Goal: Task Accomplishment & Management: Use online tool/utility

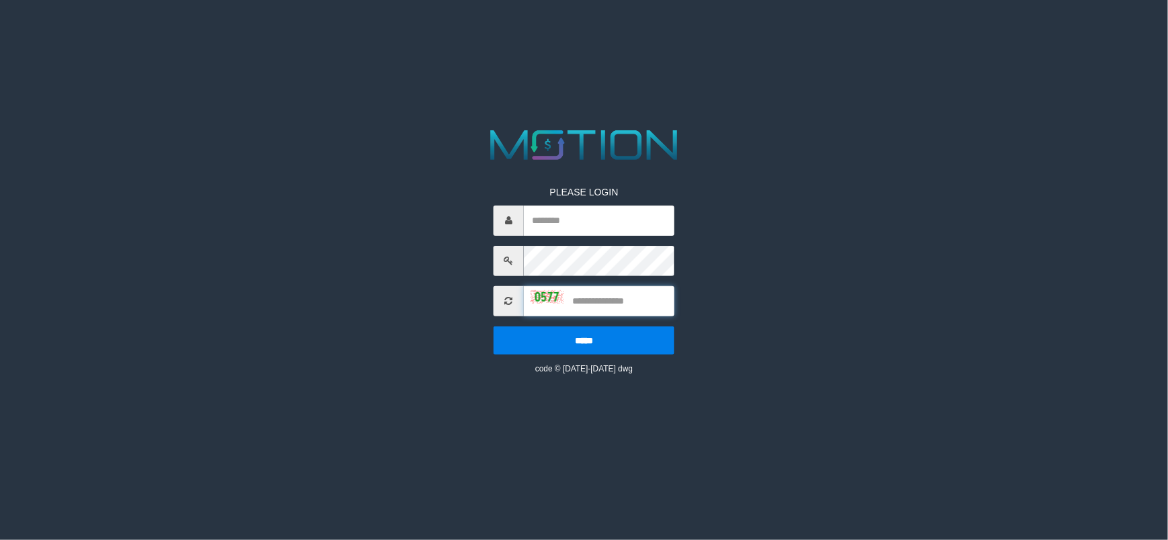
click at [595, 305] on input "text" at bounding box center [599, 301] width 151 height 30
type input "**********"
type input "****"
click at [493, 327] on input "*****" at bounding box center [583, 341] width 181 height 28
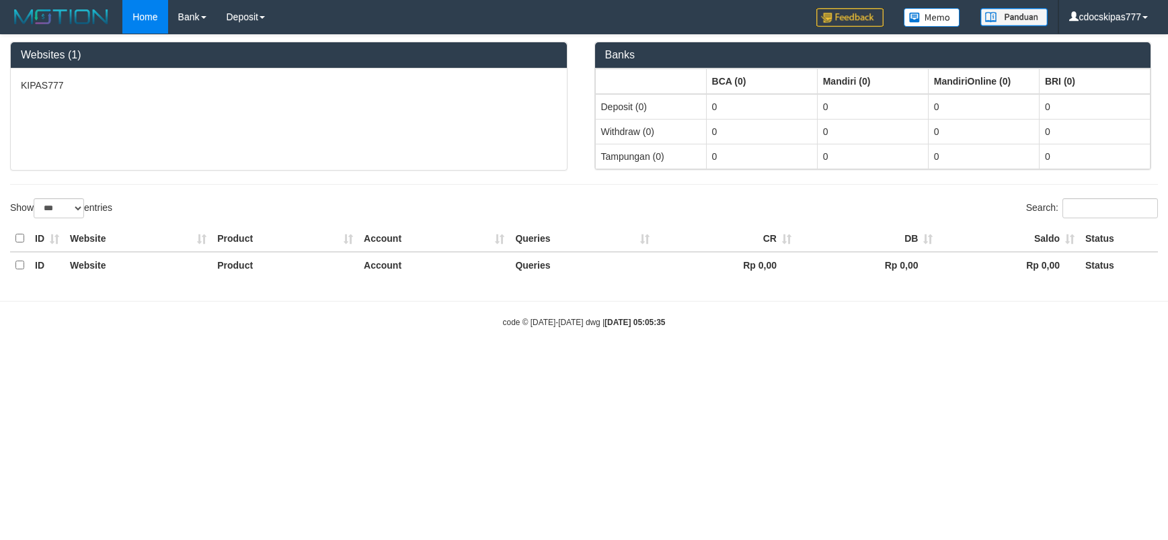
select select "***"
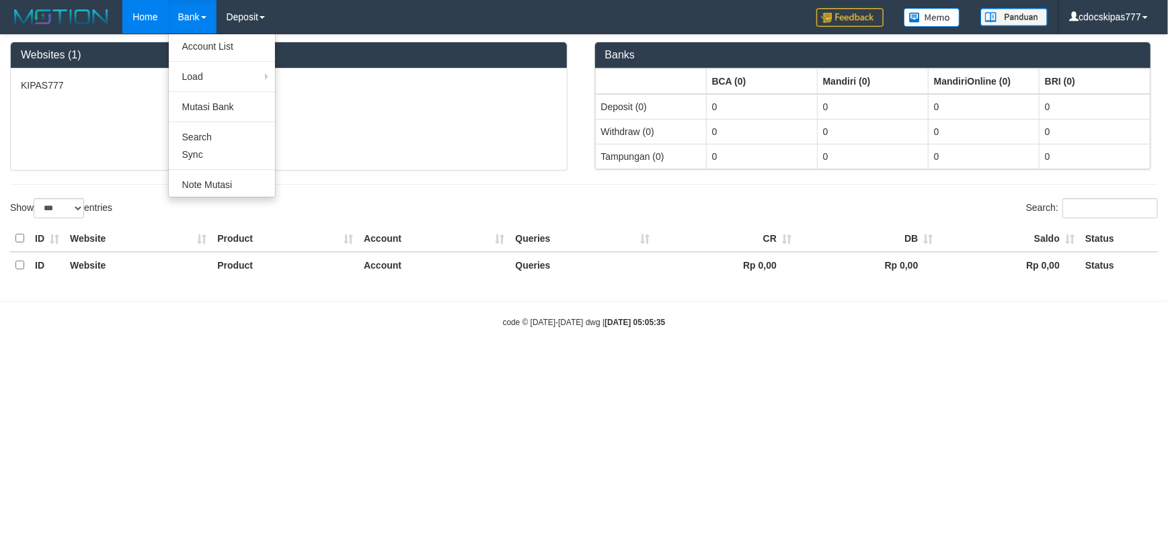
click at [179, 12] on link "Bank" at bounding box center [192, 17] width 48 height 34
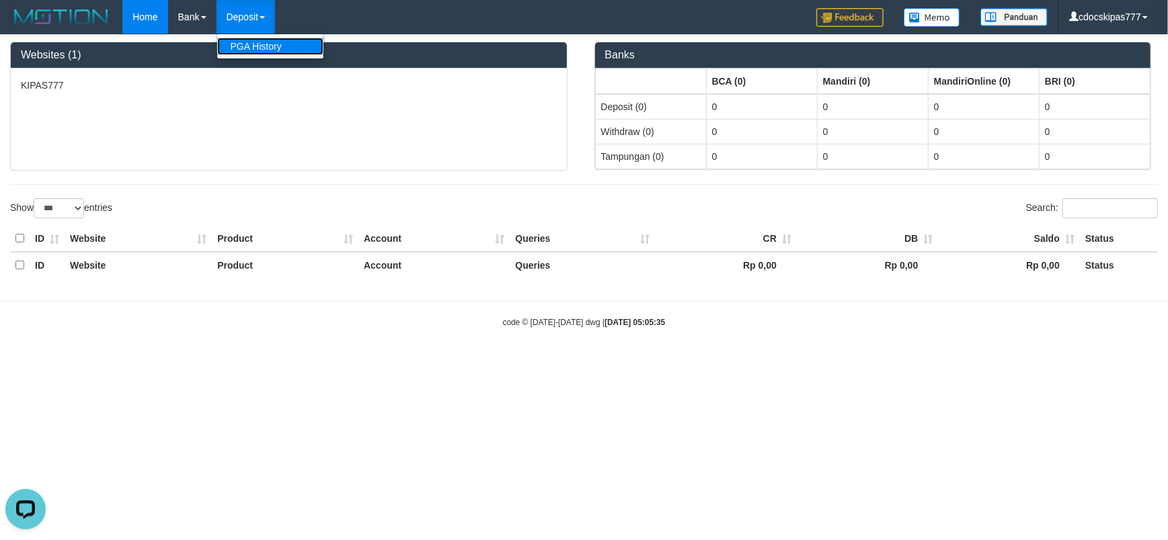
click at [253, 50] on link "PGA History" at bounding box center [270, 46] width 106 height 17
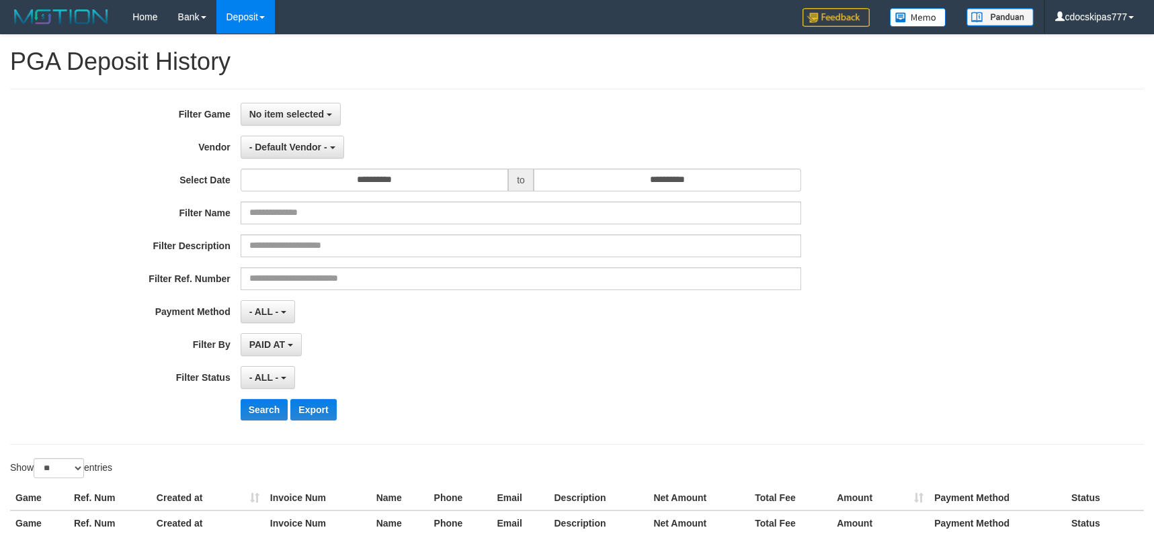
select select
select select "**"
click at [305, 119] on span "No item selected" at bounding box center [286, 114] width 75 height 11
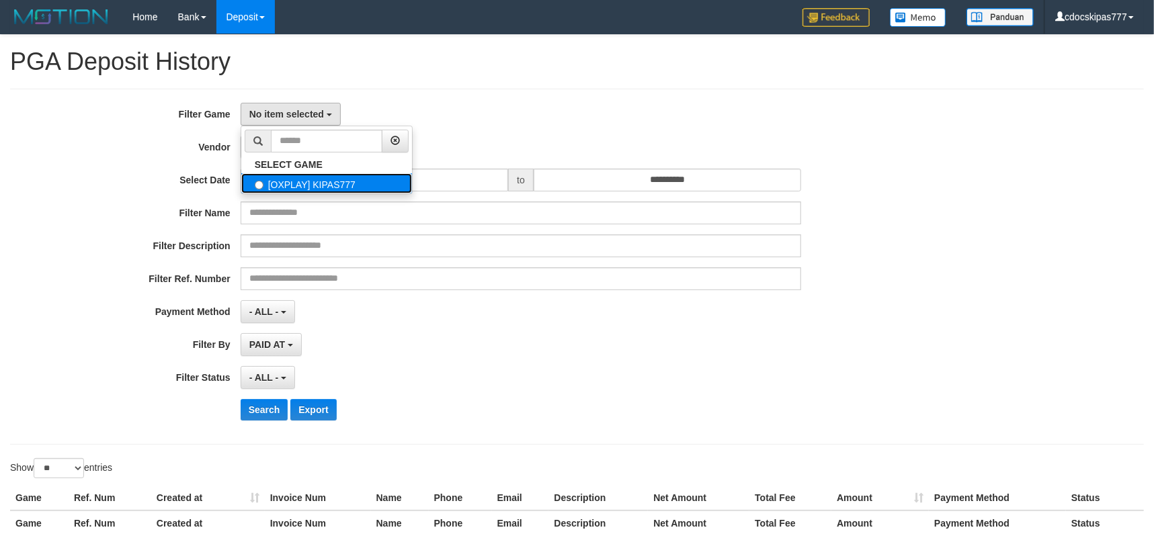
click at [304, 181] on label "[OXPLAY] KIPAS777" at bounding box center [326, 183] width 171 height 20
select select "****"
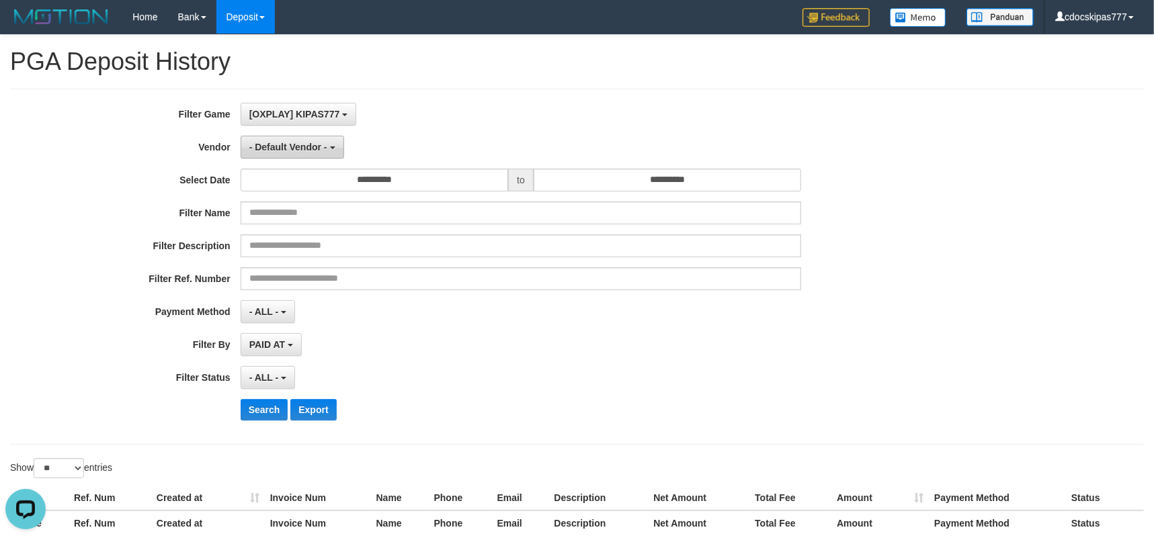
click at [300, 143] on span "- Default Vendor -" at bounding box center [288, 147] width 78 height 11
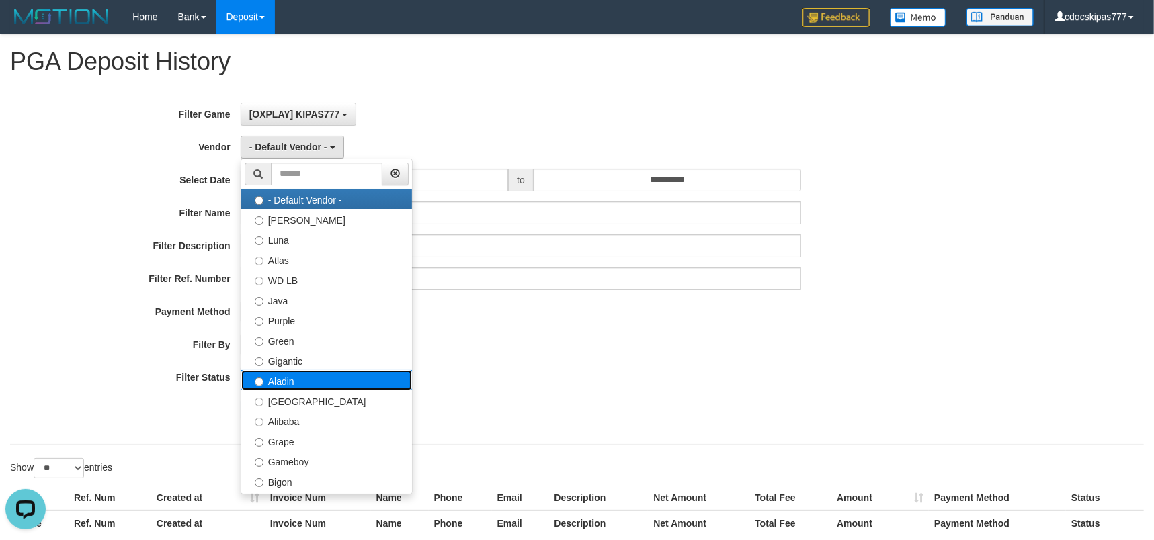
click at [310, 384] on label "Aladin" at bounding box center [326, 380] width 171 height 20
select select "**********"
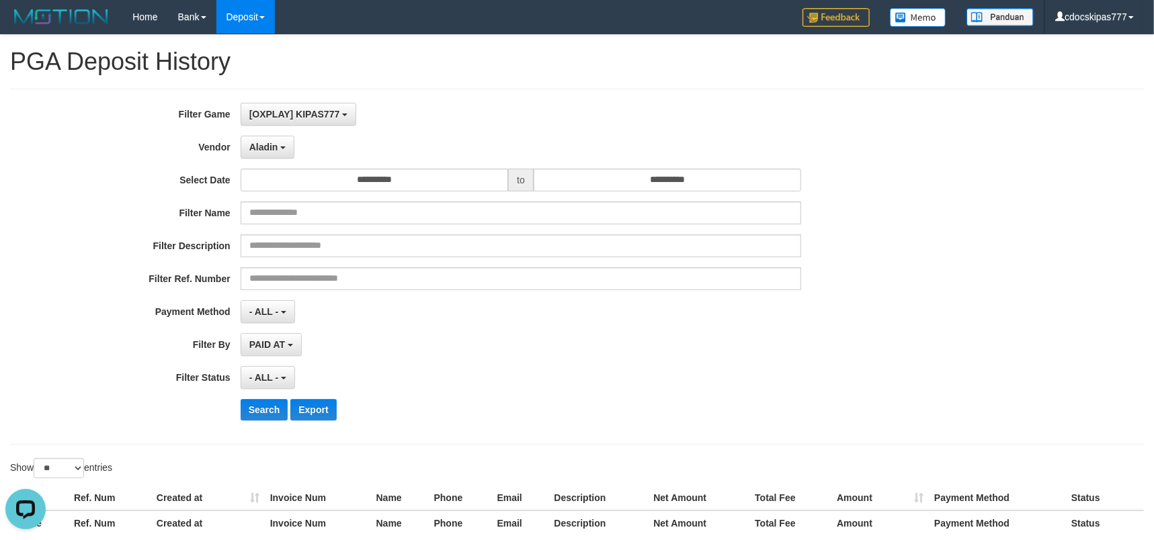
click at [394, 195] on div "**********" at bounding box center [481, 267] width 962 height 328
click at [403, 183] on input "**********" at bounding box center [375, 180] width 268 height 23
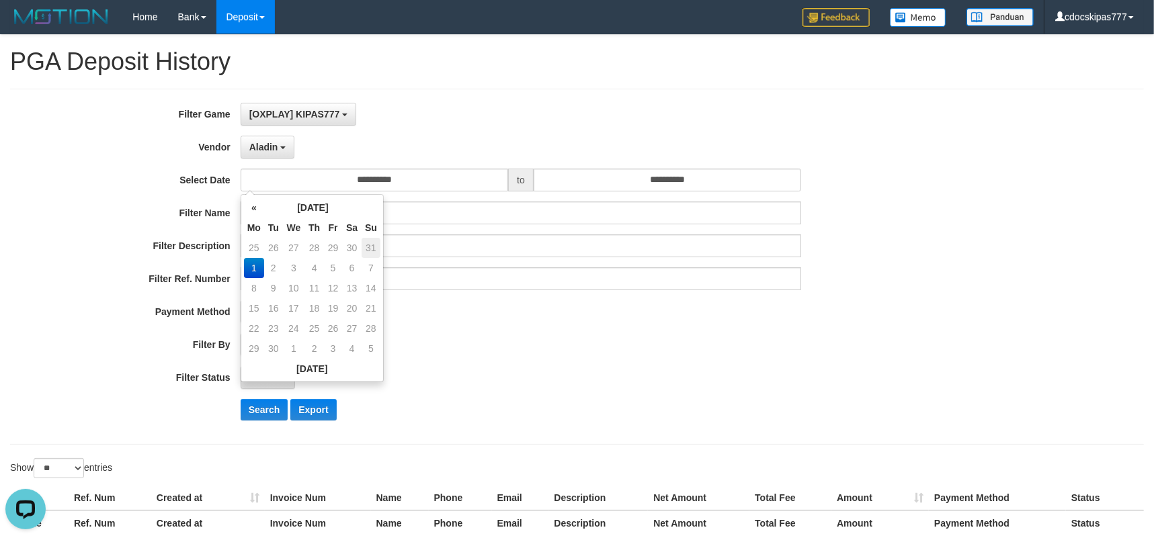
click at [368, 245] on td "31" at bounding box center [371, 248] width 19 height 20
type input "**********"
click at [629, 186] on input "**********" at bounding box center [668, 180] width 268 height 23
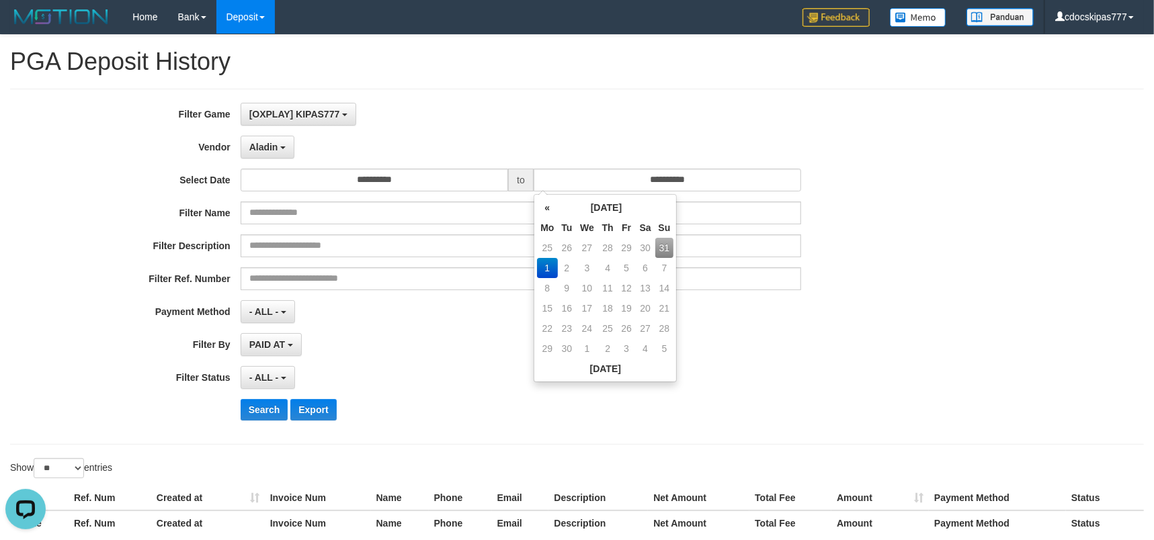
click at [663, 247] on td "31" at bounding box center [664, 248] width 19 height 20
type input "**********"
click at [269, 409] on button "Search" at bounding box center [265, 410] width 48 height 22
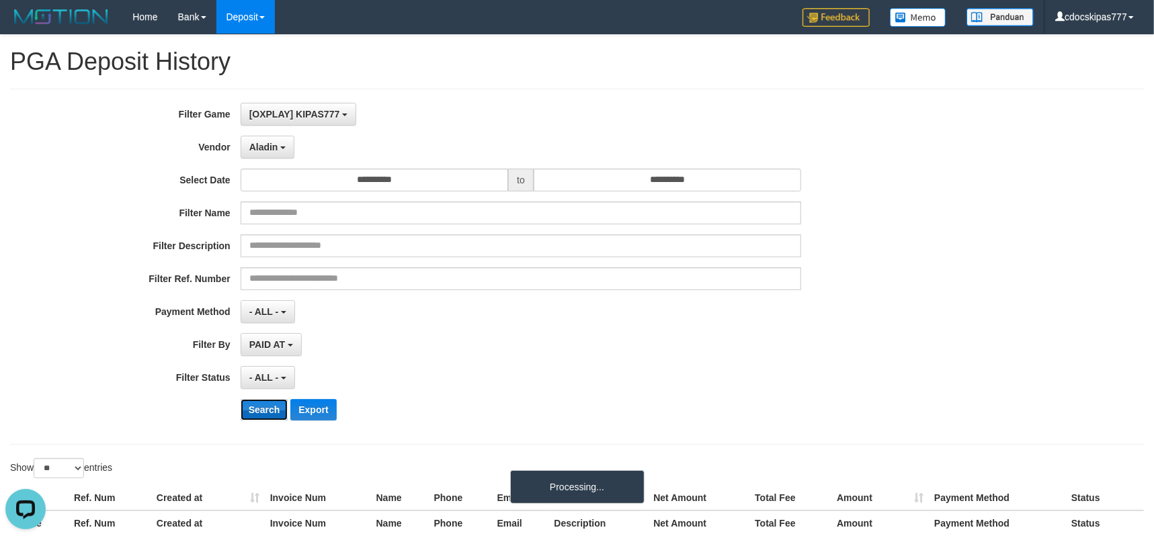
click at [269, 409] on button "Search" at bounding box center [265, 410] width 48 height 22
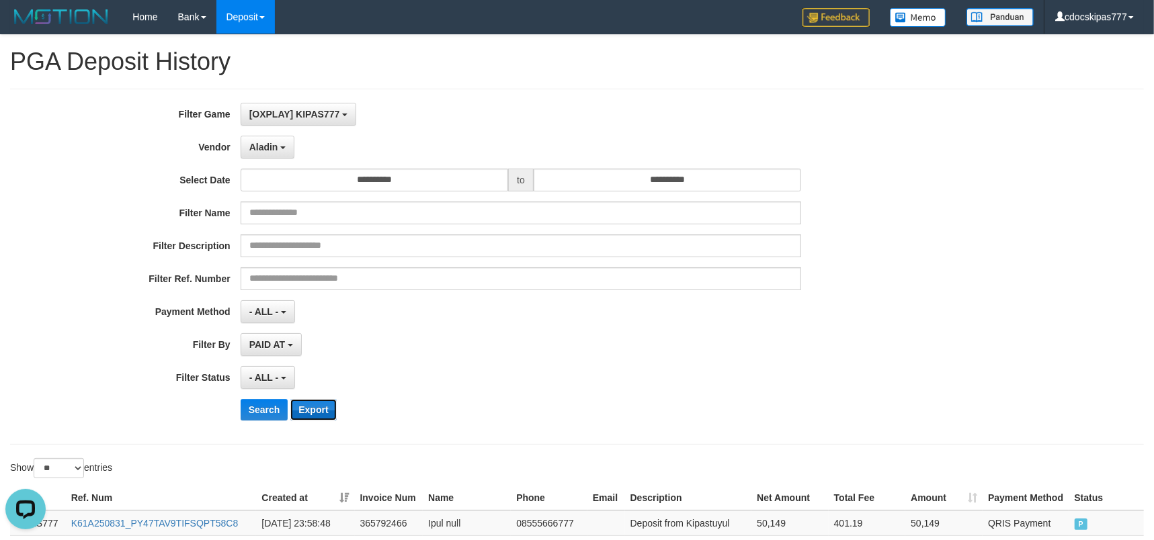
click at [324, 406] on button "Export" at bounding box center [313, 410] width 46 height 22
click at [735, 114] on div "[OXPLAY] KIPAS777 SELECT GAME [OXPLAY] KIPAS777" at bounding box center [521, 114] width 561 height 23
click at [269, 161] on div "**********" at bounding box center [481, 267] width 962 height 328
click at [269, 155] on button "Aladin" at bounding box center [268, 147] width 54 height 23
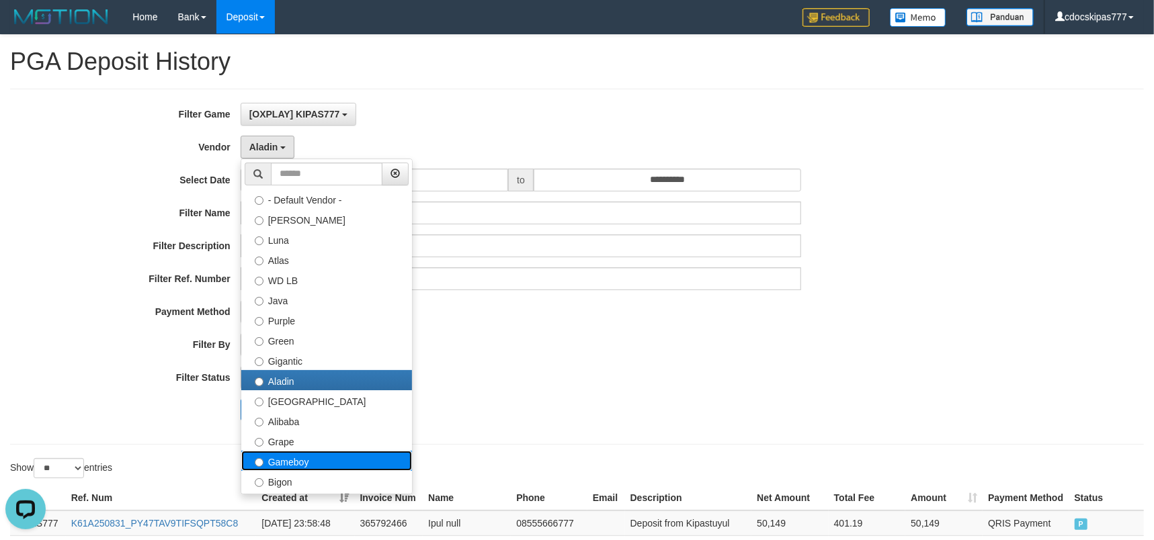
click at [275, 454] on label "Gameboy" at bounding box center [326, 461] width 171 height 20
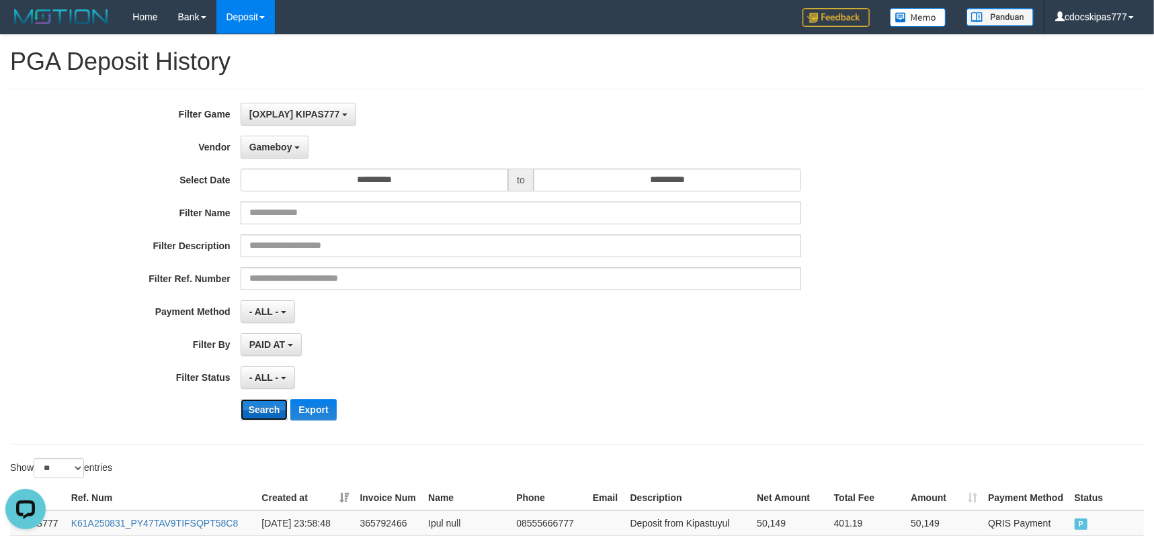
click at [253, 413] on button "Search" at bounding box center [265, 410] width 48 height 22
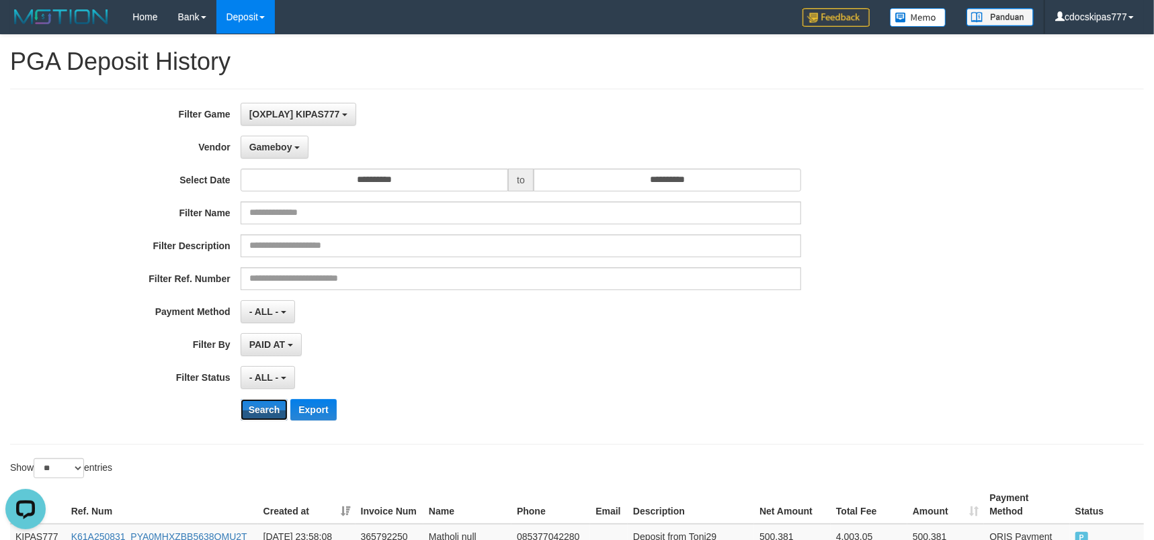
scroll to position [89, 0]
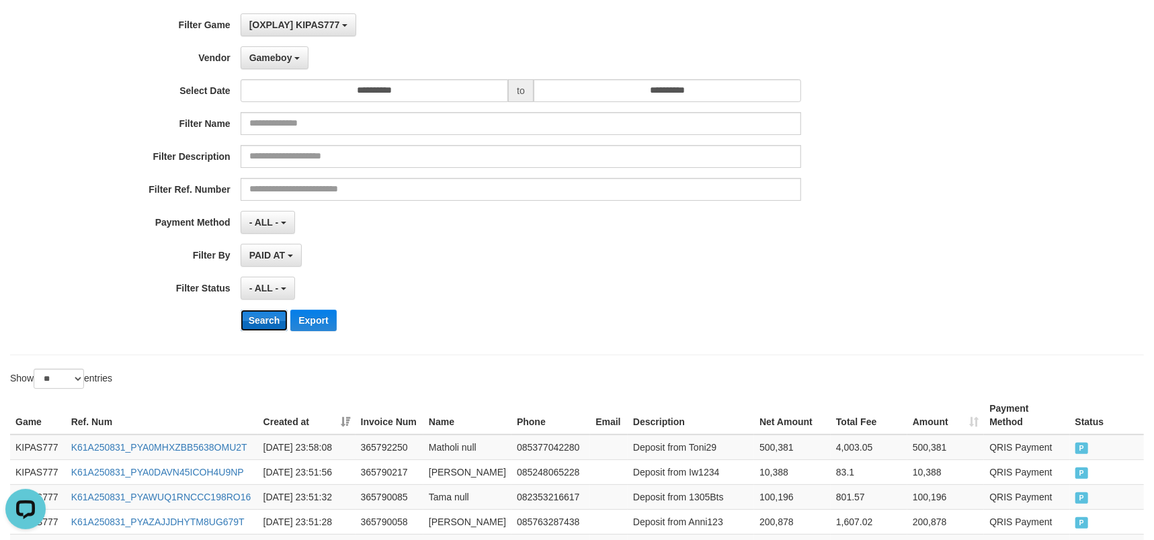
click at [281, 326] on button "Search" at bounding box center [265, 321] width 48 height 22
click at [329, 320] on button "Export" at bounding box center [313, 321] width 46 height 22
click at [792, 110] on div "**********" at bounding box center [481, 177] width 962 height 328
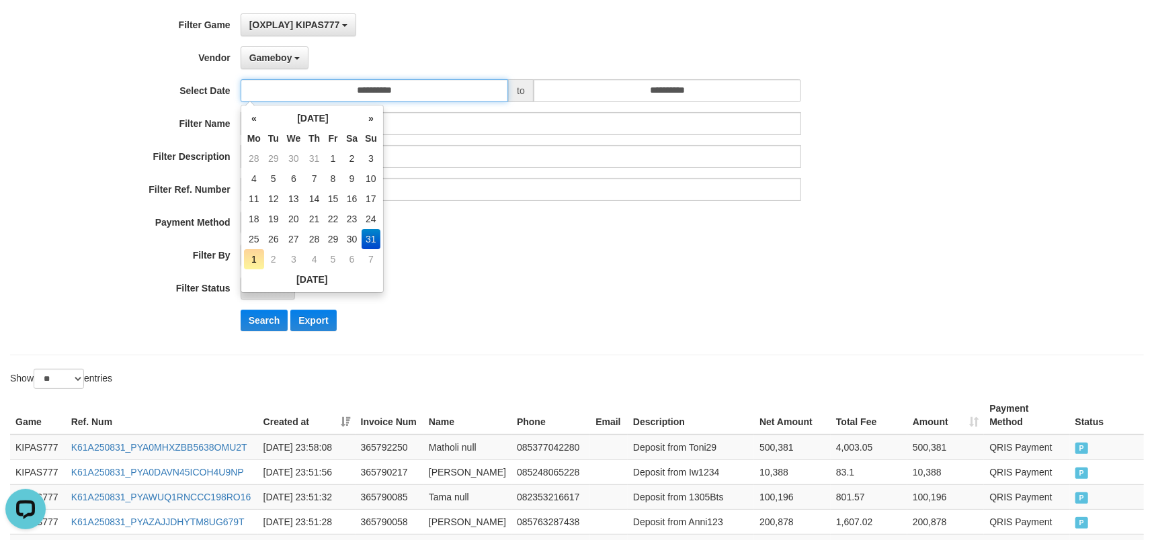
click at [468, 102] on input "**********" at bounding box center [375, 90] width 268 height 23
click at [266, 63] on button "Gameboy" at bounding box center [275, 57] width 69 height 23
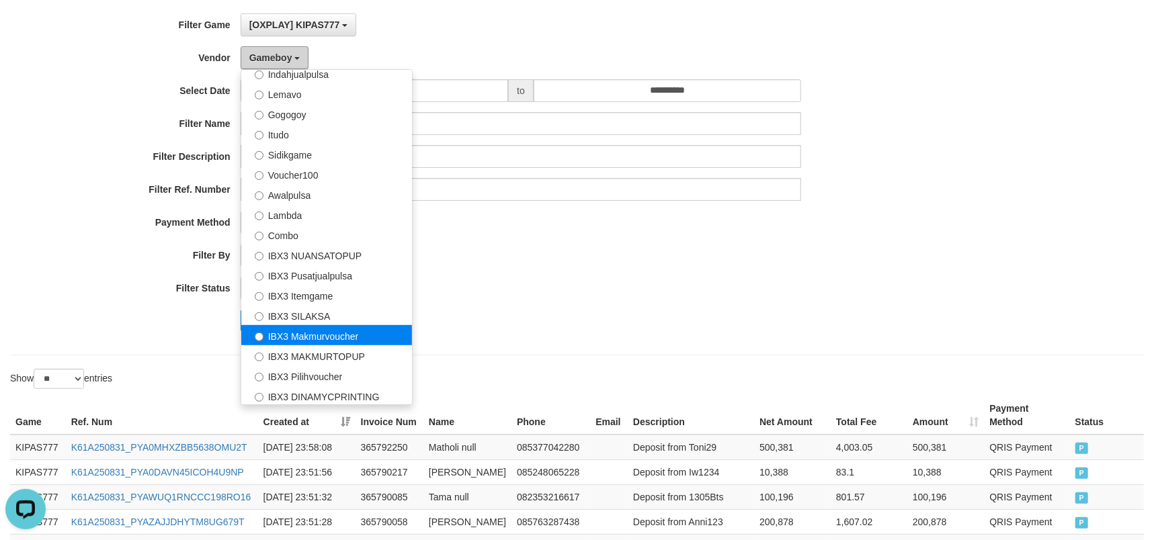
scroll to position [442, 0]
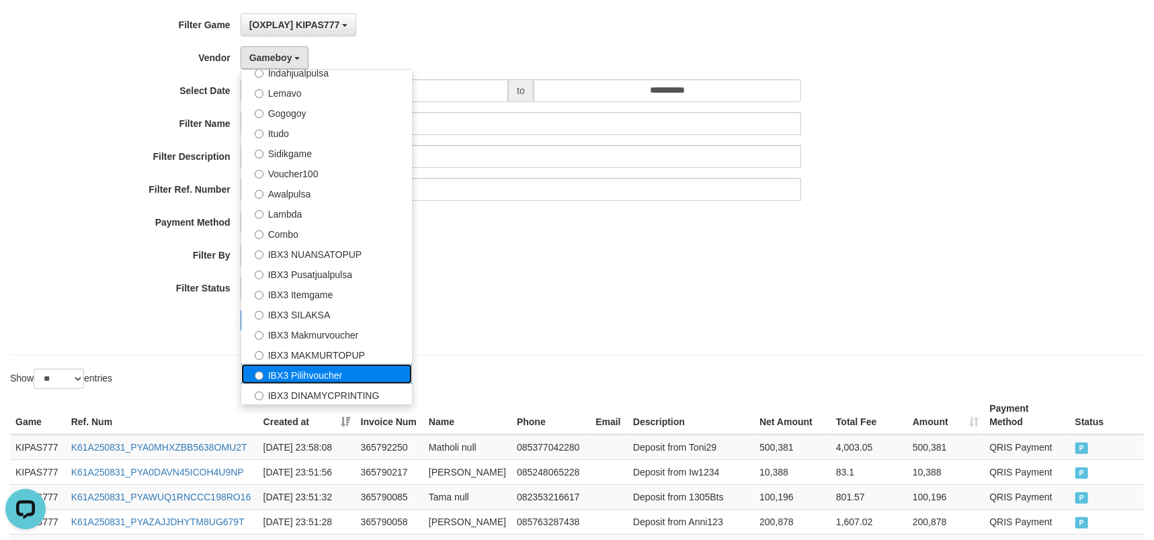
click at [307, 374] on label "IBX3 Pilihvoucher" at bounding box center [326, 374] width 171 height 20
select select "**********"
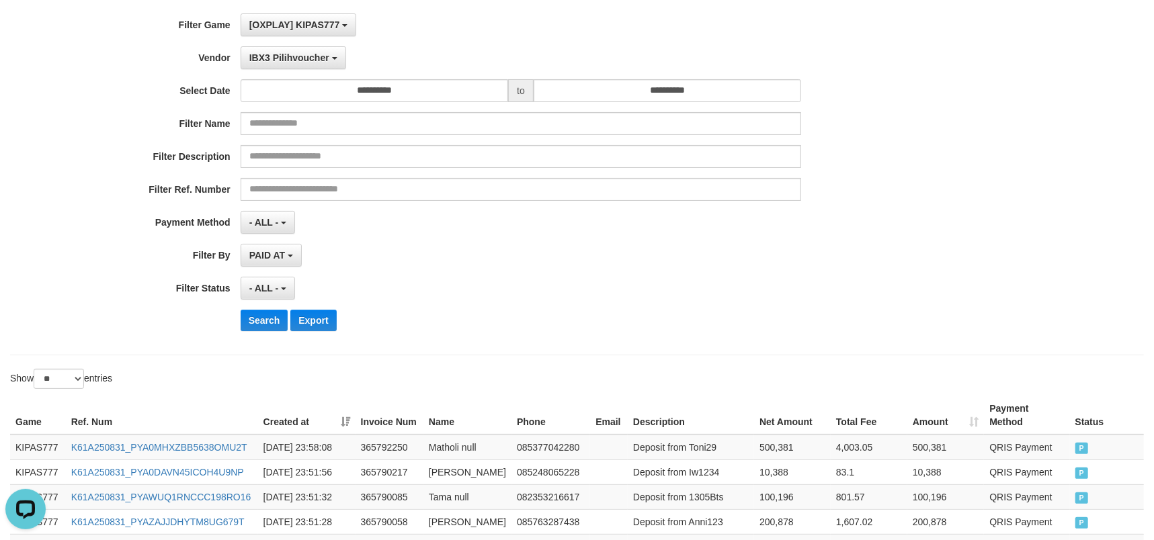
click at [264, 302] on div "**********" at bounding box center [481, 177] width 962 height 328
click at [261, 319] on button "Search" at bounding box center [265, 321] width 48 height 22
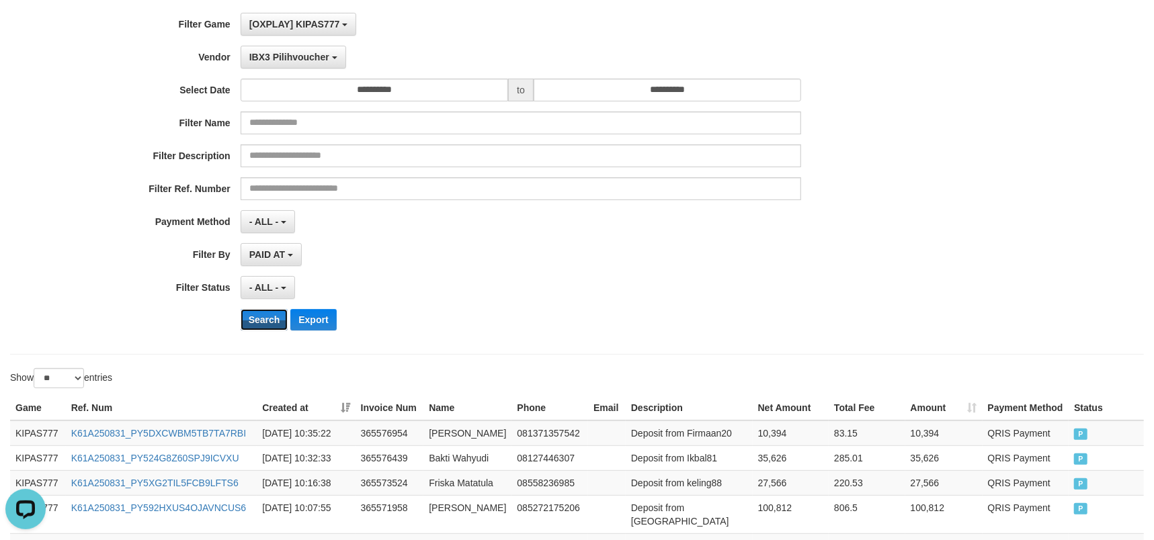
scroll to position [358, 0]
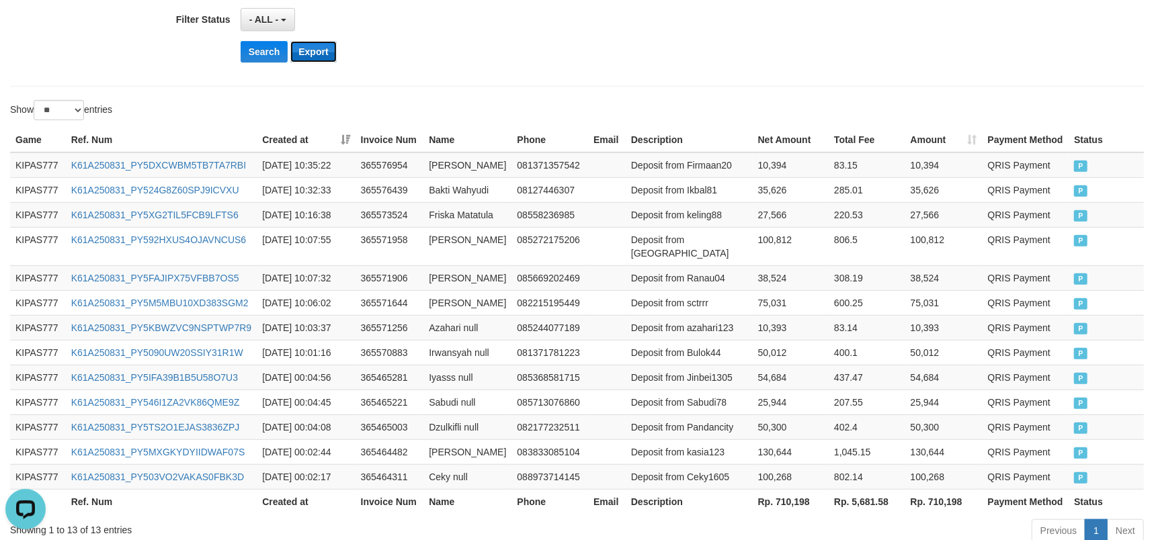
click at [329, 54] on button "Export" at bounding box center [313, 52] width 46 height 22
click at [578, 93] on div "**********" at bounding box center [577, 112] width 1154 height 871
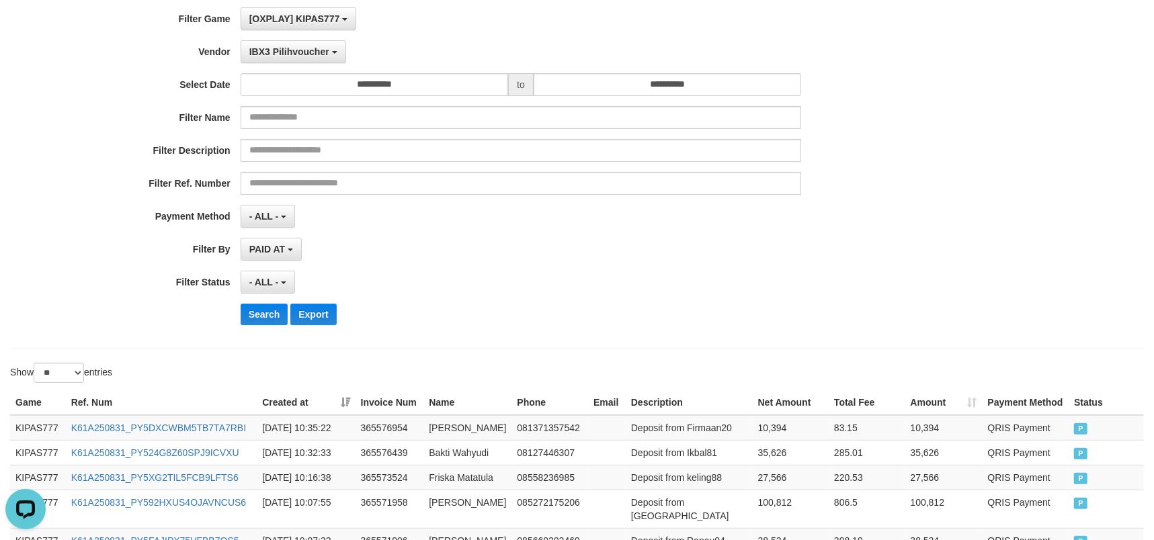
scroll to position [89, 0]
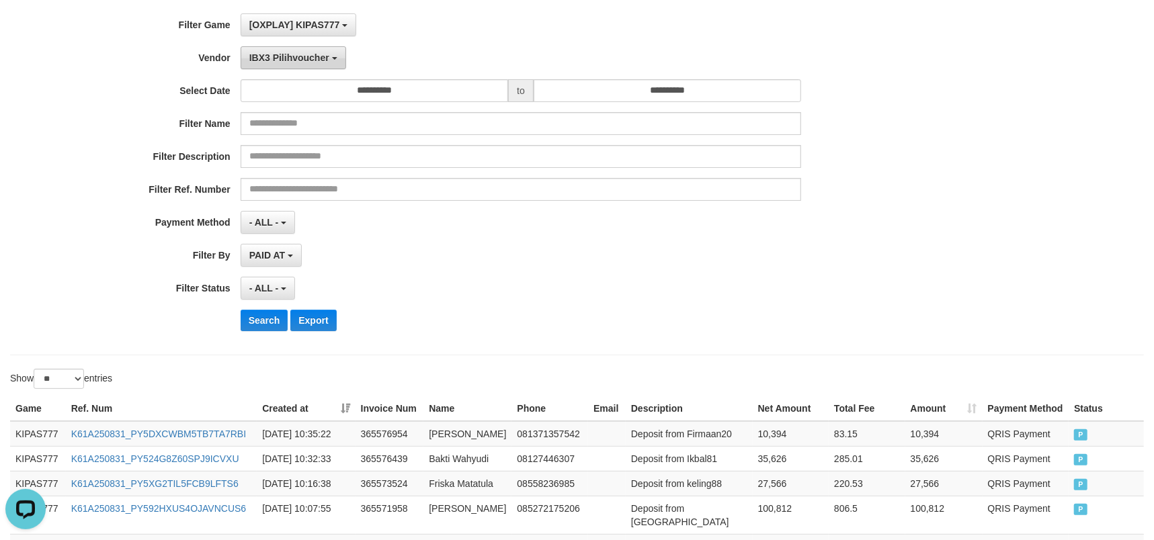
click at [317, 62] on span "IBX3 Pilihvoucher" at bounding box center [289, 57] width 80 height 11
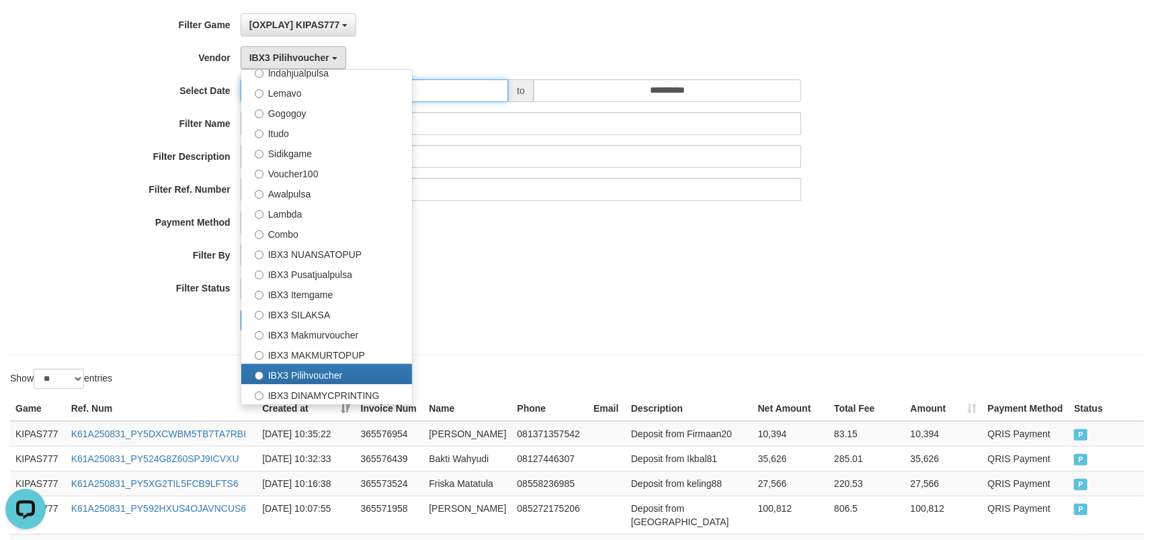
click at [480, 95] on input "**********" at bounding box center [375, 90] width 268 height 23
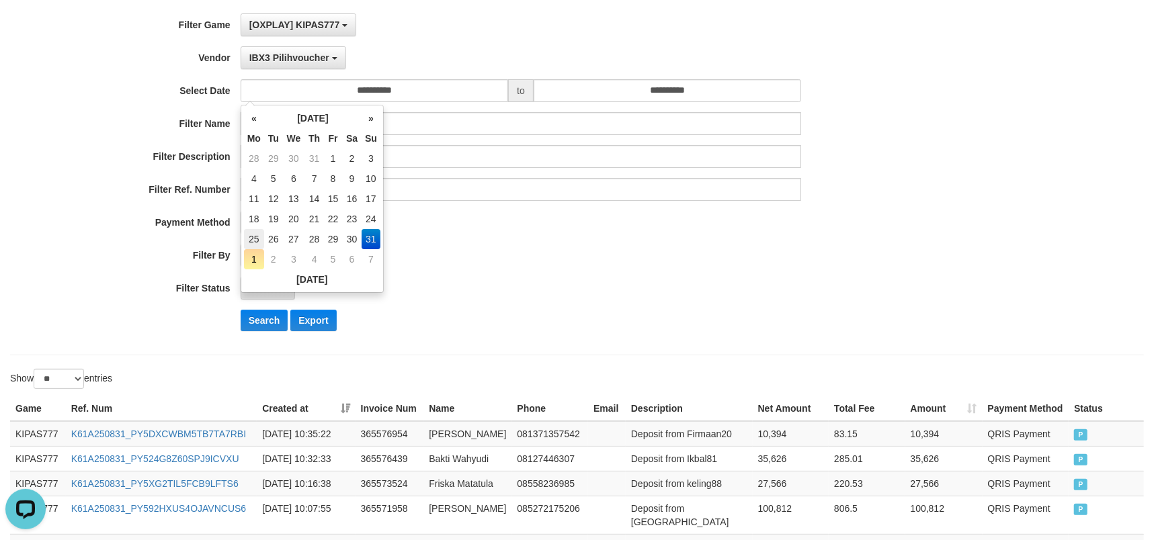
click at [261, 231] on td "25" at bounding box center [254, 239] width 20 height 20
type input "**********"
click at [262, 321] on button "Search" at bounding box center [265, 321] width 48 height 22
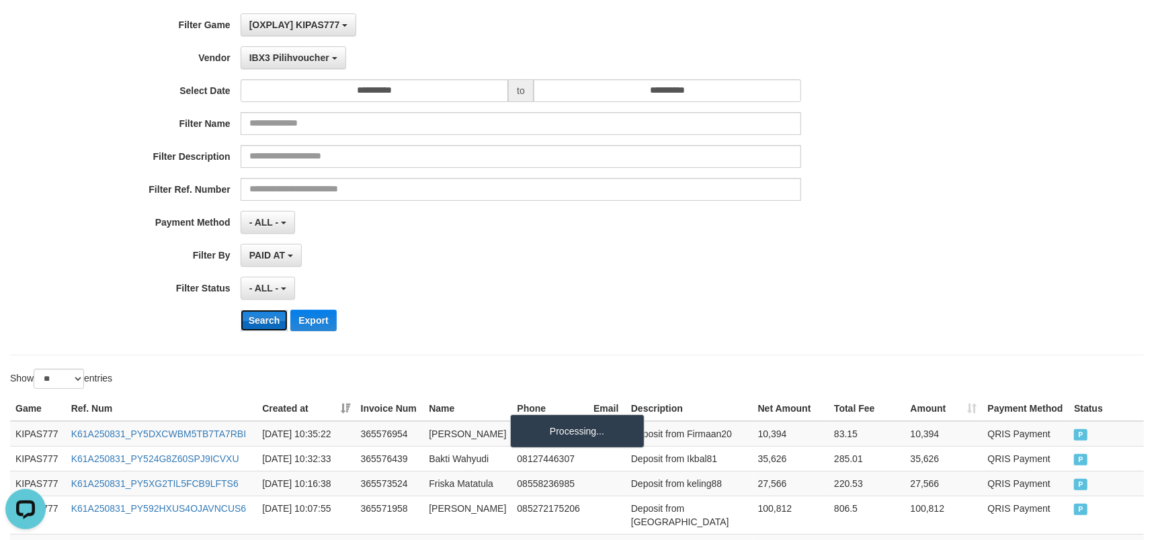
click at [262, 321] on button "Search" at bounding box center [265, 321] width 48 height 22
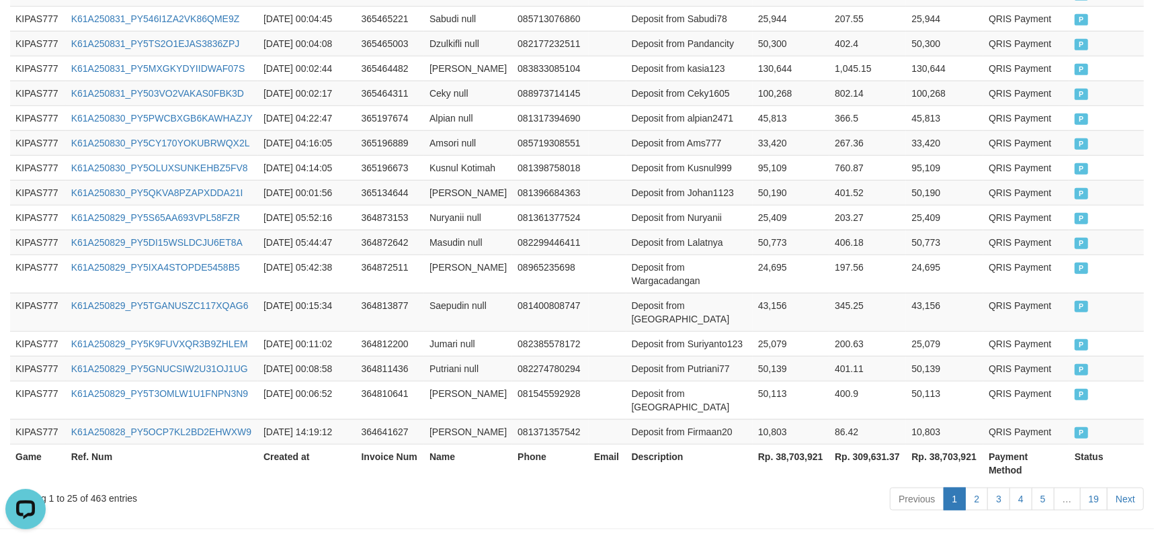
scroll to position [773, 0]
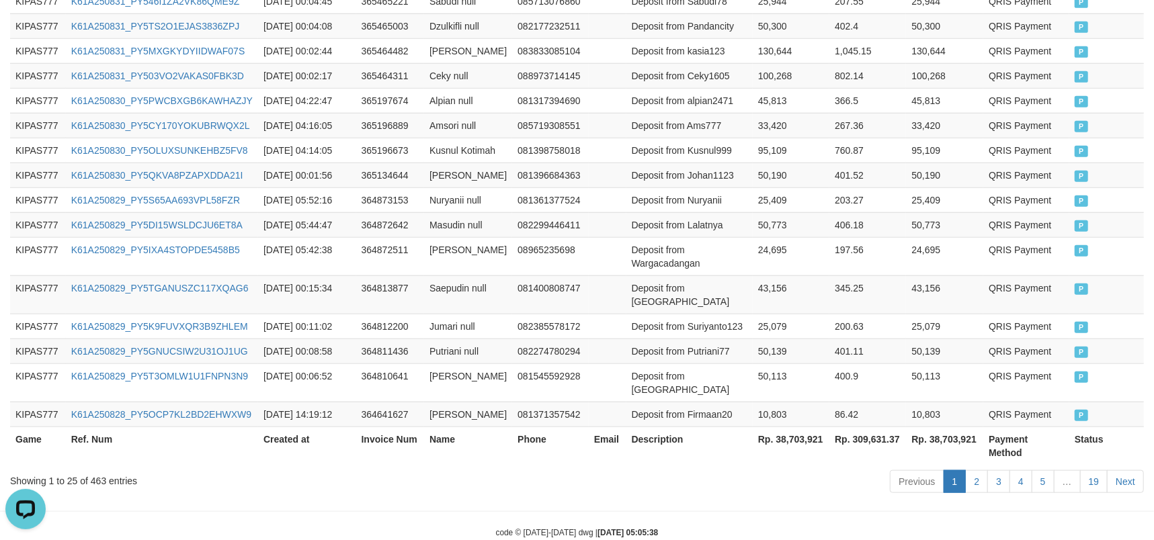
click at [813, 427] on th "Rp. 38,703,921" at bounding box center [791, 446] width 77 height 38
copy th "38,703,921"
drag, startPoint x: 630, startPoint y: 124, endPoint x: 606, endPoint y: 127, distance: 23.8
click at [630, 124] on td "Deposit from Ams777" at bounding box center [689, 125] width 126 height 25
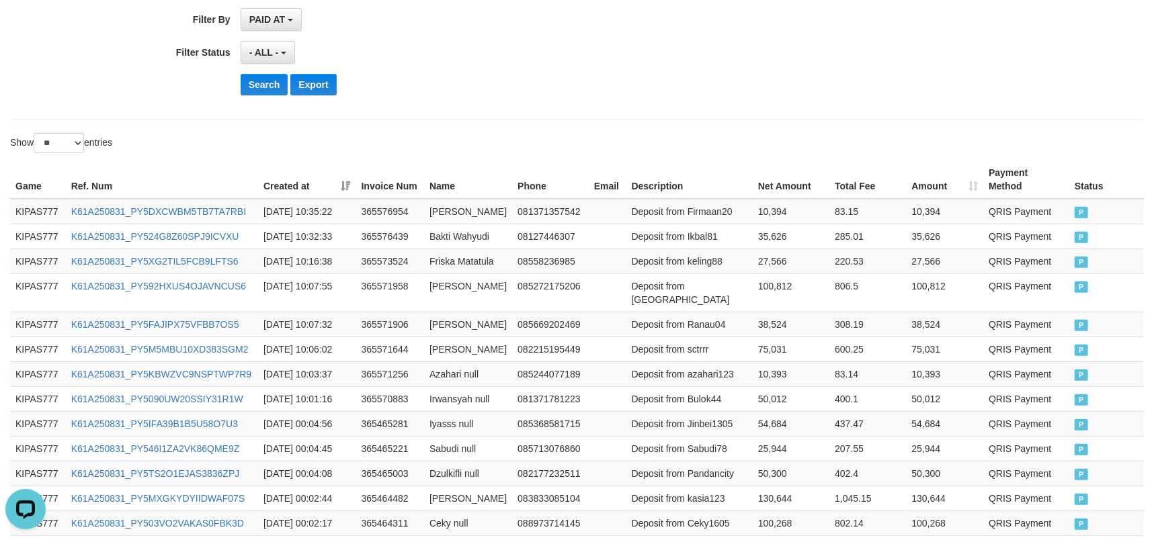
scroll to position [0, 0]
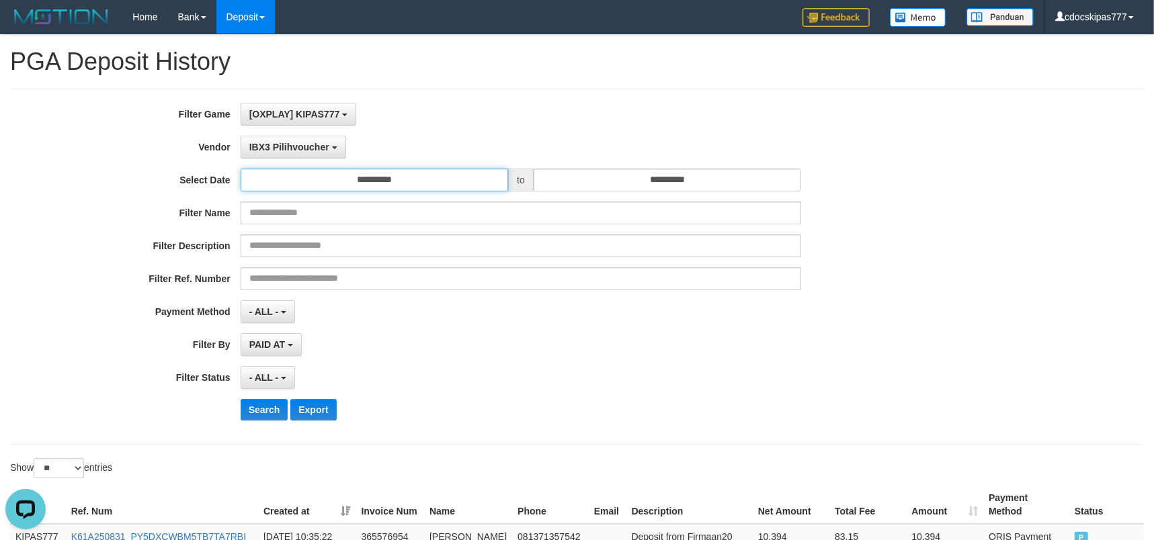
click at [426, 184] on input "**********" at bounding box center [375, 180] width 268 height 23
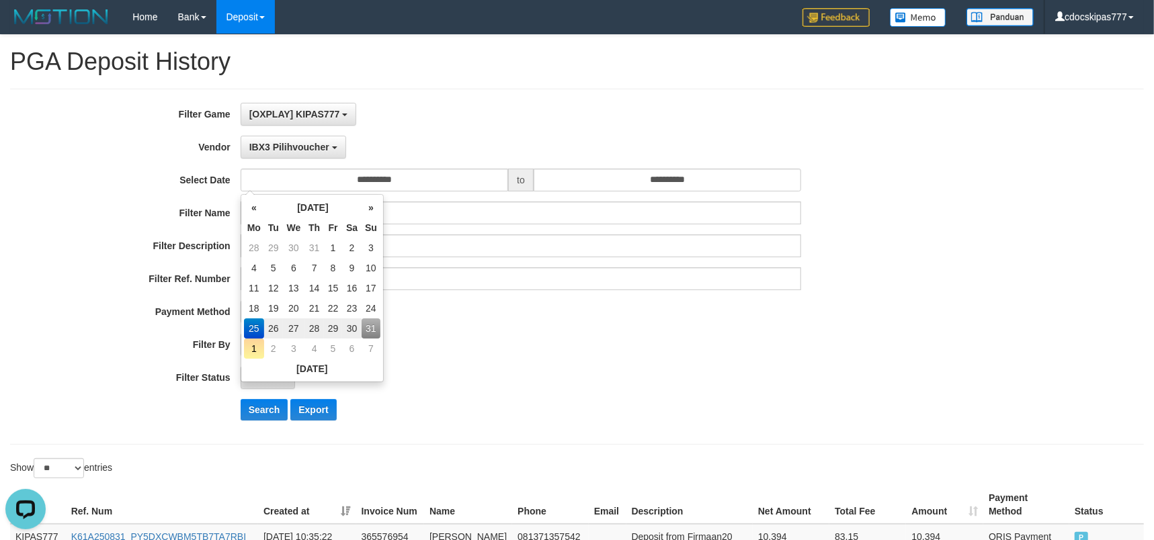
click at [257, 325] on td "25" at bounding box center [254, 329] width 20 height 20
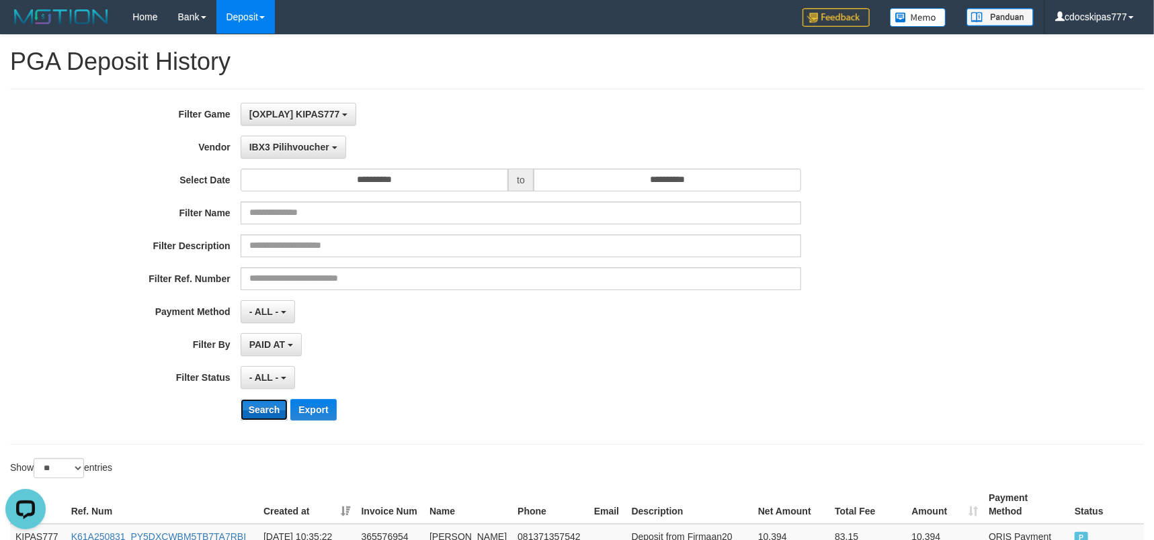
drag, startPoint x: 266, startPoint y: 404, endPoint x: 455, endPoint y: 368, distance: 192.2
click at [267, 404] on button "Search" at bounding box center [265, 410] width 48 height 22
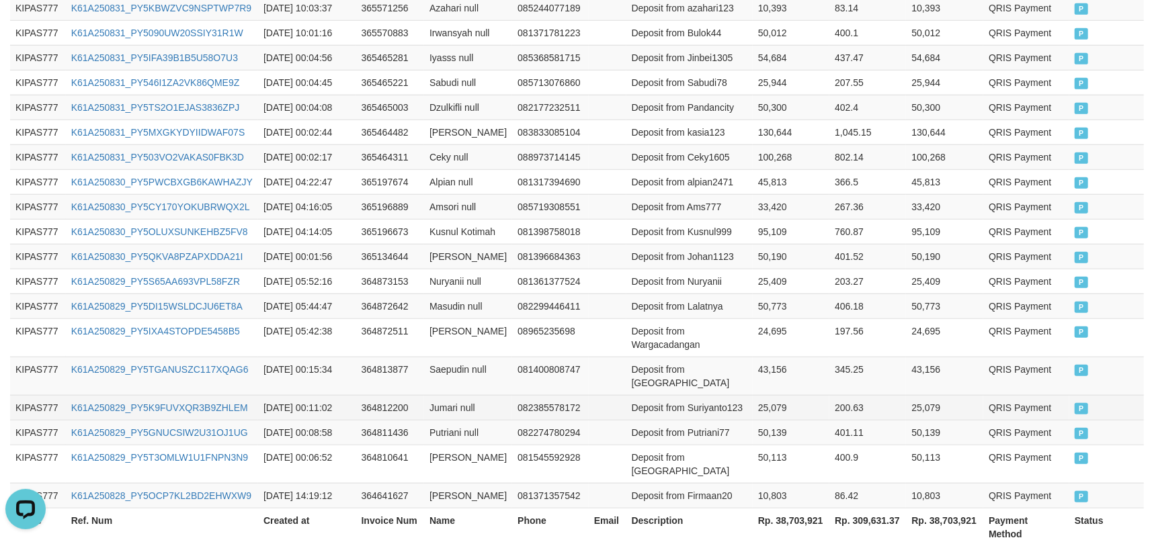
scroll to position [773, 0]
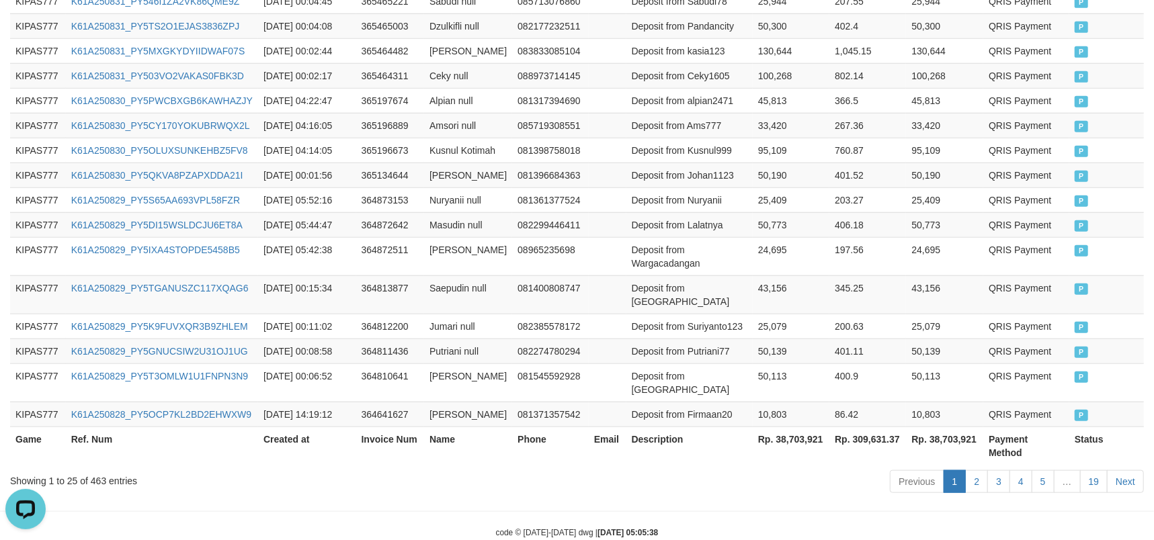
click at [794, 427] on th "Rp. 38,703,921" at bounding box center [791, 446] width 77 height 38
copy th "38,703,921"
click at [488, 113] on td "Amsori null" at bounding box center [468, 125] width 88 height 25
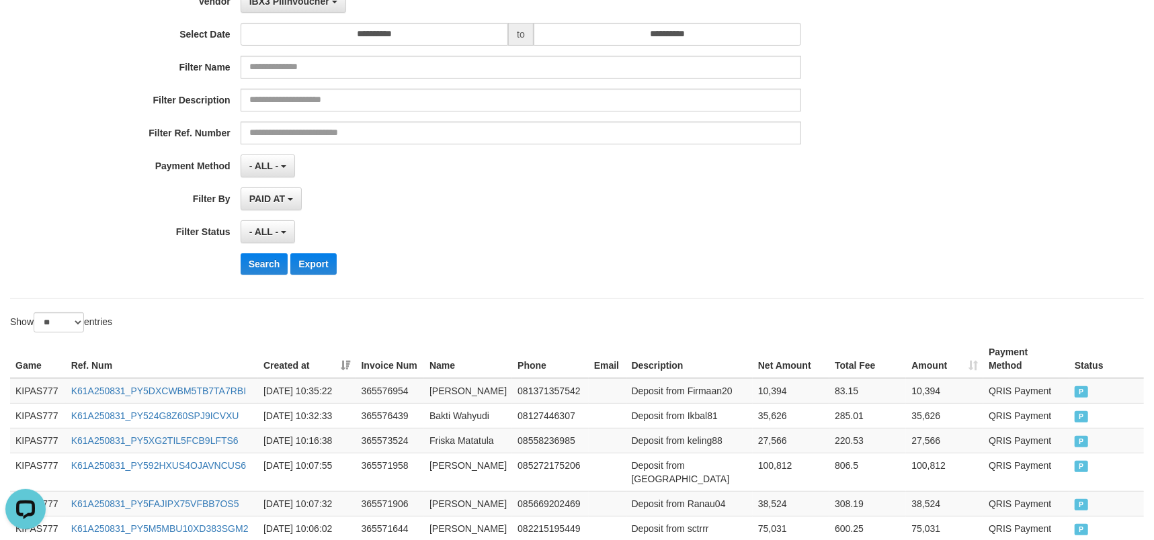
scroll to position [0, 0]
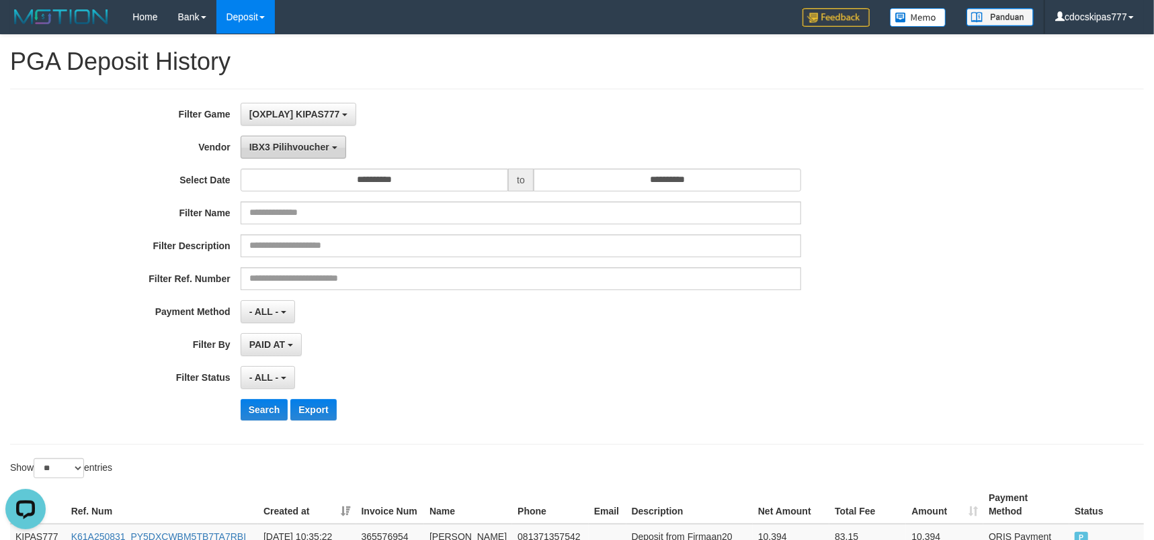
drag, startPoint x: 323, startPoint y: 148, endPoint x: 318, endPoint y: 176, distance: 28.6
click at [321, 148] on span "IBX3 Pilihvoucher" at bounding box center [289, 147] width 80 height 11
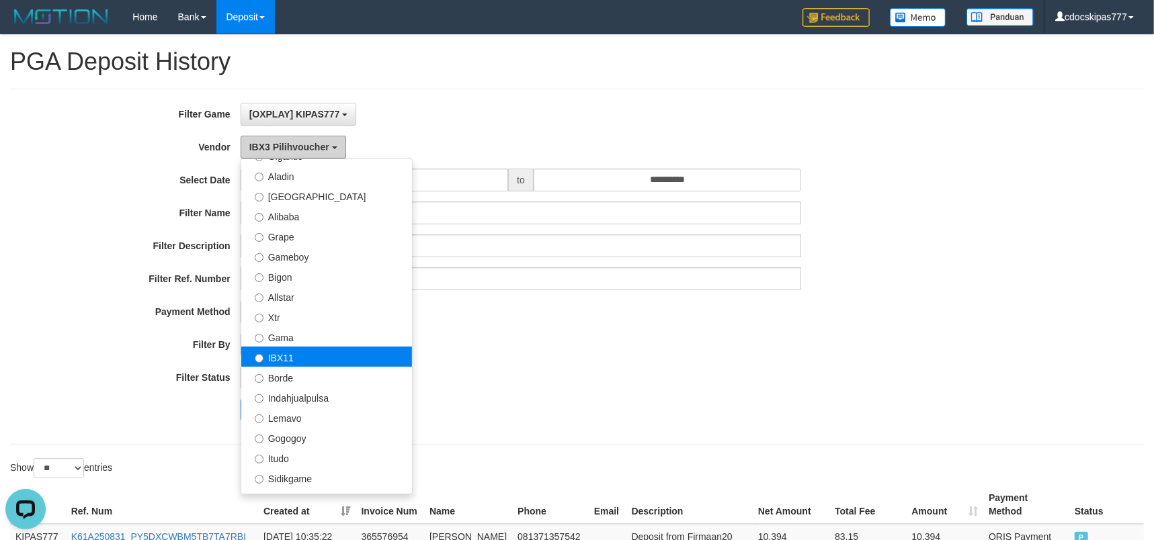
scroll to position [173, 0]
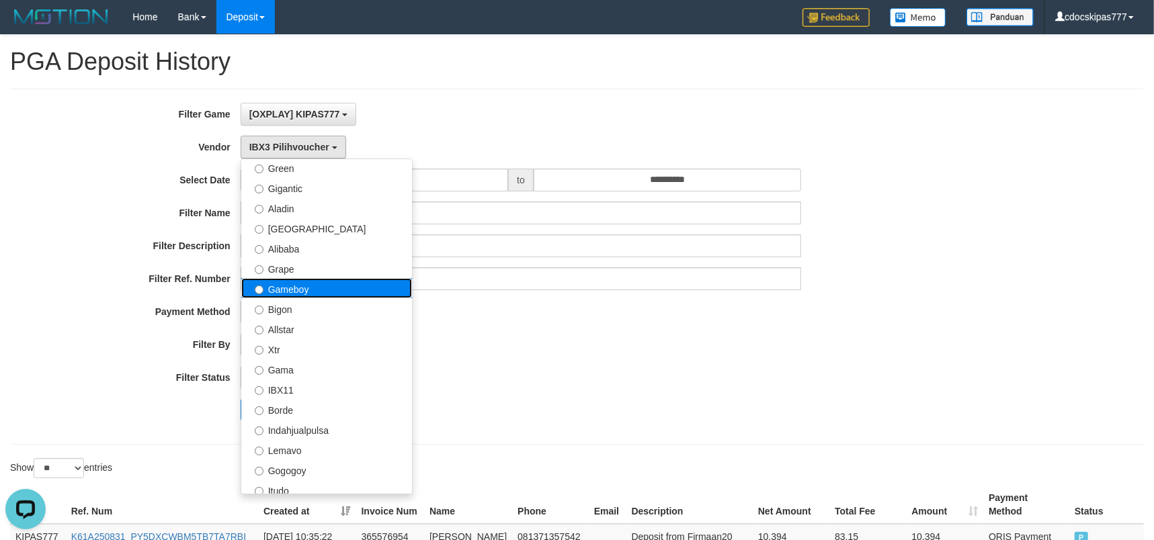
click at [336, 286] on label "Gameboy" at bounding box center [326, 288] width 171 height 20
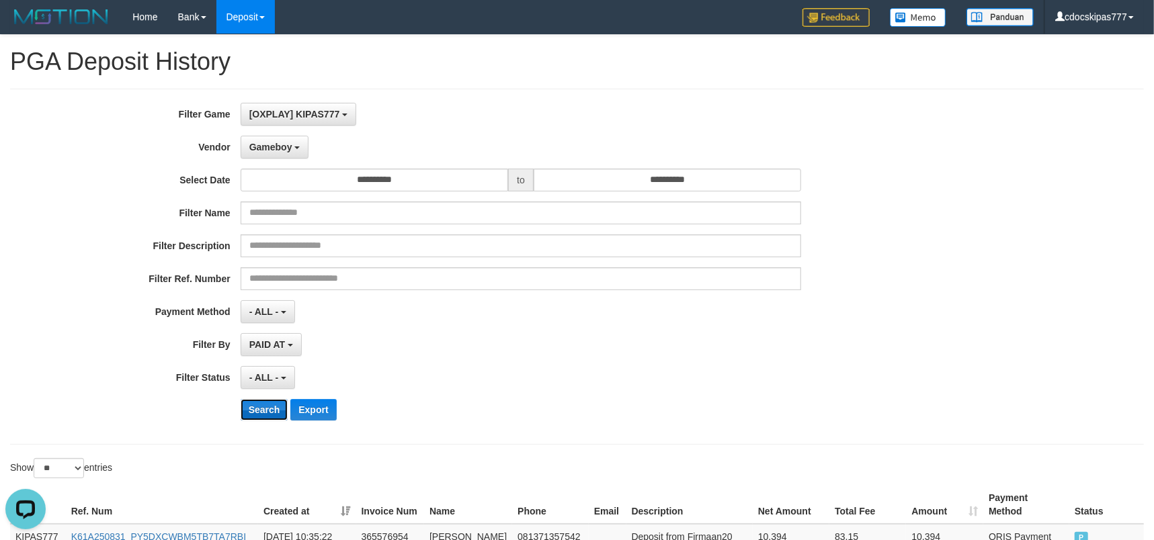
click at [259, 405] on button "Search" at bounding box center [265, 410] width 48 height 22
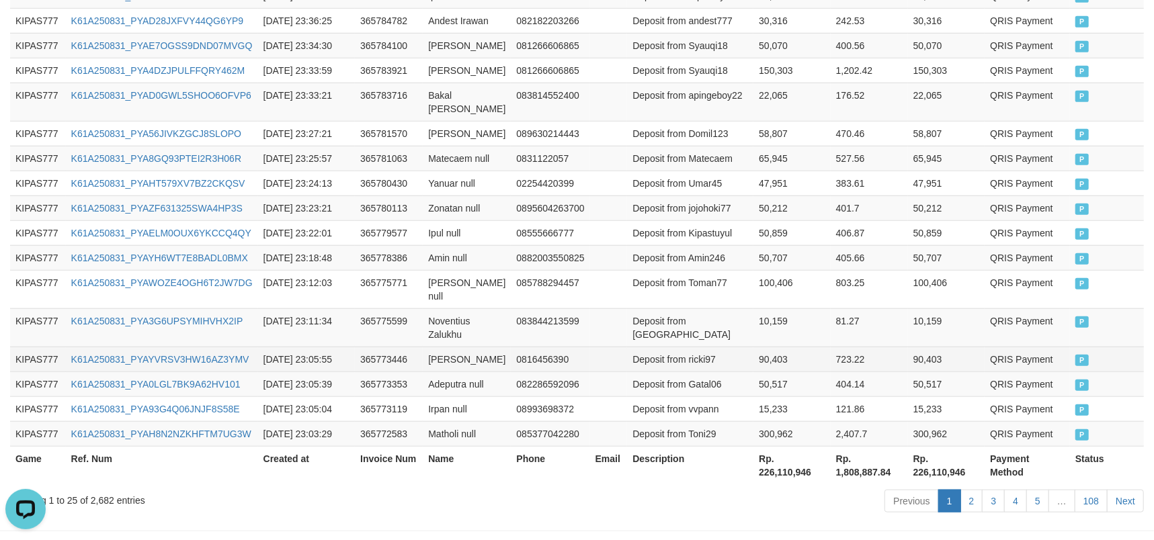
scroll to position [800, 0]
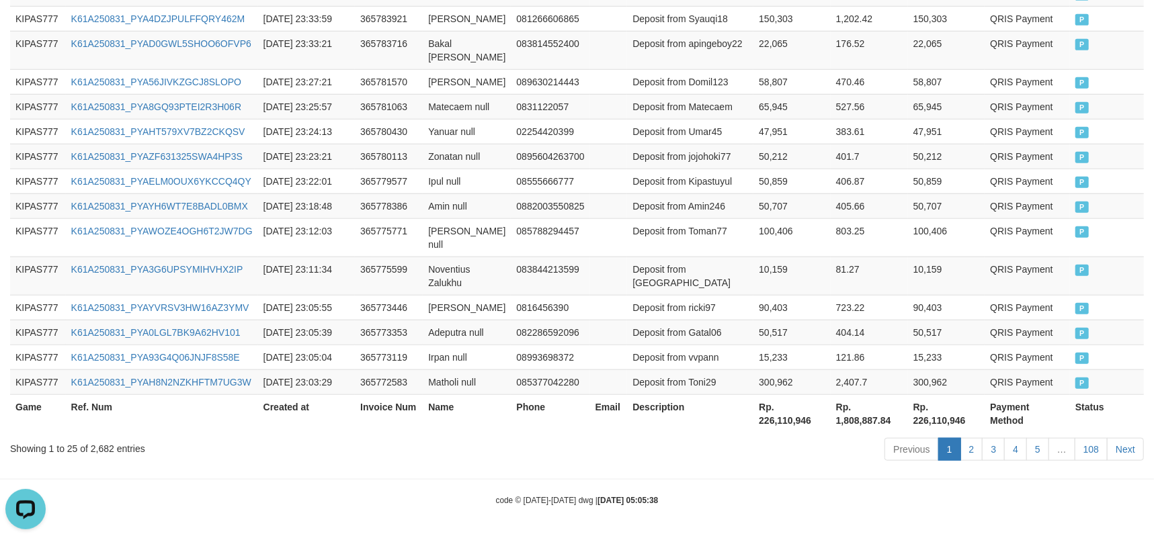
click at [770, 420] on th "Rp. 226,110,946" at bounding box center [792, 414] width 77 height 38
copy th "226,110,946"
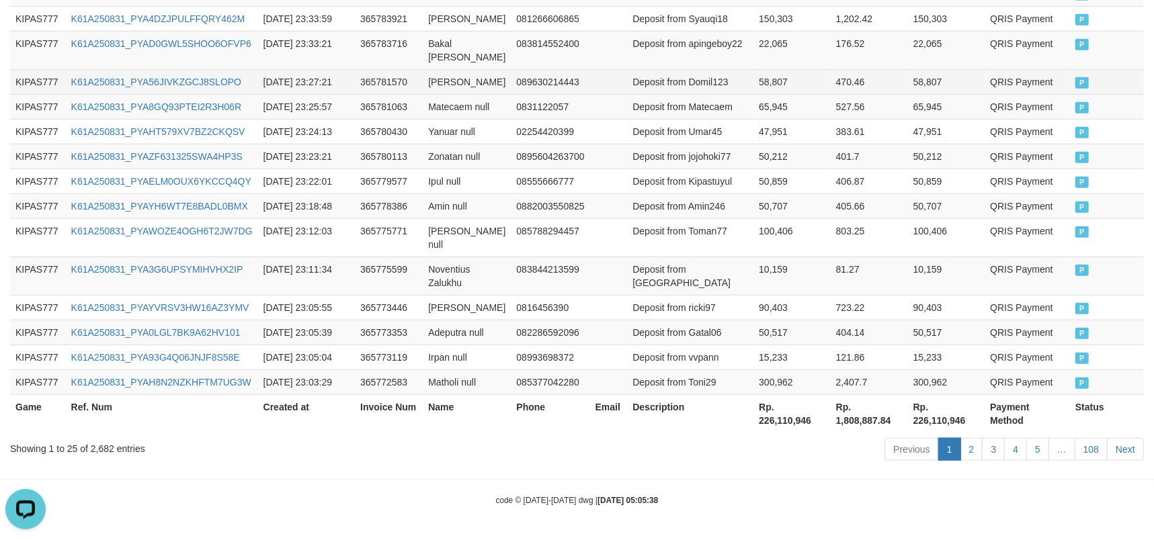
click at [525, 83] on td "089630214443" at bounding box center [550, 81] width 79 height 25
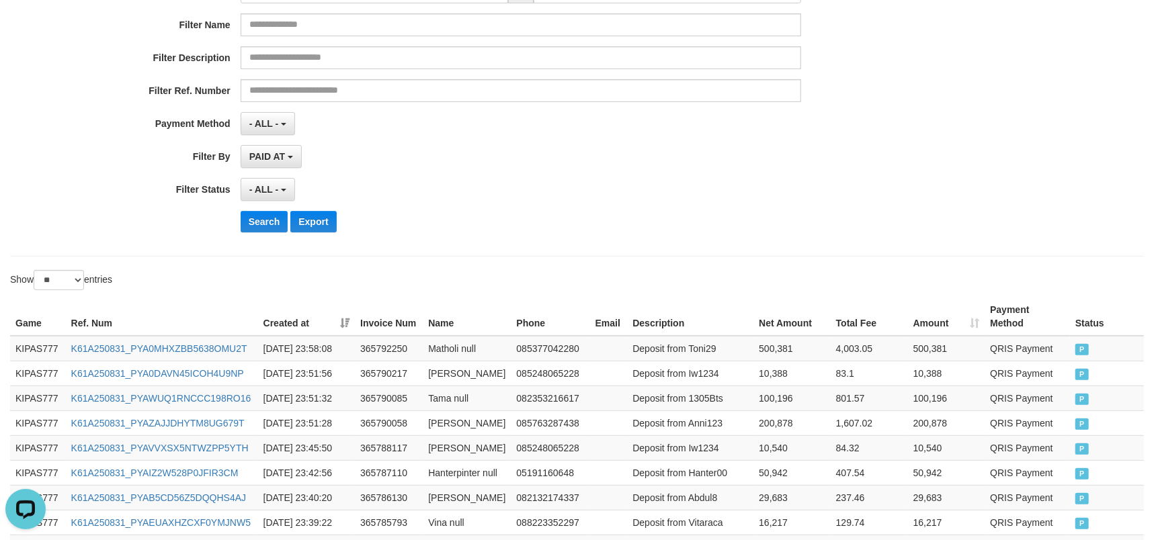
scroll to position [0, 0]
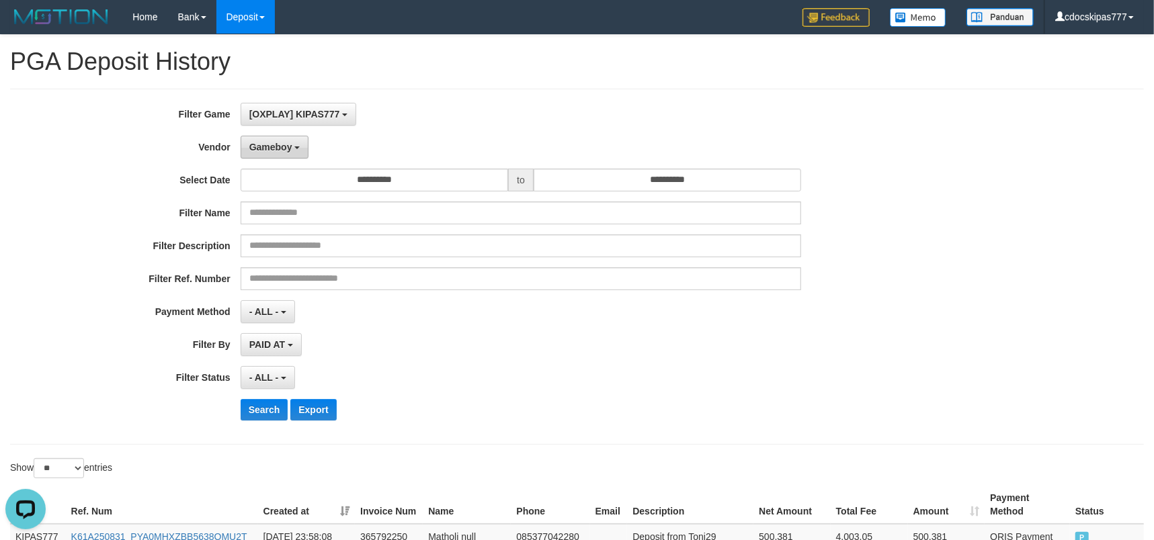
click at [274, 151] on span "Gameboy" at bounding box center [270, 147] width 43 height 11
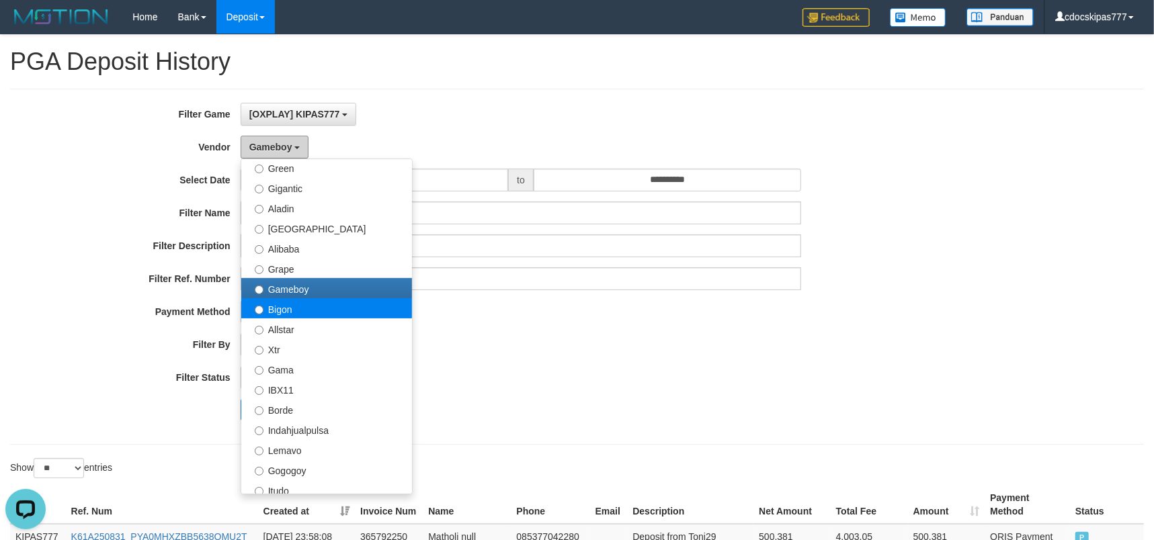
scroll to position [83, 0]
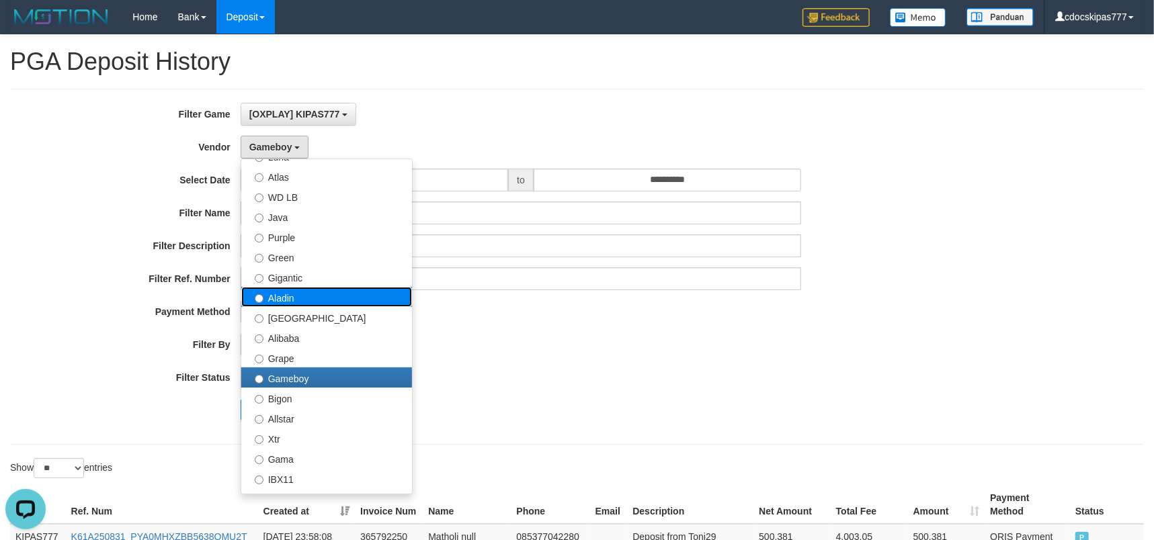
click at [301, 300] on label "Aladin" at bounding box center [326, 297] width 171 height 20
select select "**********"
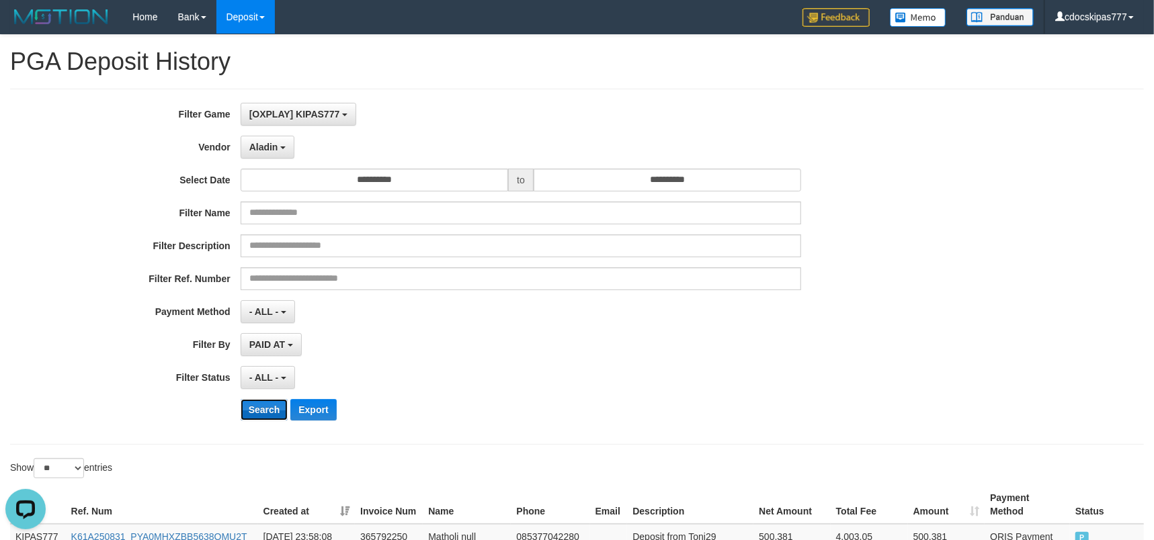
click at [269, 411] on button "Search" at bounding box center [265, 410] width 48 height 22
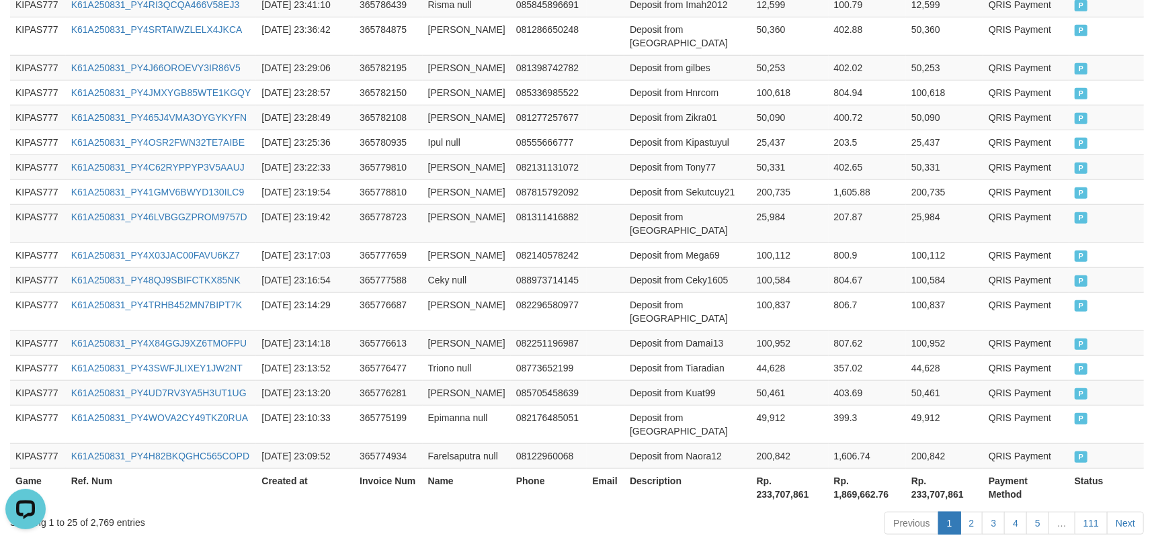
scroll to position [746, 0]
click at [780, 467] on th "Rp. 233,707,861" at bounding box center [790, 486] width 77 height 38
copy th "233,707,861"
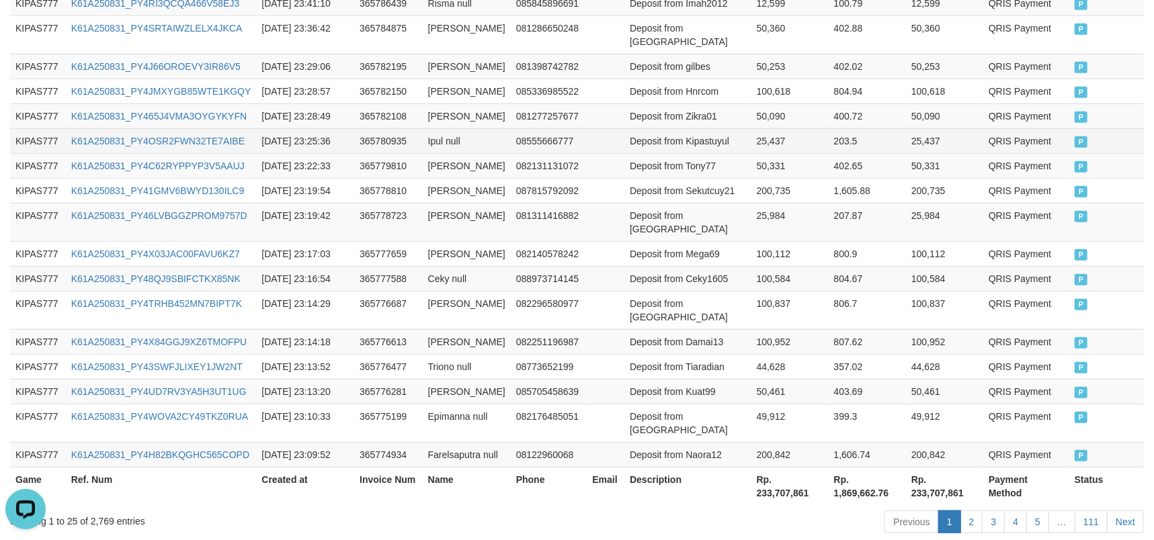
click at [603, 128] on td at bounding box center [606, 140] width 38 height 25
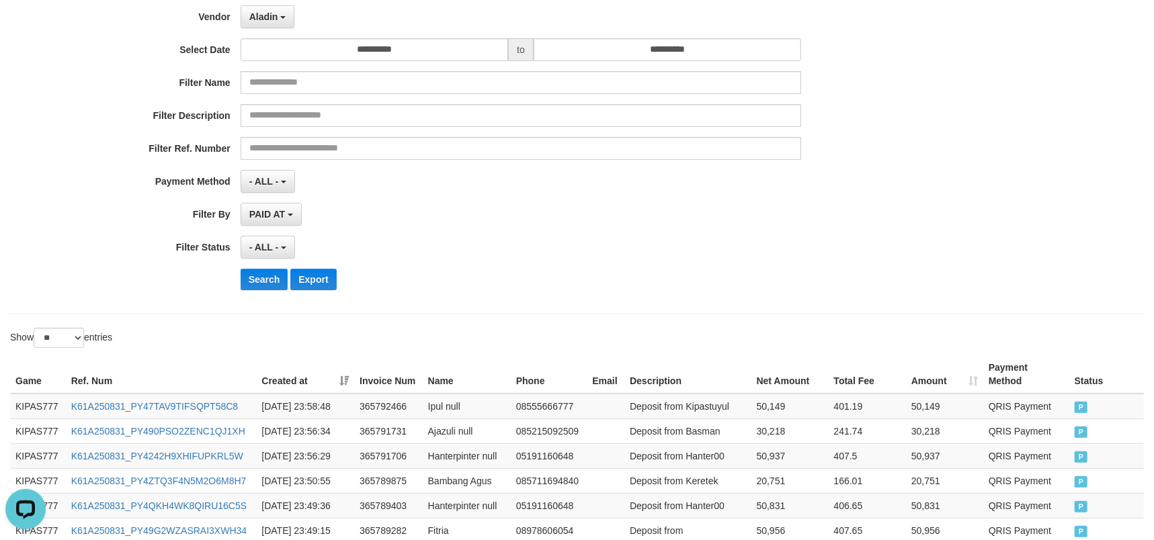
scroll to position [0, 0]
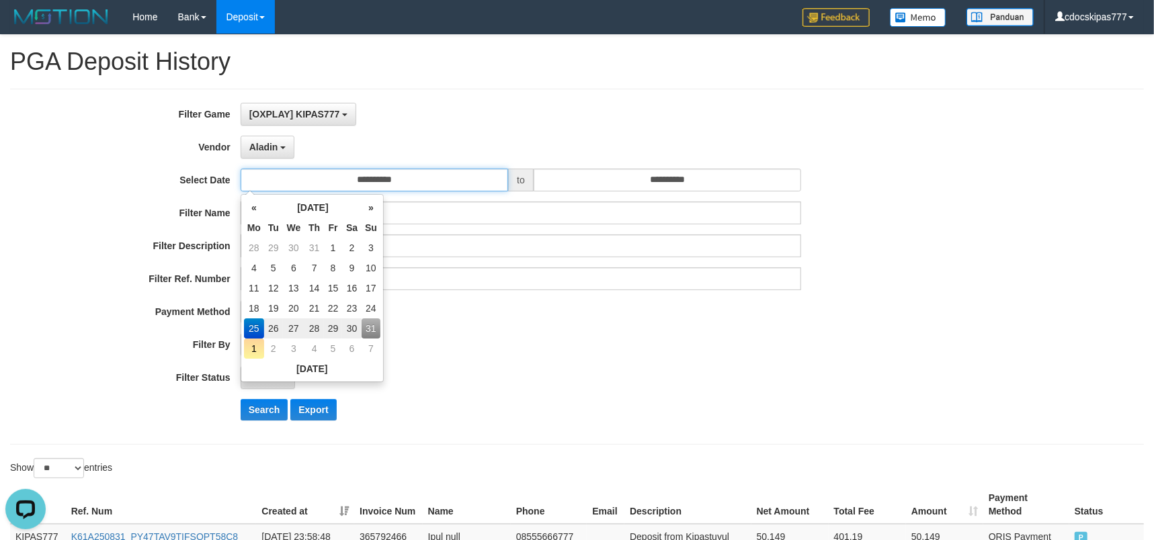
click at [415, 179] on input "**********" at bounding box center [375, 180] width 268 height 23
click at [257, 346] on td "1" at bounding box center [254, 349] width 20 height 20
type input "**********"
click at [702, 177] on input "**********" at bounding box center [668, 180] width 268 height 23
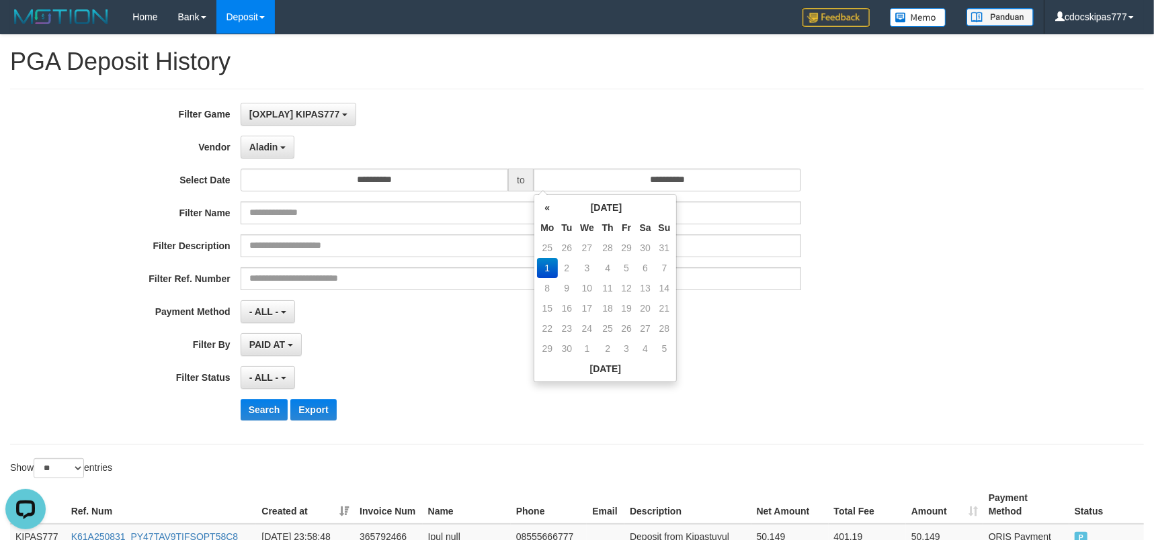
click at [549, 272] on td "1" at bounding box center [547, 268] width 20 height 20
click at [270, 406] on button "Search" at bounding box center [265, 410] width 48 height 22
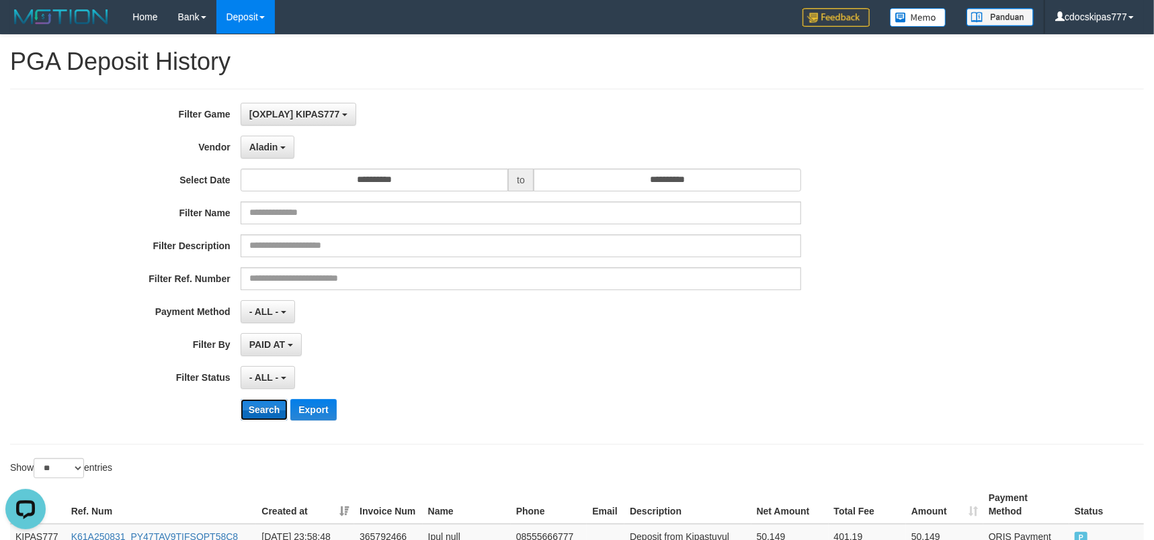
click at [270, 406] on button "Search" at bounding box center [265, 410] width 48 height 22
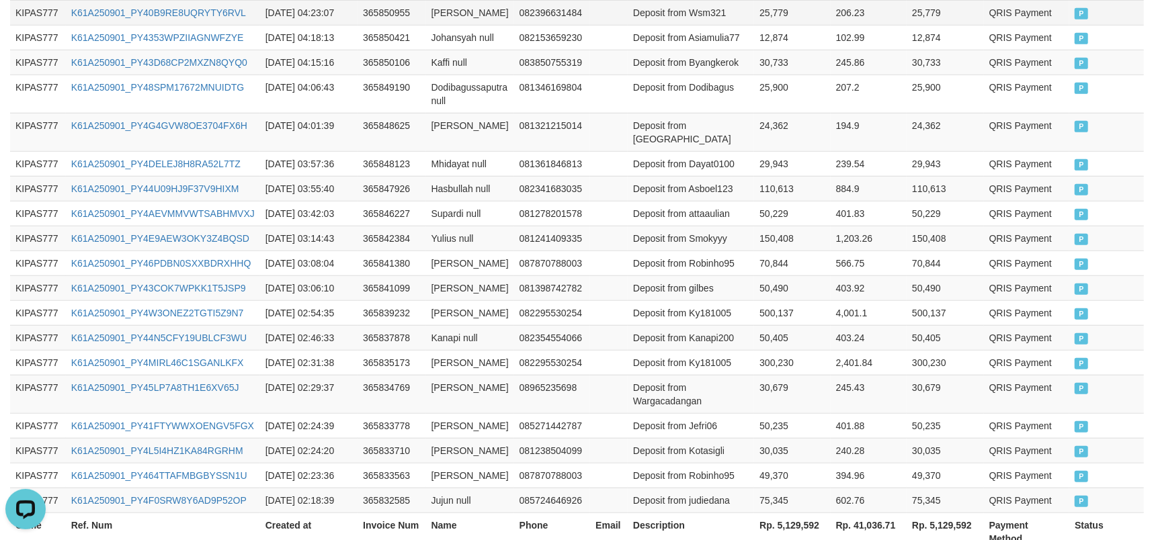
scroll to position [760, 0]
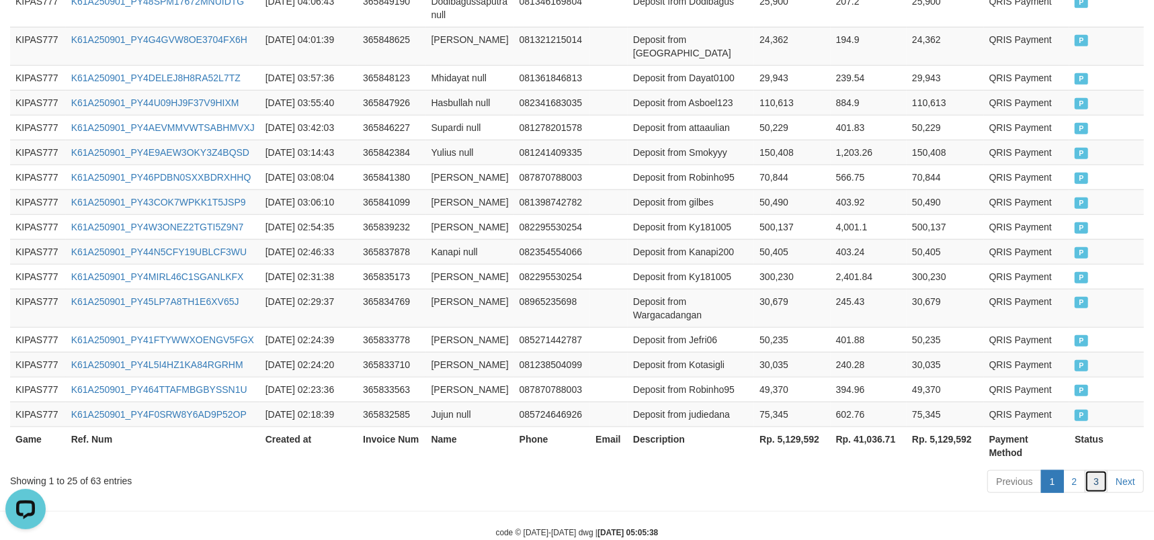
click at [1104, 471] on link "3" at bounding box center [1096, 482] width 23 height 23
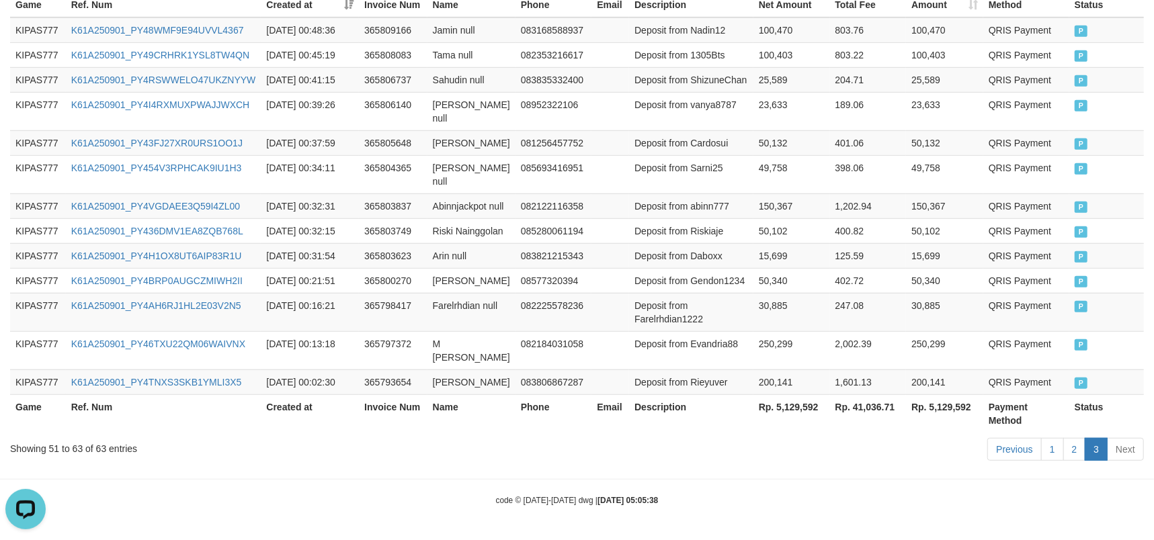
scroll to position [472, 0]
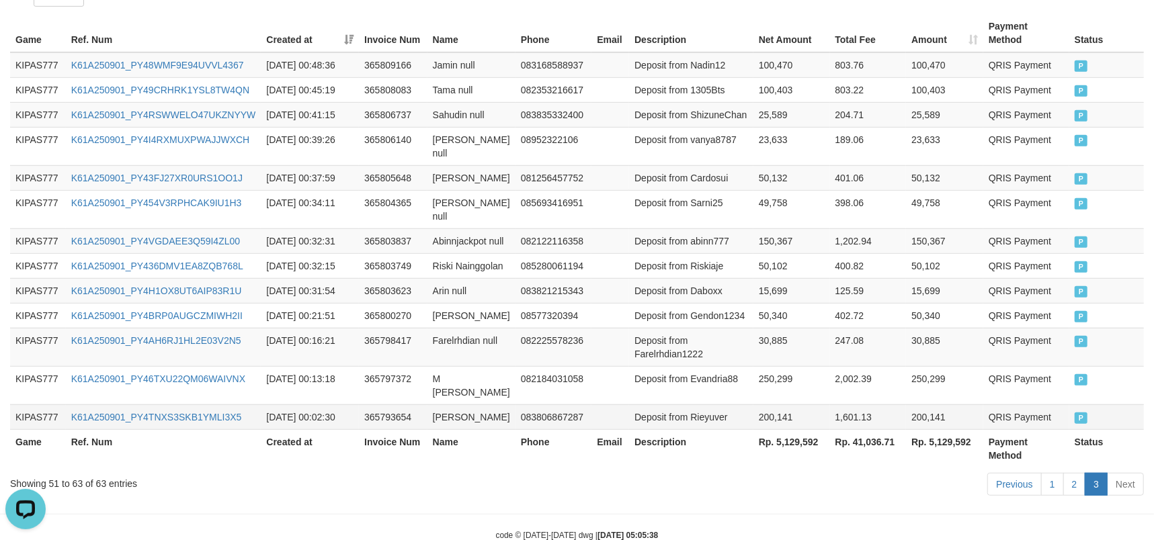
click at [765, 405] on td "200,141" at bounding box center [792, 417] width 77 height 25
copy td "200,141"
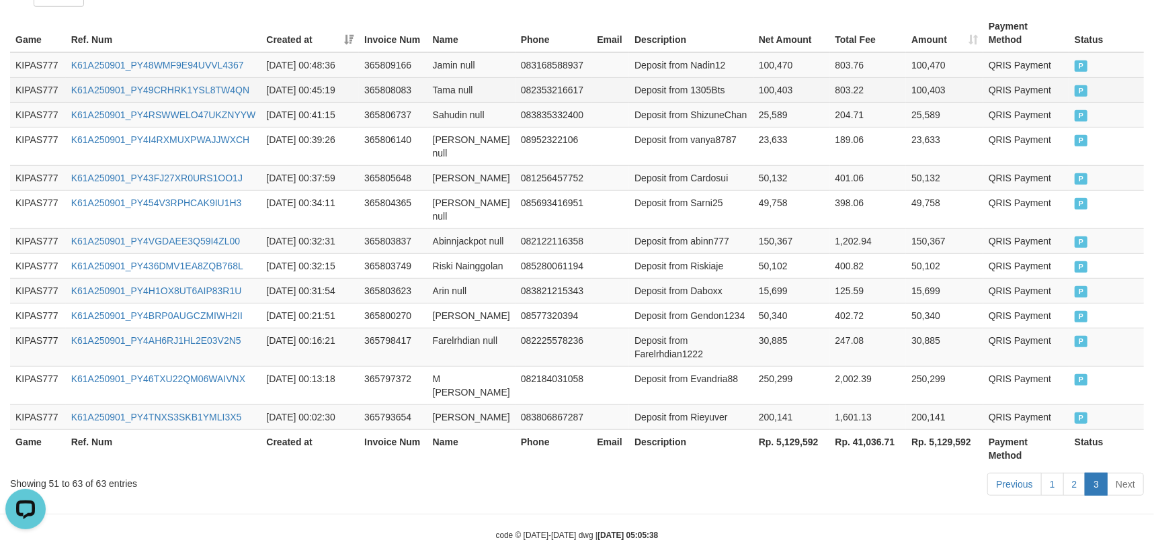
drag, startPoint x: 618, startPoint y: 82, endPoint x: 709, endPoint y: 276, distance: 213.5
click at [622, 87] on td at bounding box center [611, 89] width 38 height 25
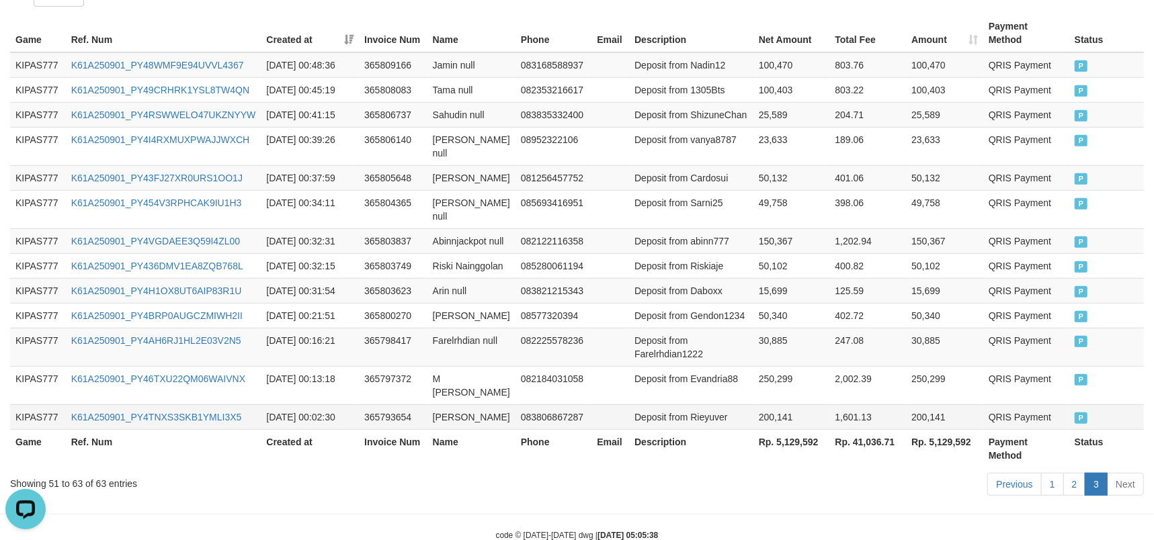
click at [708, 405] on td "Deposit from Rieyuver" at bounding box center [691, 417] width 124 height 25
copy td "Rieyuver"
click at [643, 114] on td "Deposit from ShizuneChan" at bounding box center [691, 114] width 124 height 25
click at [483, 405] on td "Abdul Mufid" at bounding box center [472, 417] width 88 height 25
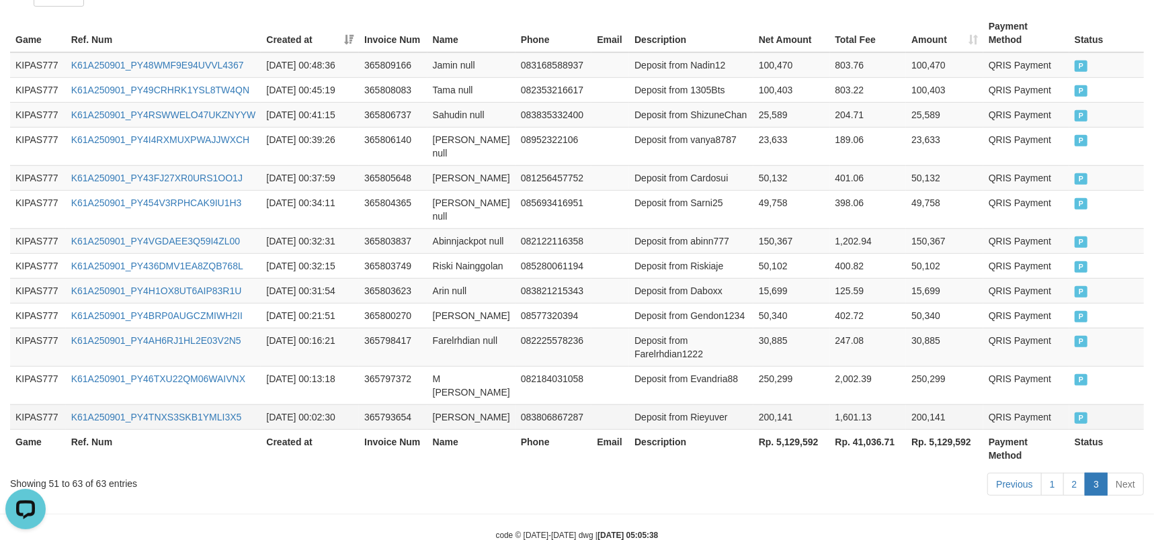
click at [463, 405] on td "Abdul Mufid" at bounding box center [472, 417] width 88 height 25
copy td "Abdul Mufid"
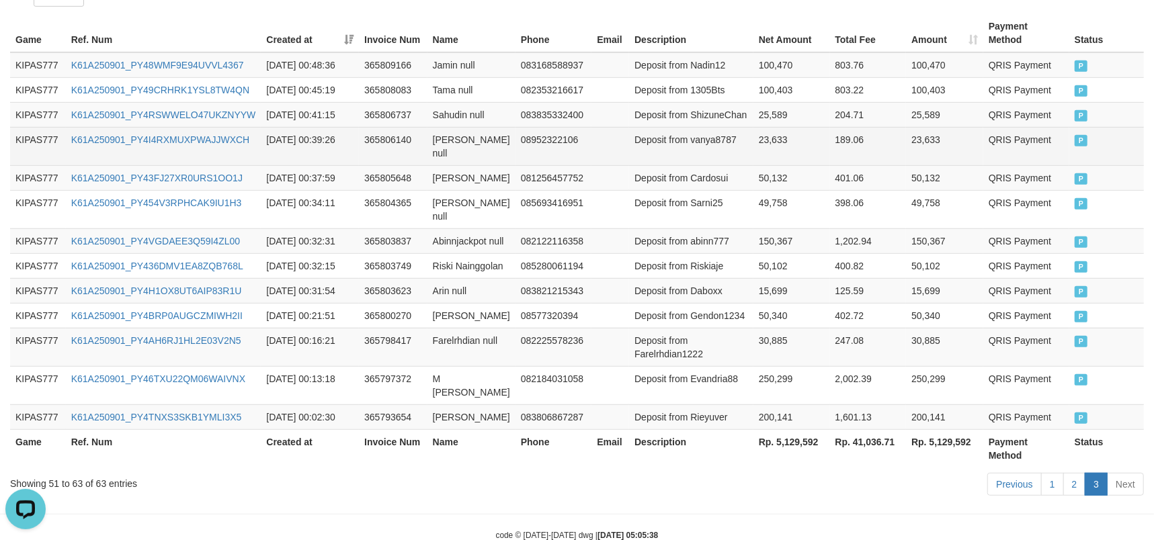
click at [791, 136] on td "23,633" at bounding box center [792, 146] width 77 height 38
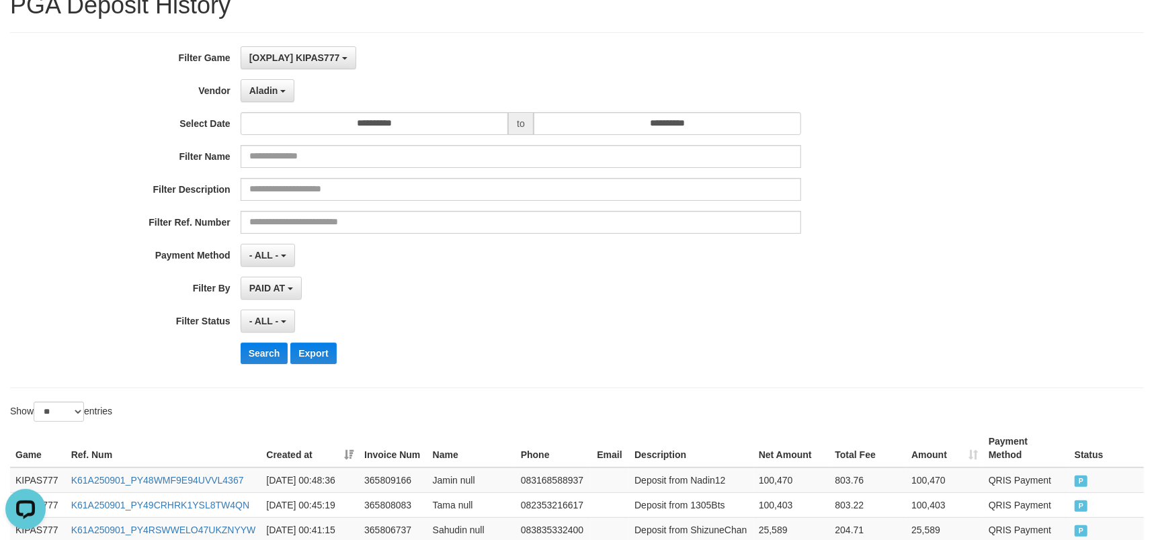
scroll to position [24, 0]
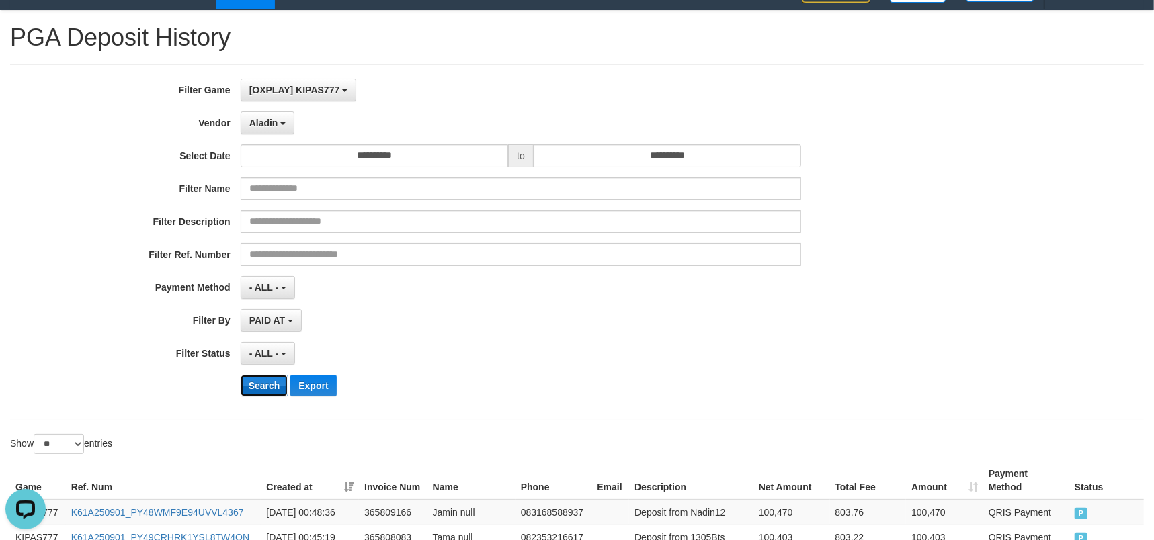
click at [275, 384] on button "Search" at bounding box center [265, 386] width 48 height 22
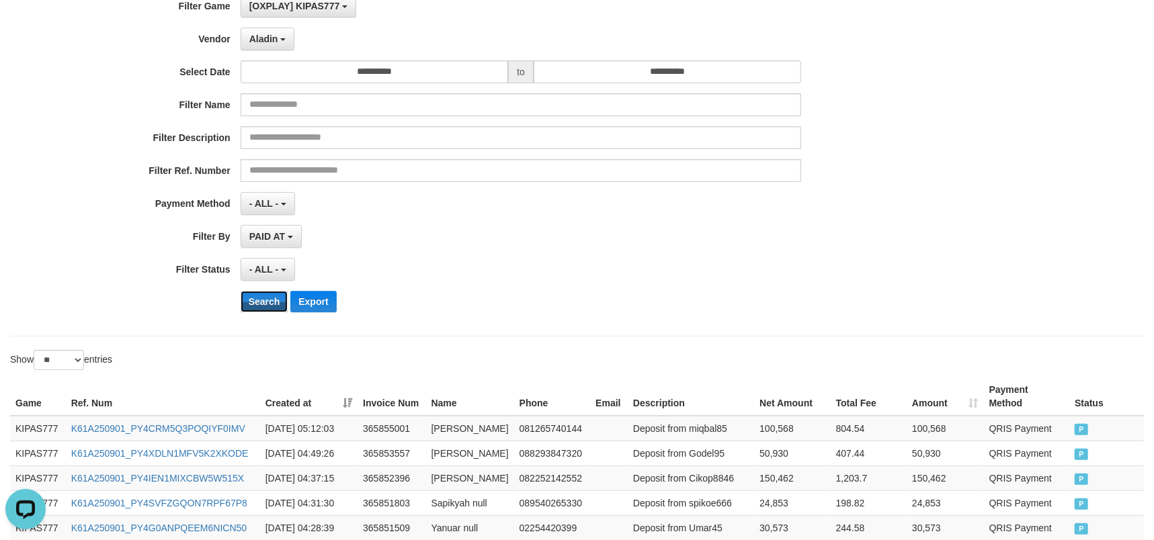
scroll to position [0, 0]
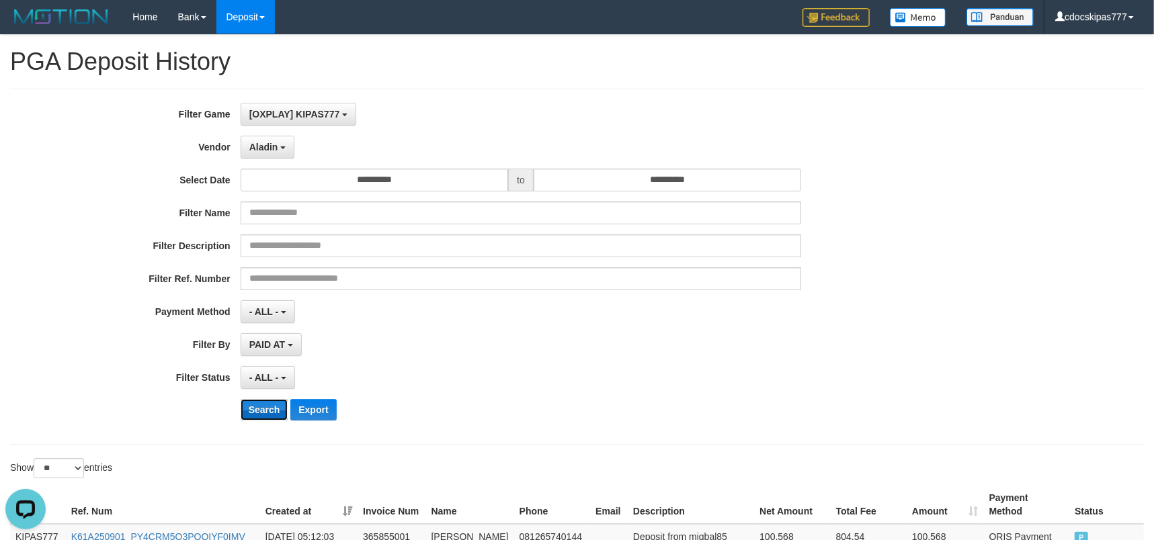
click at [265, 418] on button "Search" at bounding box center [265, 410] width 48 height 22
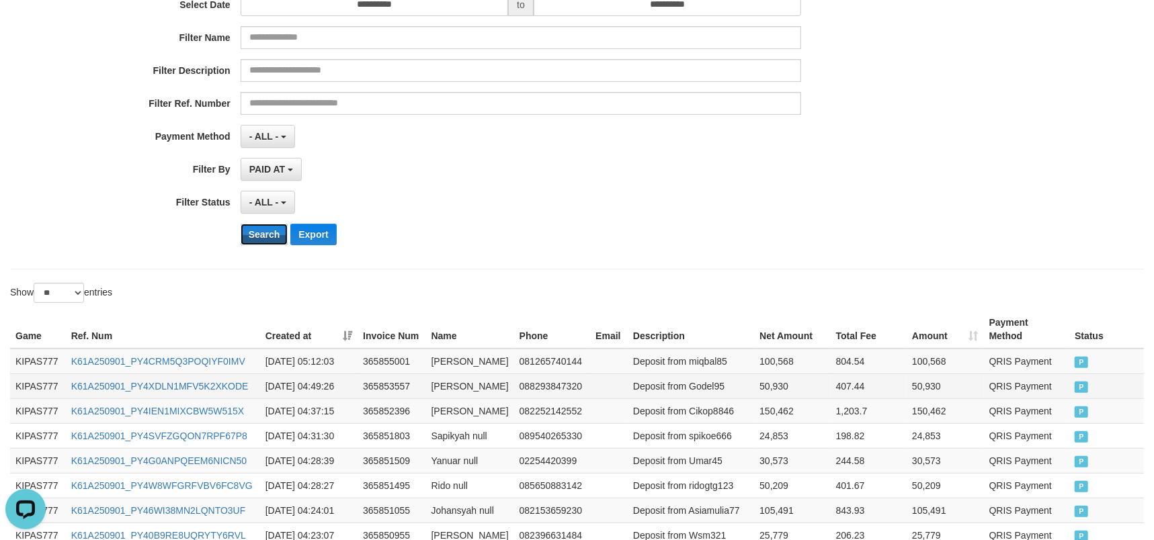
scroll to position [179, 0]
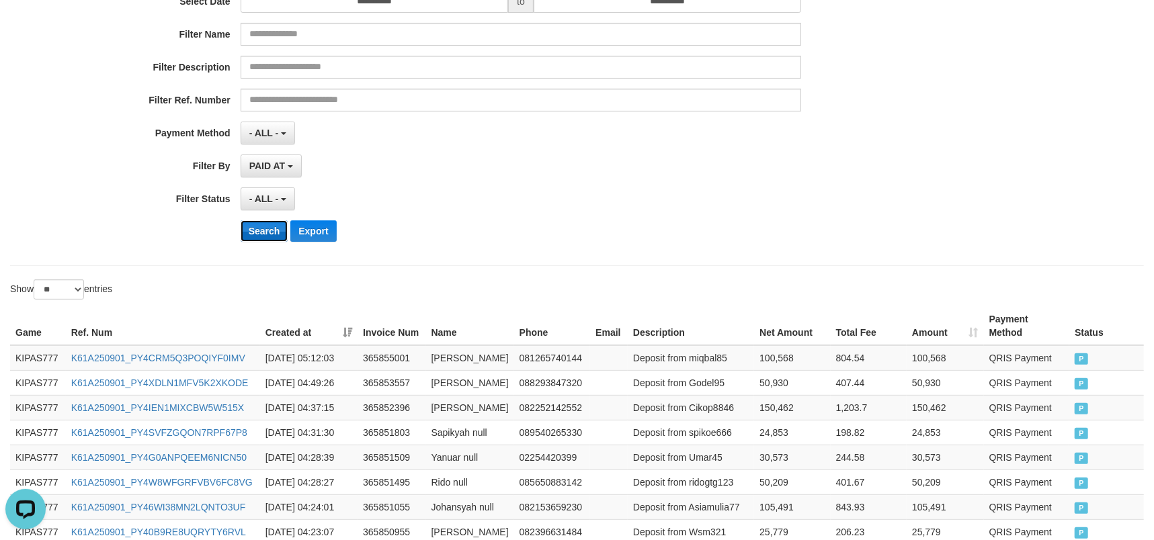
click at [278, 241] on button "Search" at bounding box center [265, 231] width 48 height 22
click at [277, 240] on button "Search" at bounding box center [265, 231] width 48 height 22
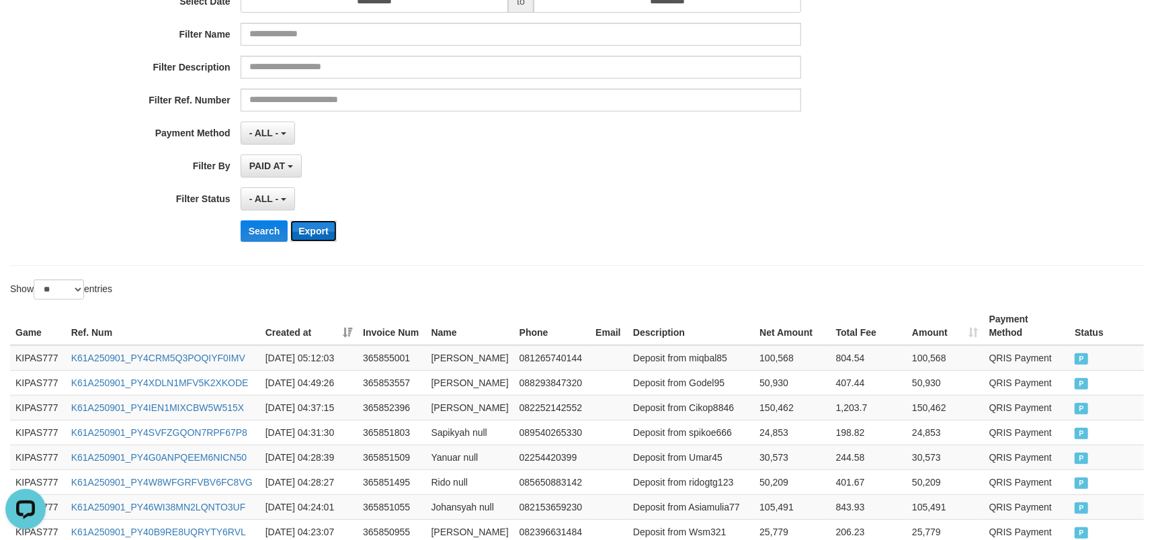
click at [318, 230] on button "Export" at bounding box center [313, 231] width 46 height 22
click at [868, 76] on div "Filter Description" at bounding box center [481, 67] width 962 height 23
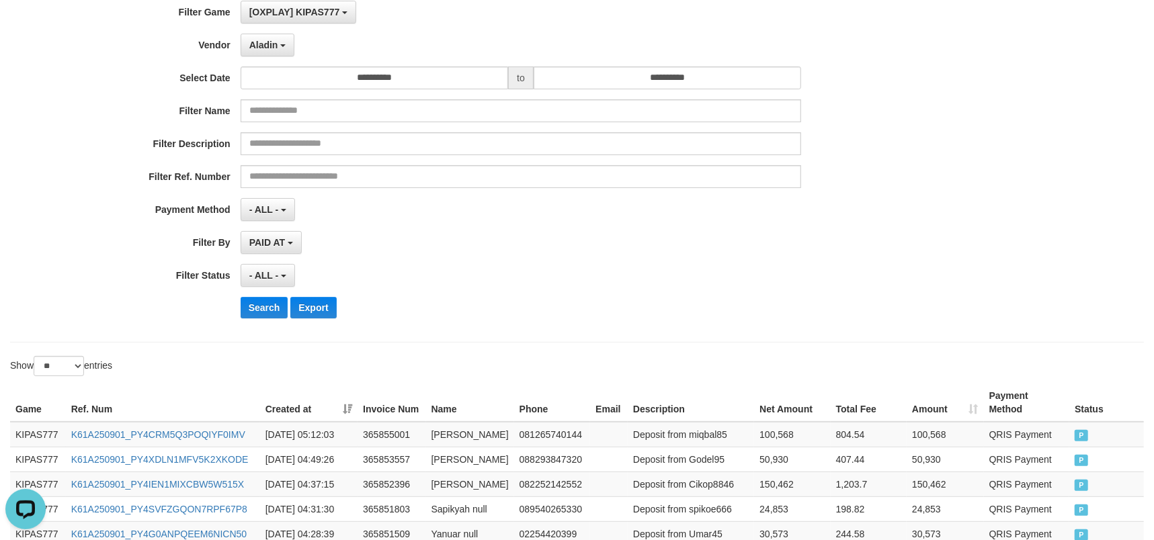
scroll to position [0, 0]
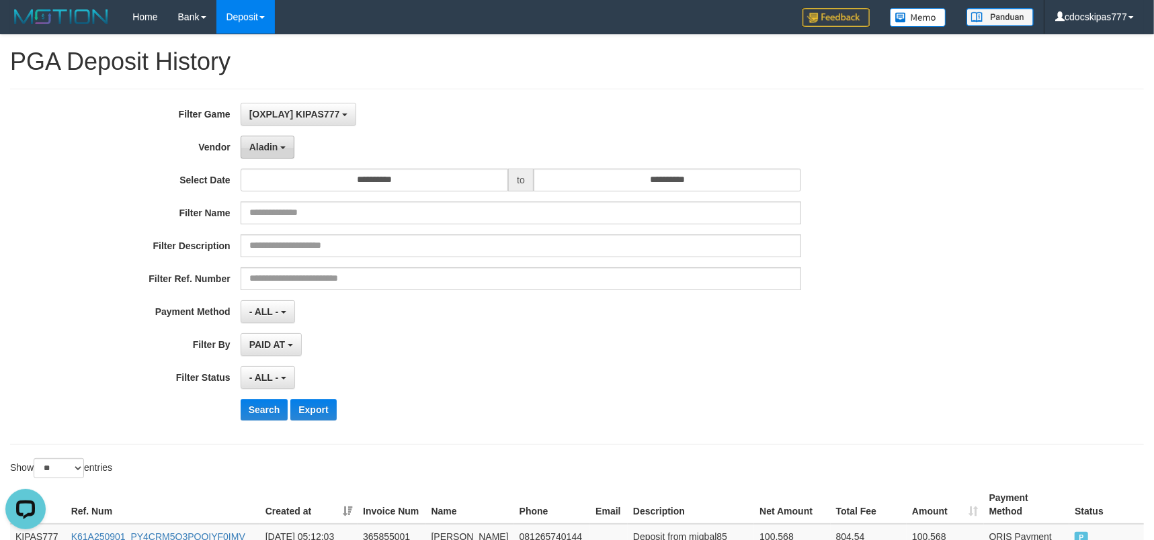
click at [286, 140] on button "Aladin" at bounding box center [268, 147] width 54 height 23
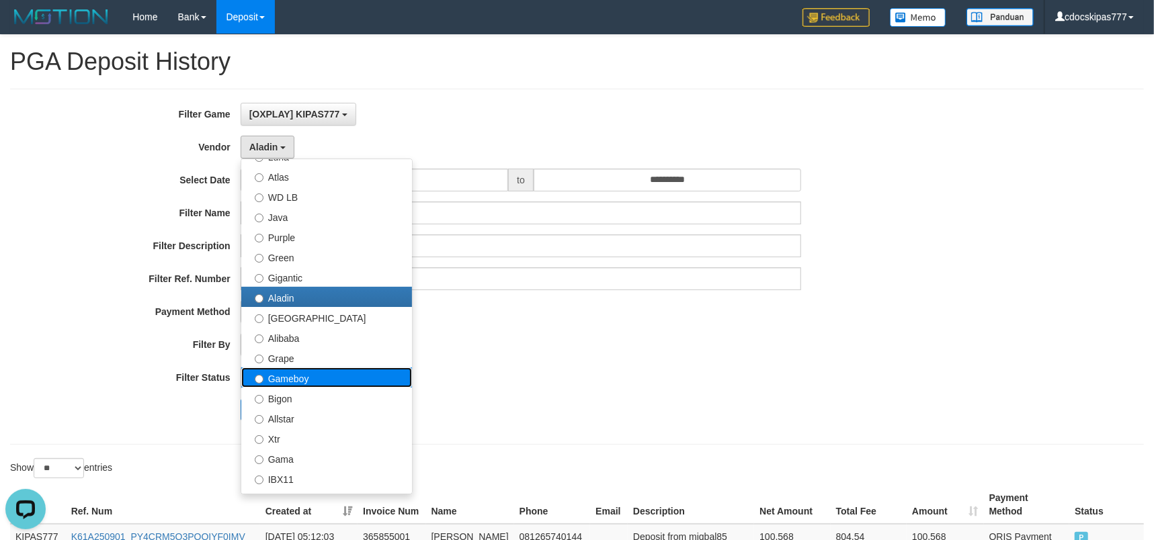
click at [302, 383] on label "Gameboy" at bounding box center [326, 378] width 171 height 20
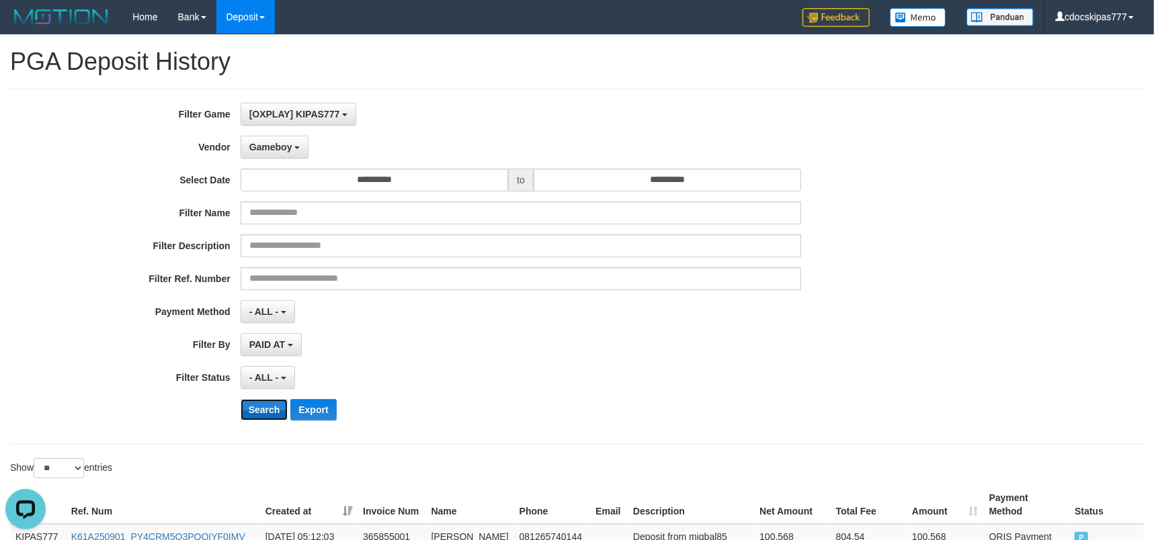
click at [273, 409] on button "Search" at bounding box center [265, 410] width 48 height 22
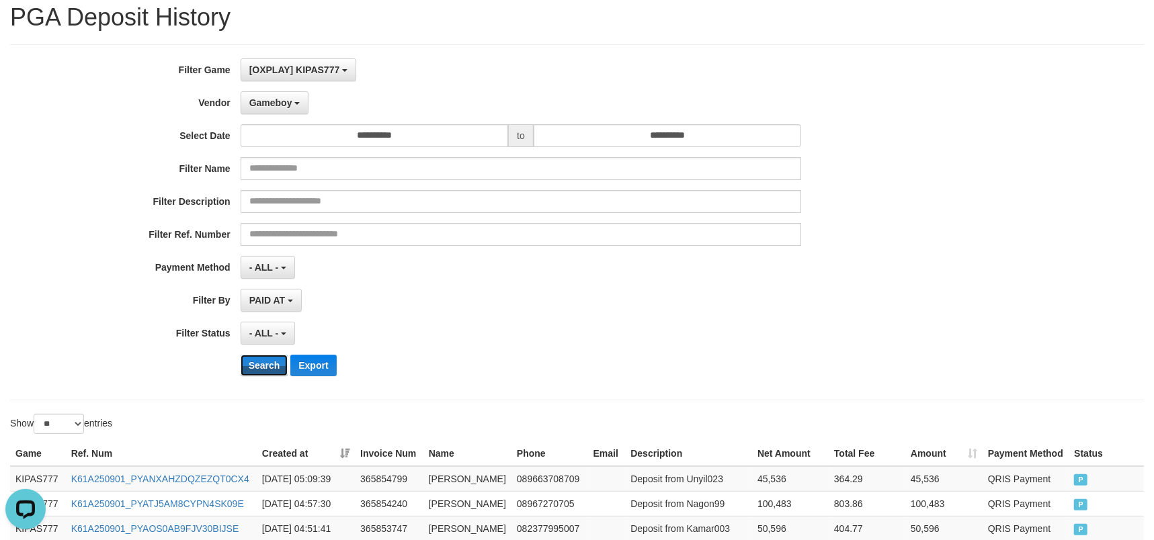
scroll to position [89, 0]
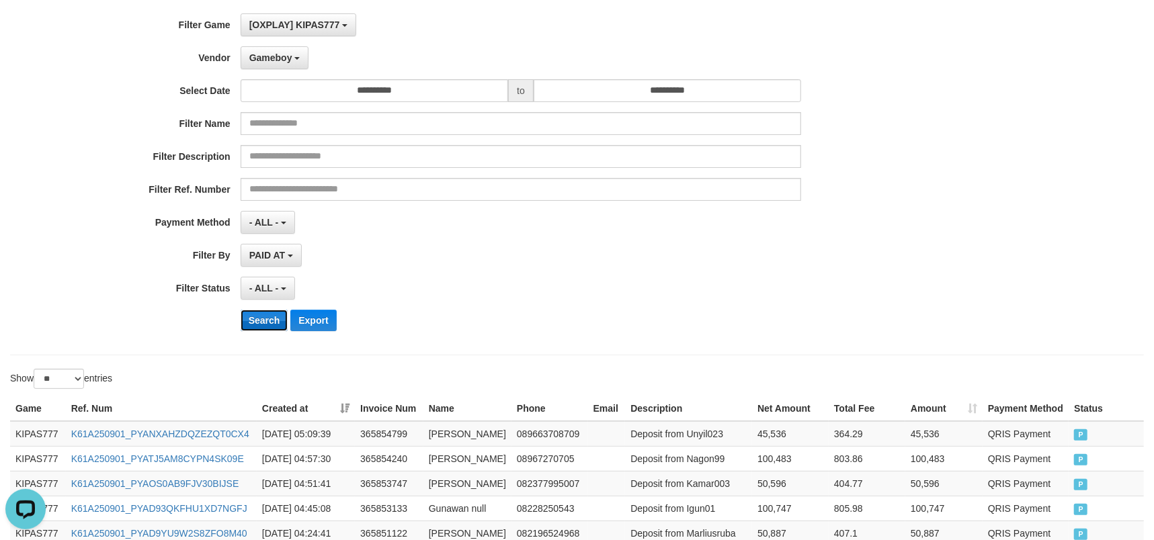
click at [270, 329] on button "Search" at bounding box center [265, 321] width 48 height 22
click at [319, 320] on button "Export" at bounding box center [313, 321] width 46 height 22
click at [848, 94] on div "**********" at bounding box center [481, 90] width 962 height 23
click at [291, 69] on button "Gameboy" at bounding box center [275, 57] width 69 height 23
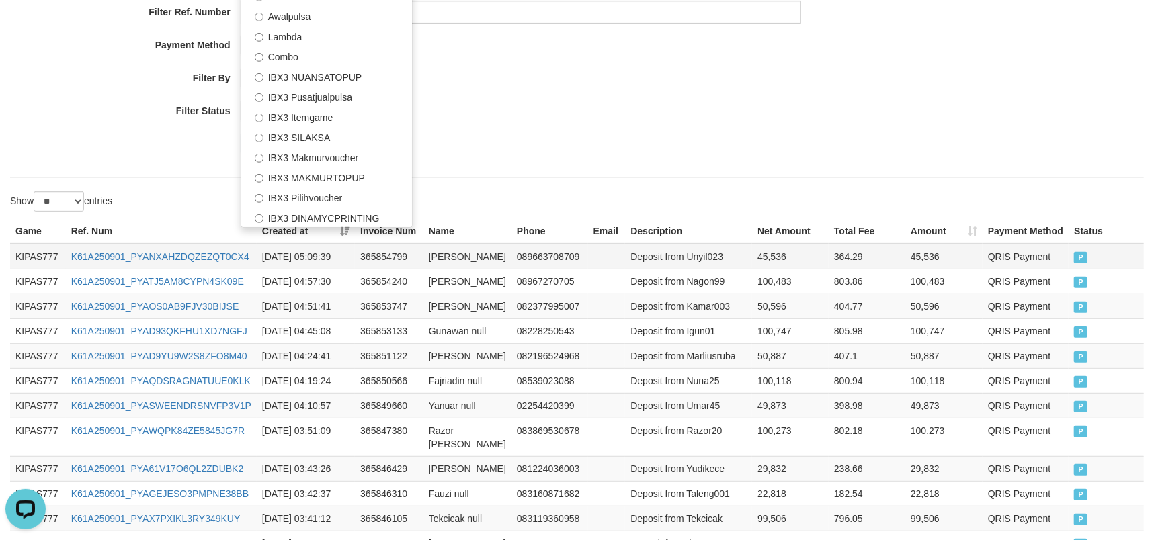
scroll to position [269, 0]
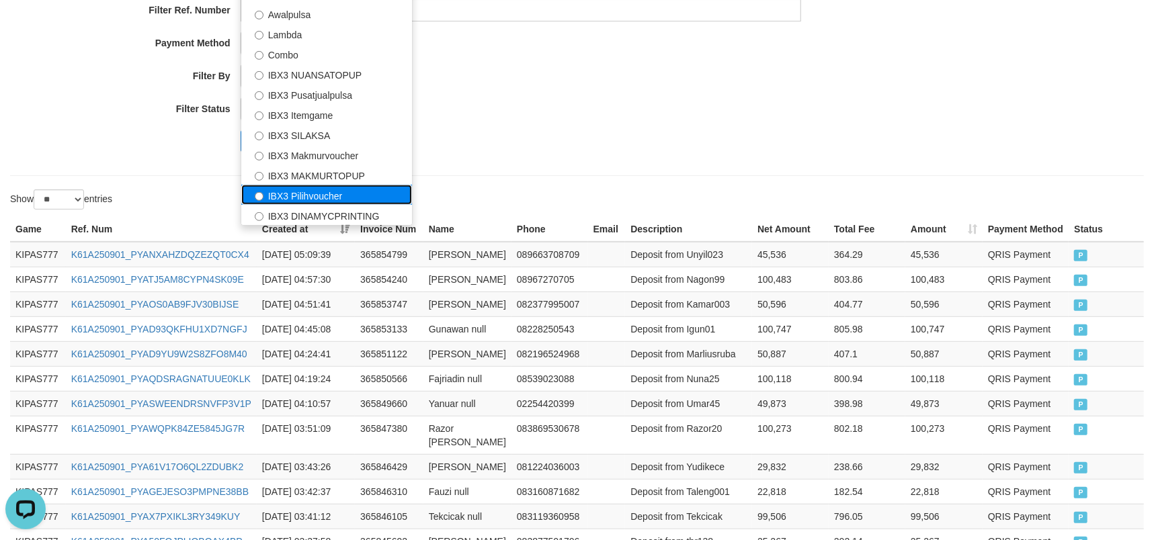
click at [329, 202] on label "IBX3 Pilihvoucher" at bounding box center [326, 195] width 171 height 20
select select "**********"
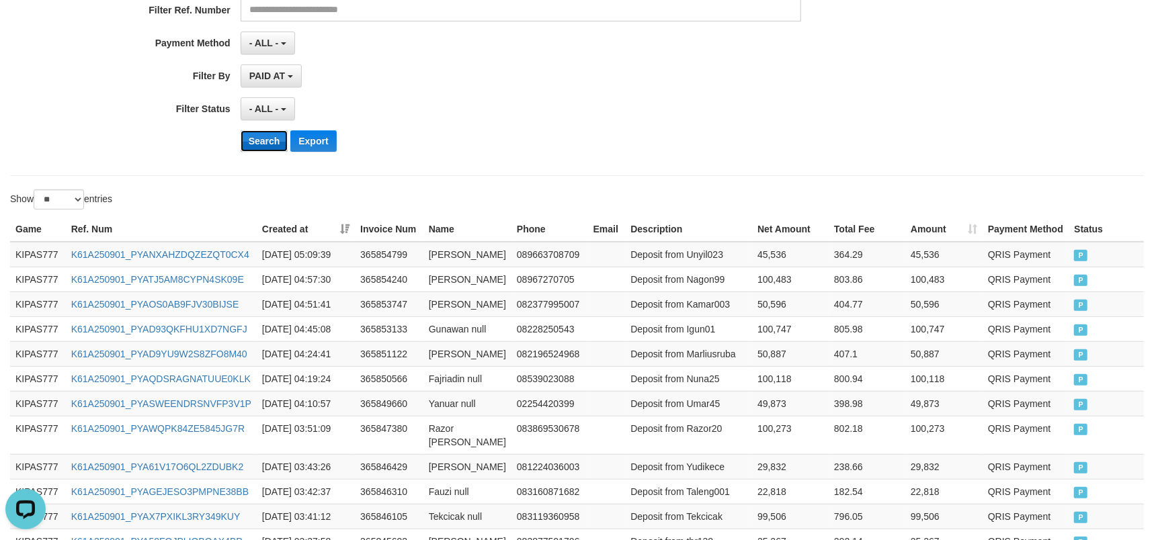
click at [270, 146] on button "Search" at bounding box center [265, 141] width 48 height 22
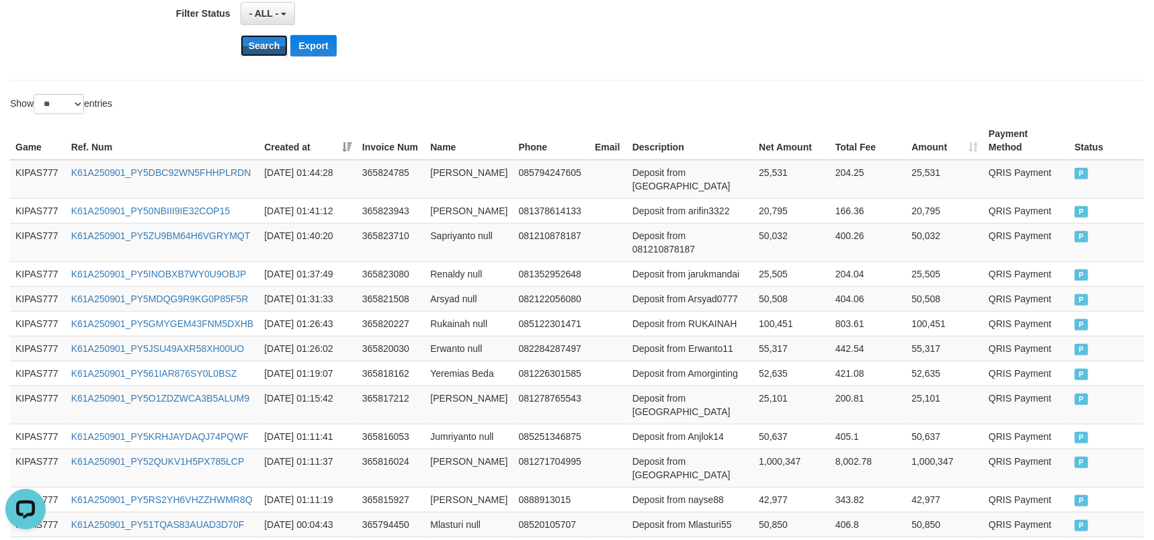
scroll to position [202, 0]
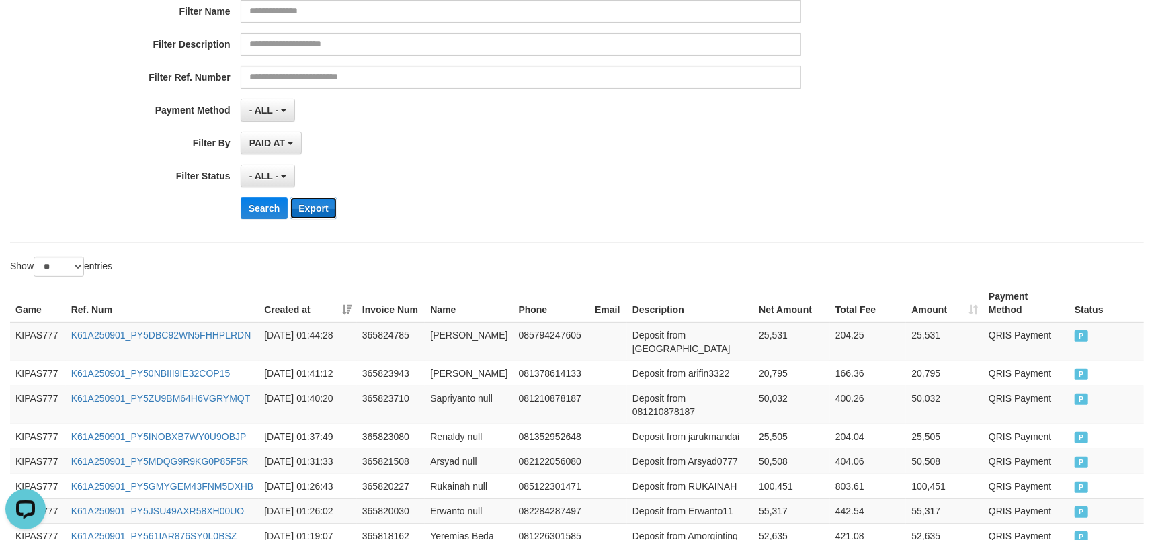
click at [317, 212] on button "Export" at bounding box center [313, 209] width 46 height 22
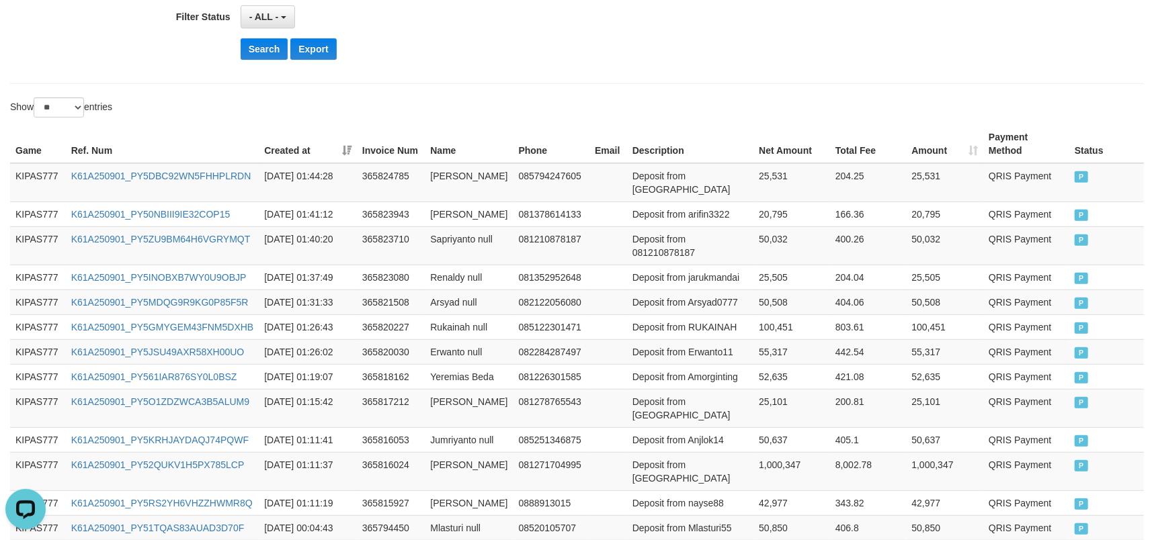
scroll to position [471, 0]
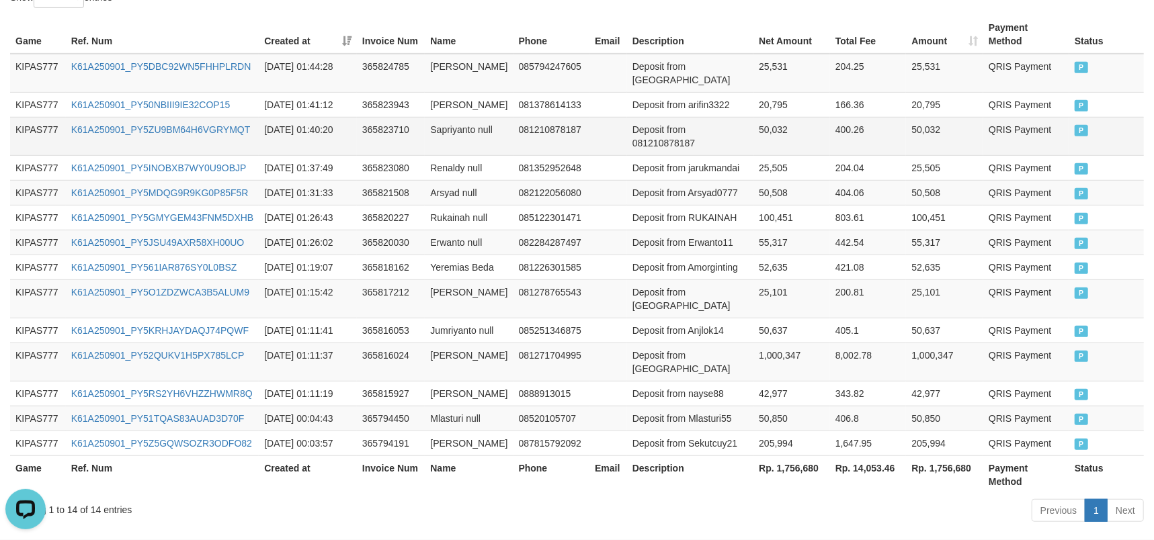
click at [514, 117] on td "081210878187" at bounding box center [552, 136] width 77 height 38
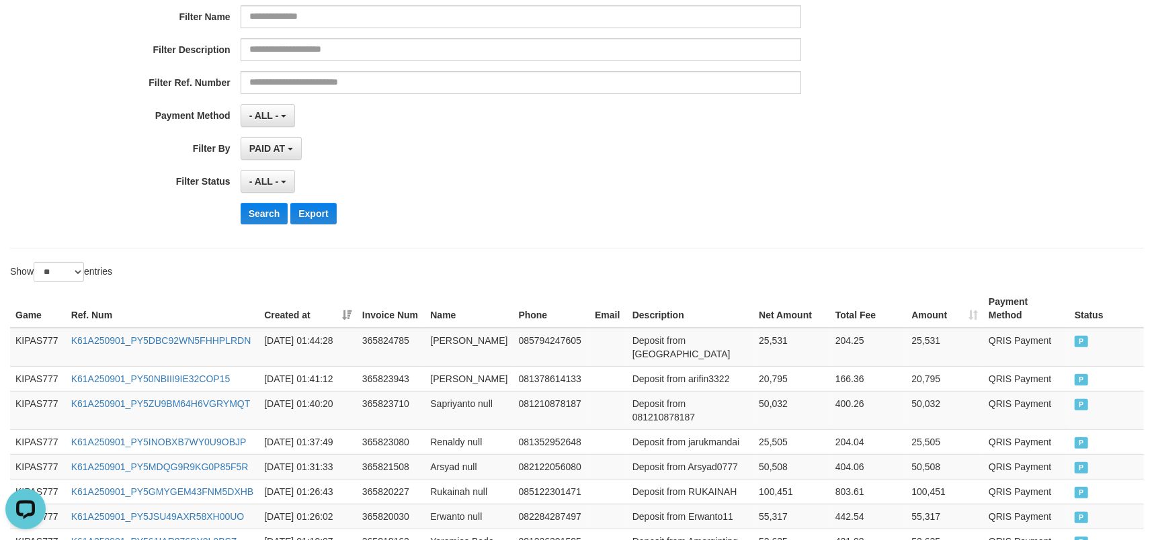
scroll to position [0, 0]
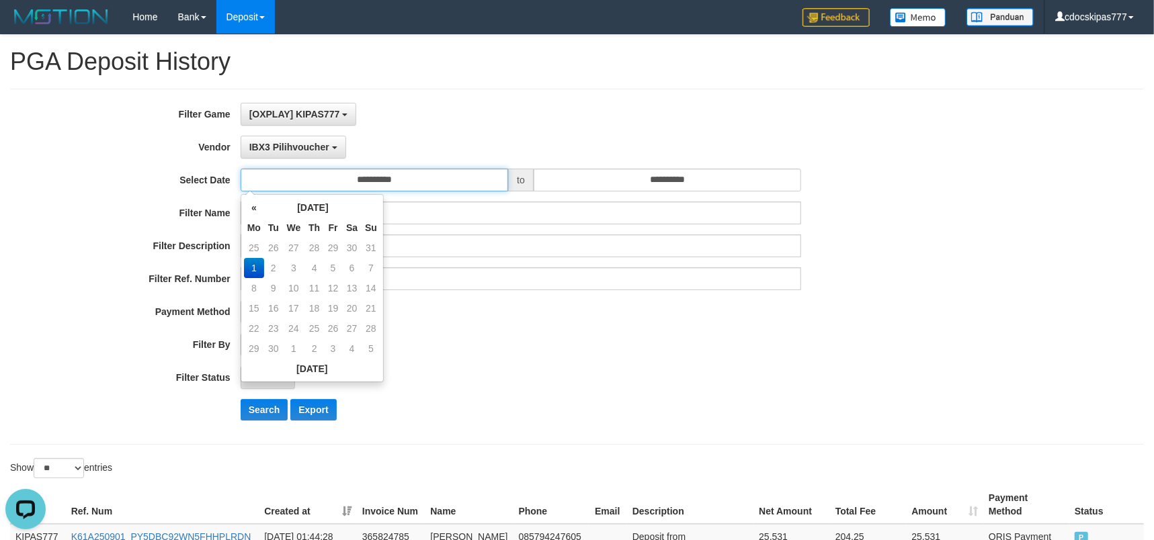
click at [406, 175] on input "**********" at bounding box center [375, 180] width 268 height 23
click at [253, 250] on td "25" at bounding box center [254, 248] width 20 height 20
type input "**********"
click at [255, 409] on button "Search" at bounding box center [265, 410] width 48 height 22
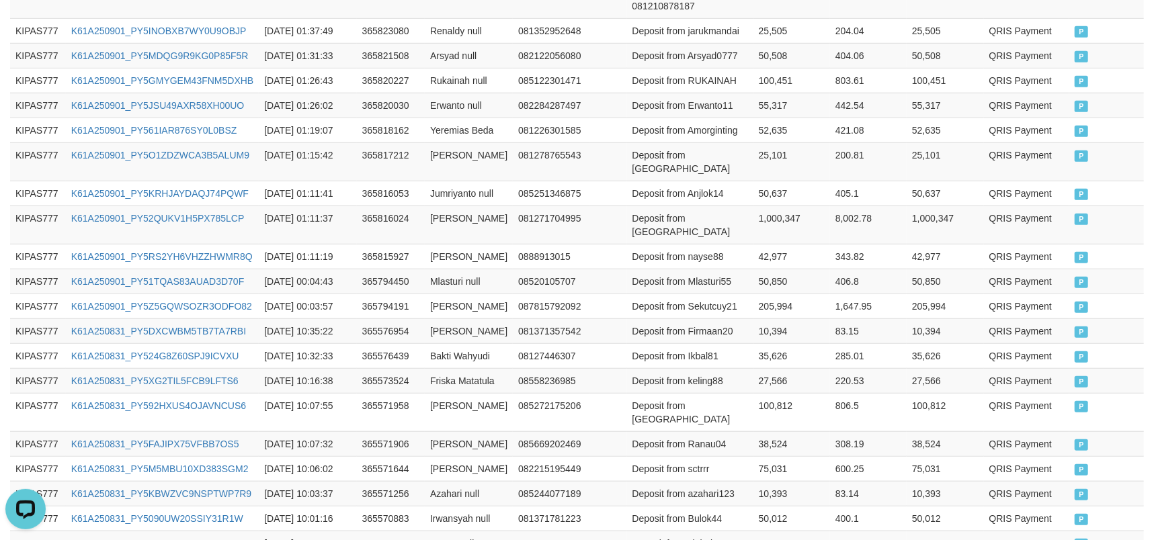
scroll to position [760, 0]
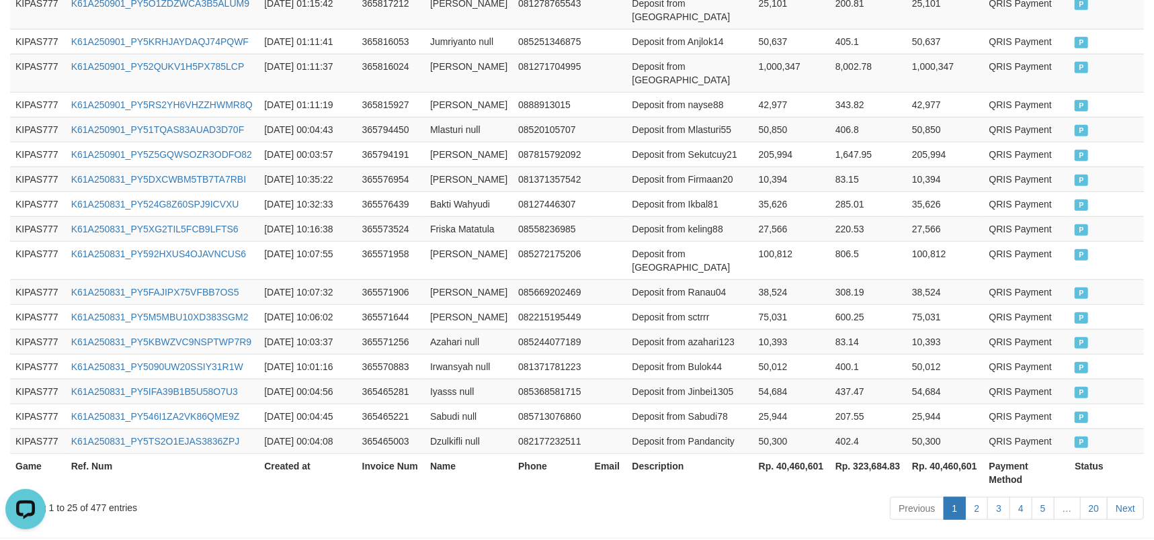
click at [794, 454] on th "Rp. 40,460,601" at bounding box center [792, 473] width 77 height 38
copy th "40,460,601"
click at [430, 54] on td "Herli Fauzi" at bounding box center [469, 73] width 88 height 38
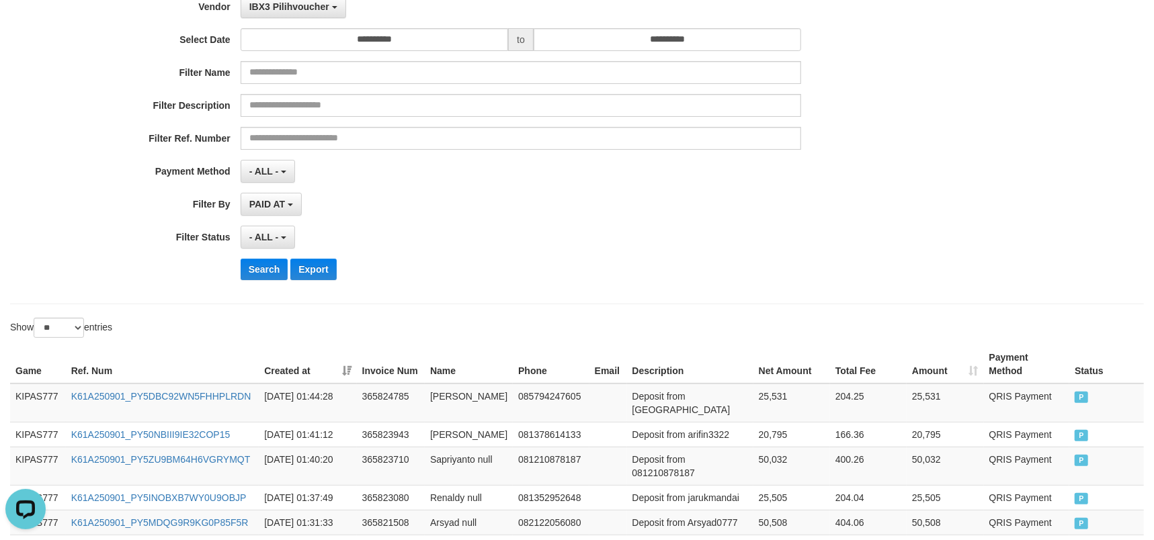
scroll to position [0, 0]
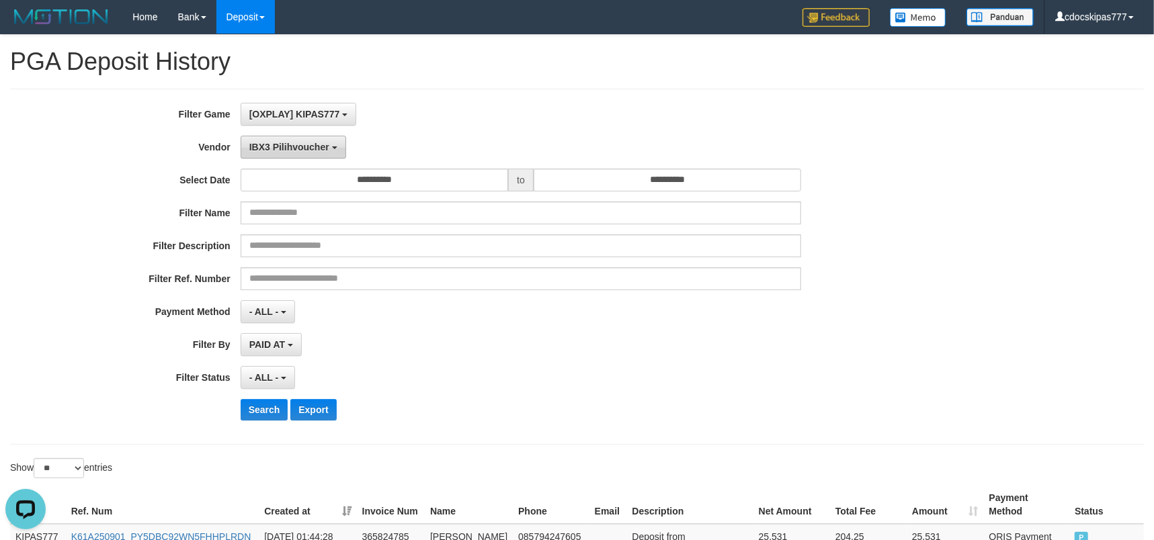
click at [291, 144] on span "IBX3 Pilihvoucher" at bounding box center [289, 147] width 80 height 11
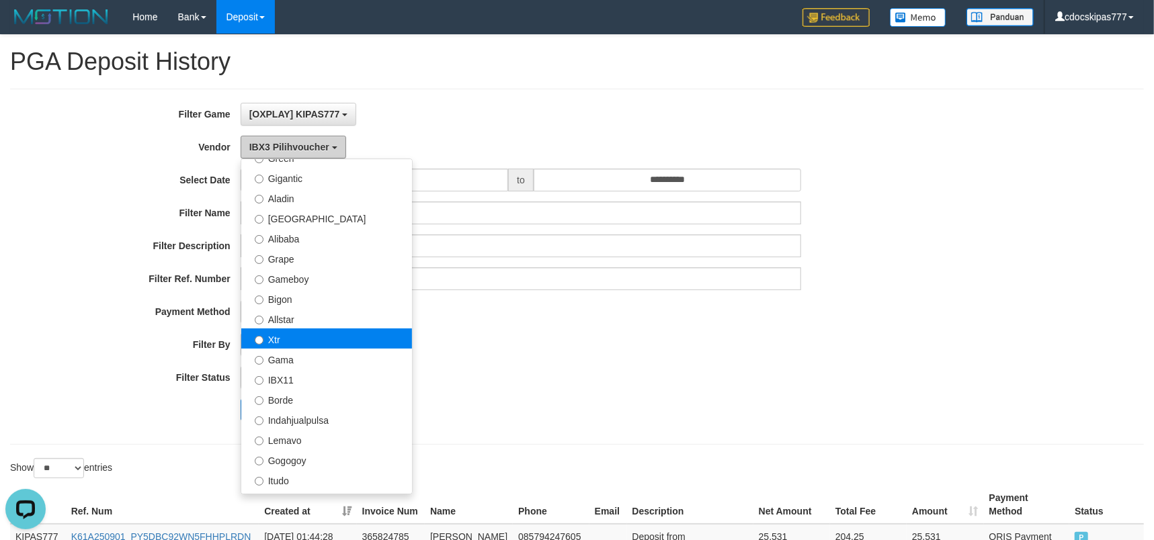
scroll to position [173, 0]
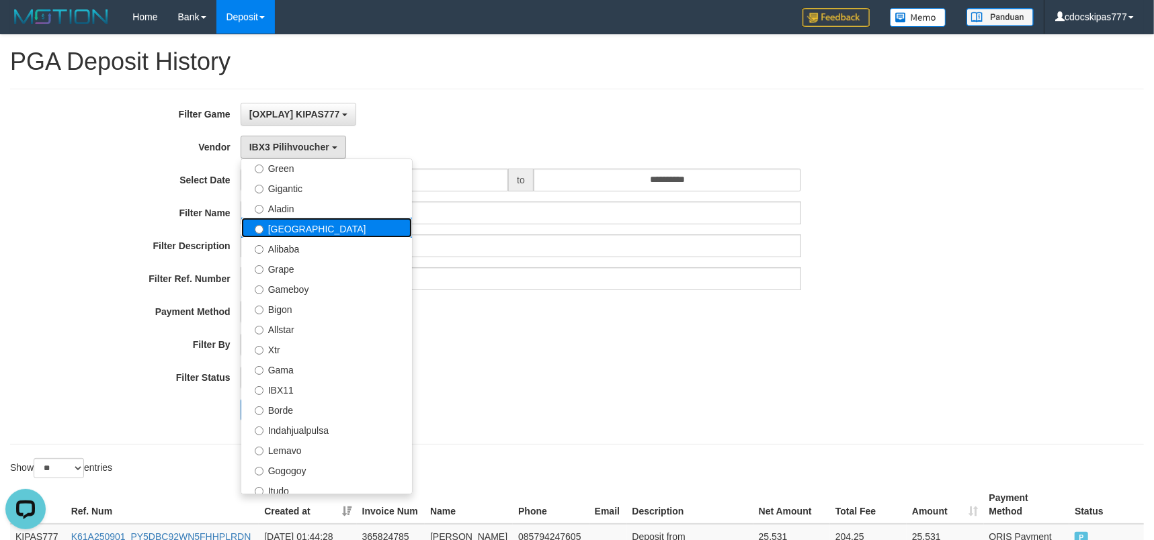
click at [278, 221] on label "Dubai" at bounding box center [326, 228] width 171 height 20
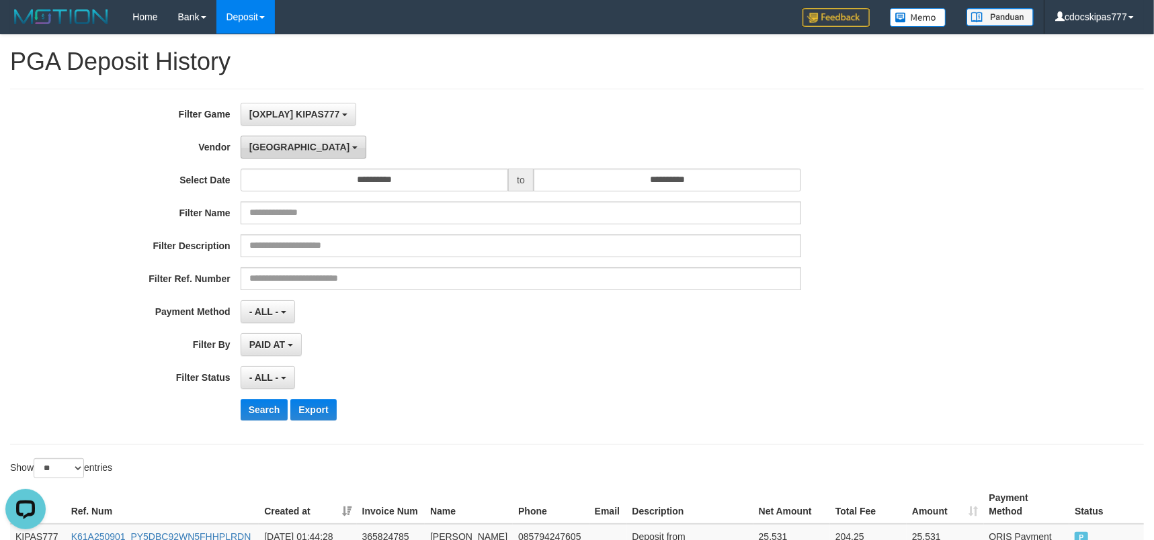
click at [273, 146] on span "Dubai" at bounding box center [299, 147] width 101 height 11
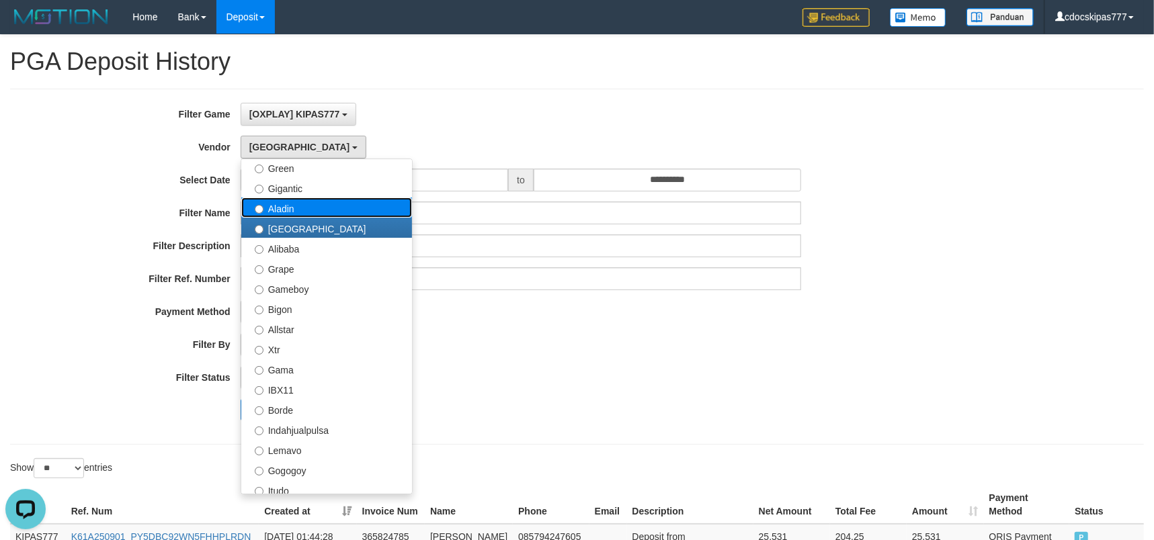
click at [278, 208] on label "Aladin" at bounding box center [326, 208] width 171 height 20
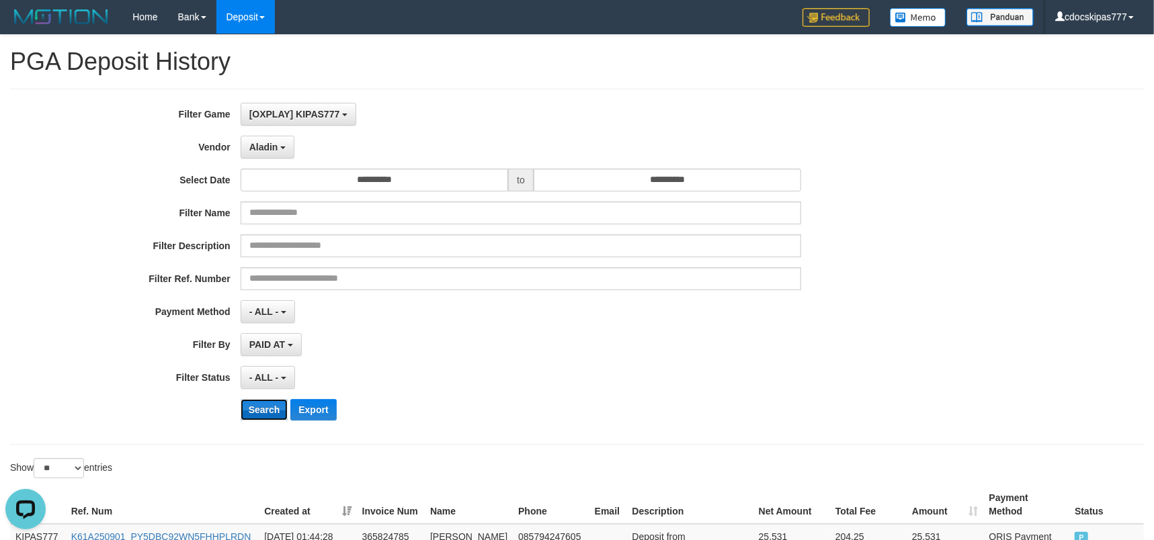
click at [272, 409] on button "Search" at bounding box center [265, 410] width 48 height 22
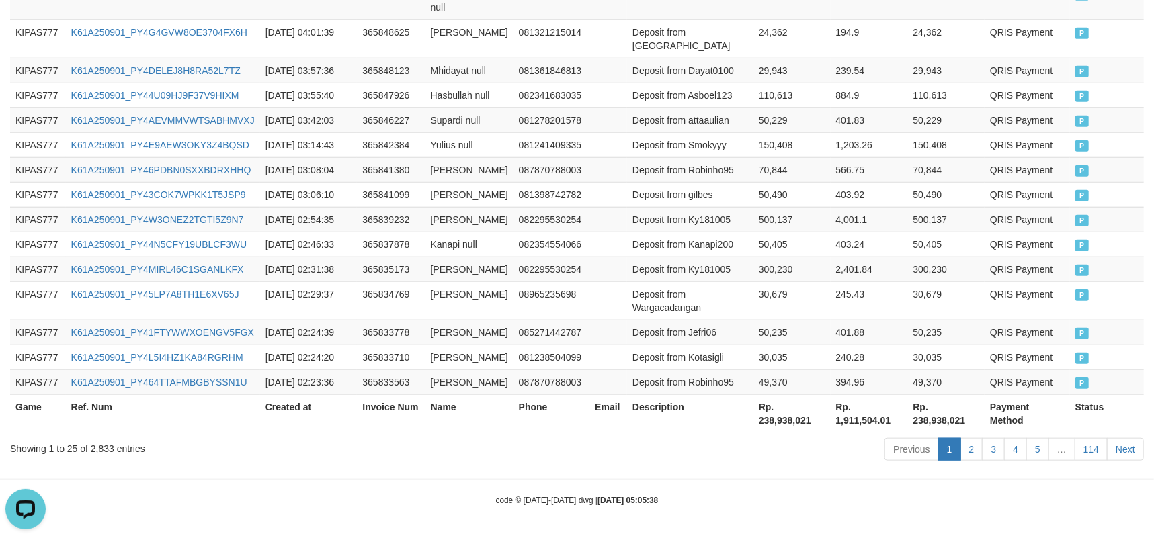
scroll to position [1096, 0]
click at [778, 419] on th "Rp. 238,938,021" at bounding box center [792, 414] width 77 height 38
copy th "9"
click at [791, 402] on th "Rp. 238,938,021" at bounding box center [792, 414] width 77 height 38
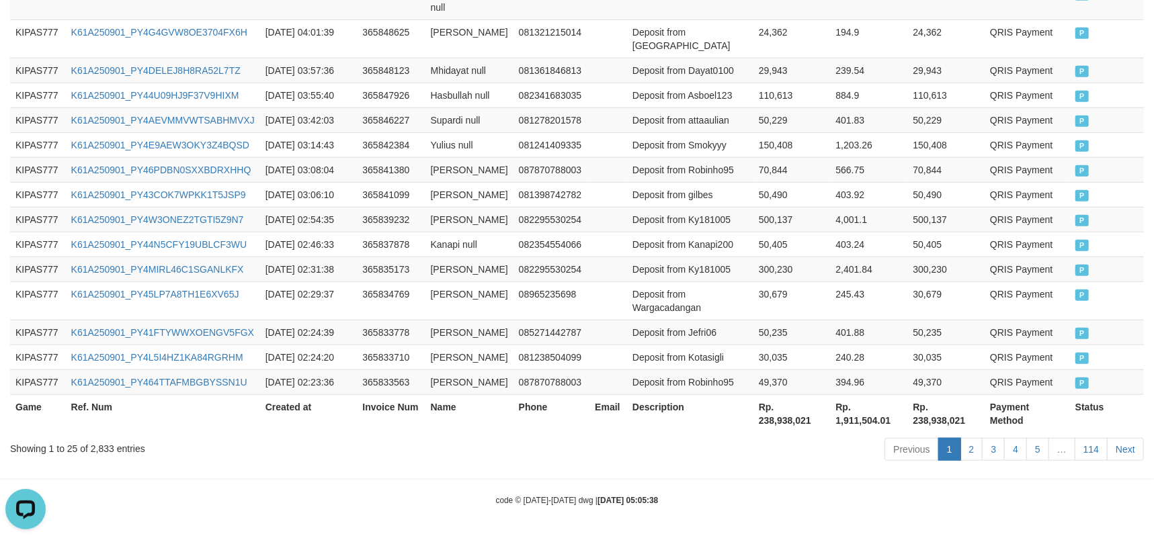
click at [793, 426] on th "Rp. 238,938,021" at bounding box center [792, 414] width 77 height 38
copy th "238,938,021"
click at [377, 157] on td "365841380" at bounding box center [391, 169] width 68 height 25
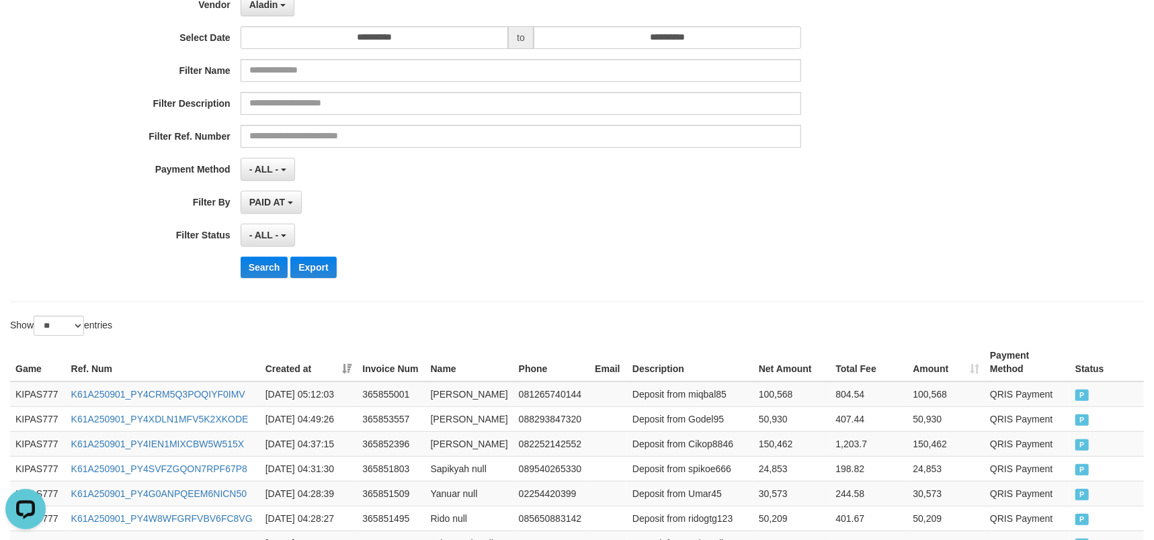
scroll to position [110, 0]
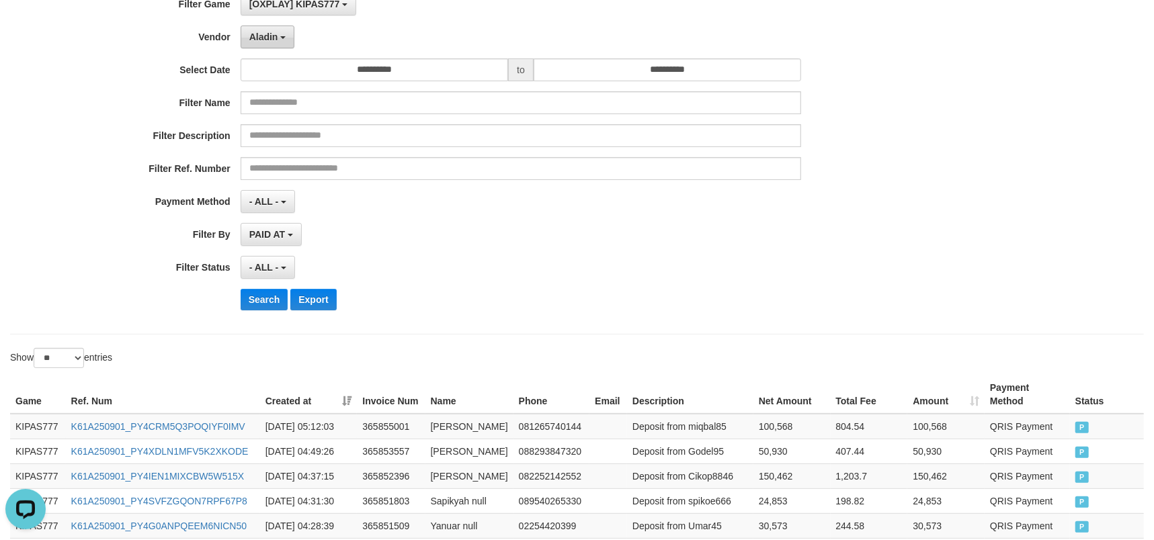
click at [264, 48] on button "Aladin" at bounding box center [268, 37] width 54 height 23
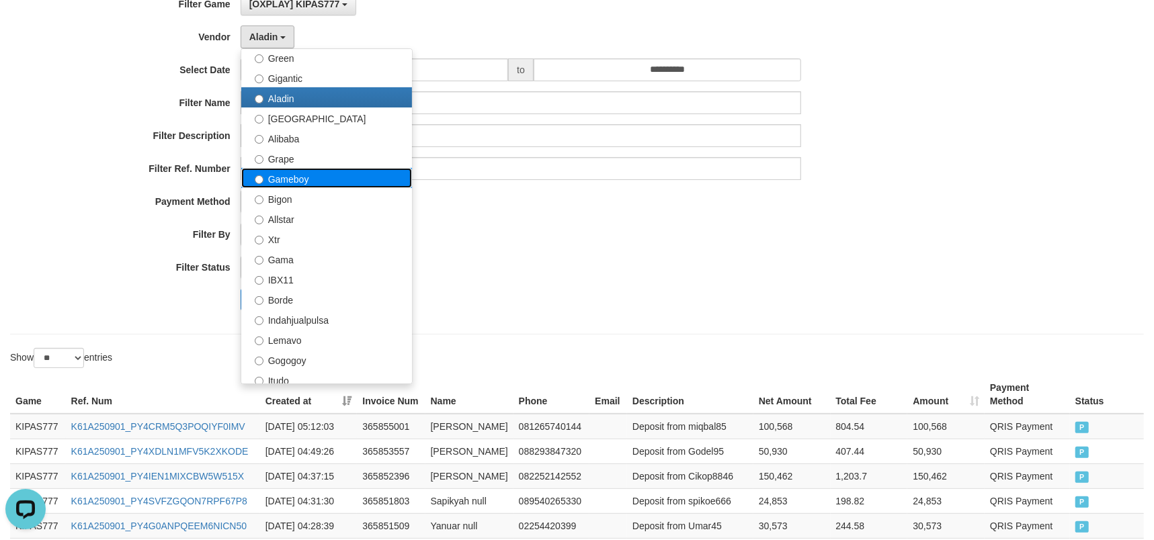
click at [290, 181] on label "Gameboy" at bounding box center [326, 178] width 171 height 20
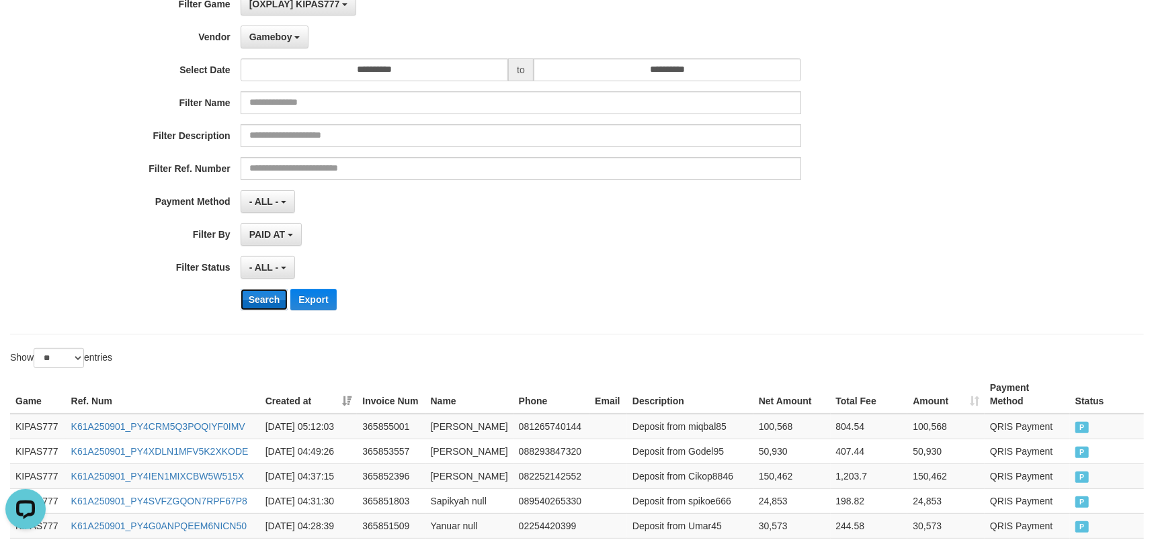
click at [278, 296] on button "Search" at bounding box center [265, 300] width 48 height 22
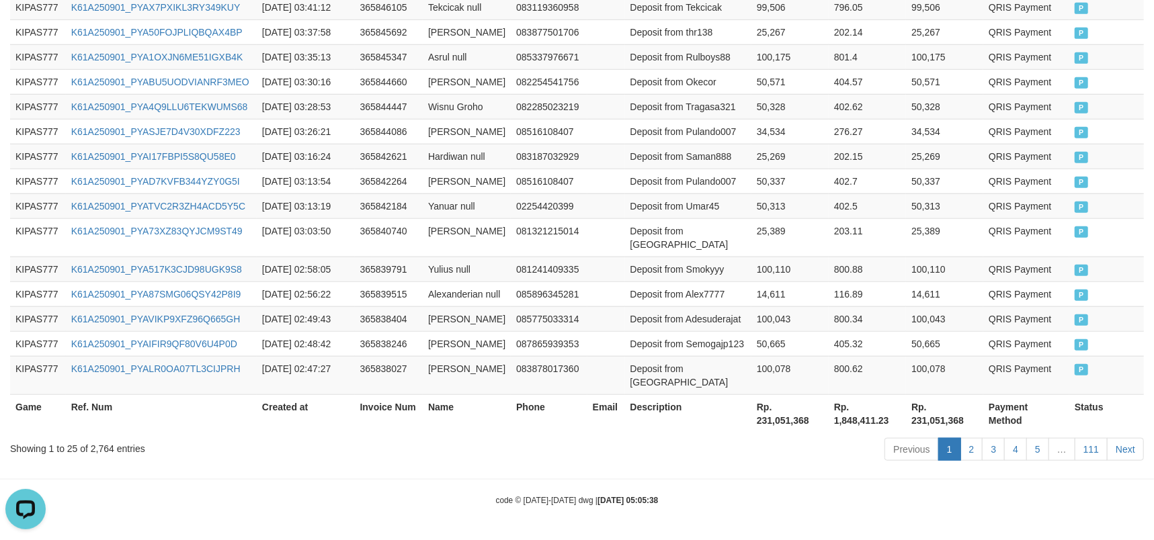
scroll to position [773, 0]
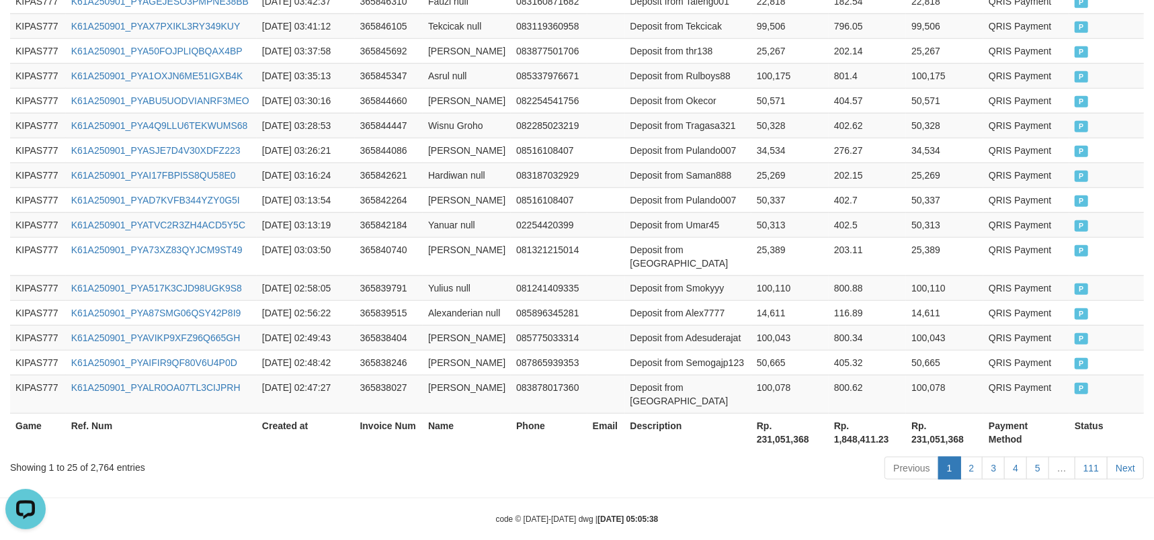
click at [770, 423] on th "Rp. 231,051,368" at bounding box center [790, 432] width 77 height 38
click at [594, 65] on td at bounding box center [607, 75] width 38 height 25
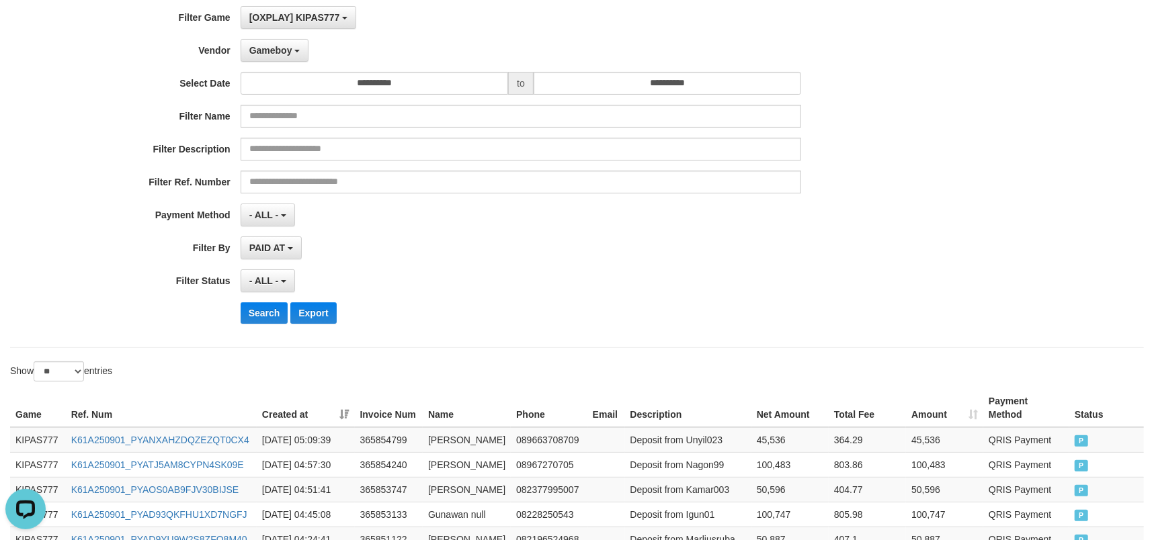
scroll to position [0, 0]
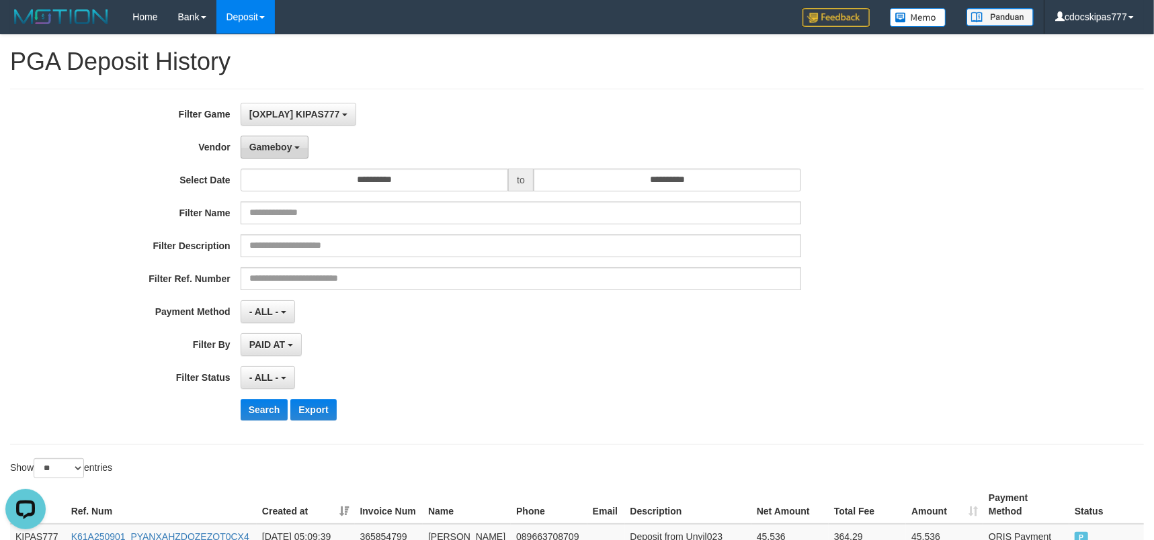
click at [294, 149] on b "button" at bounding box center [296, 148] width 5 height 3
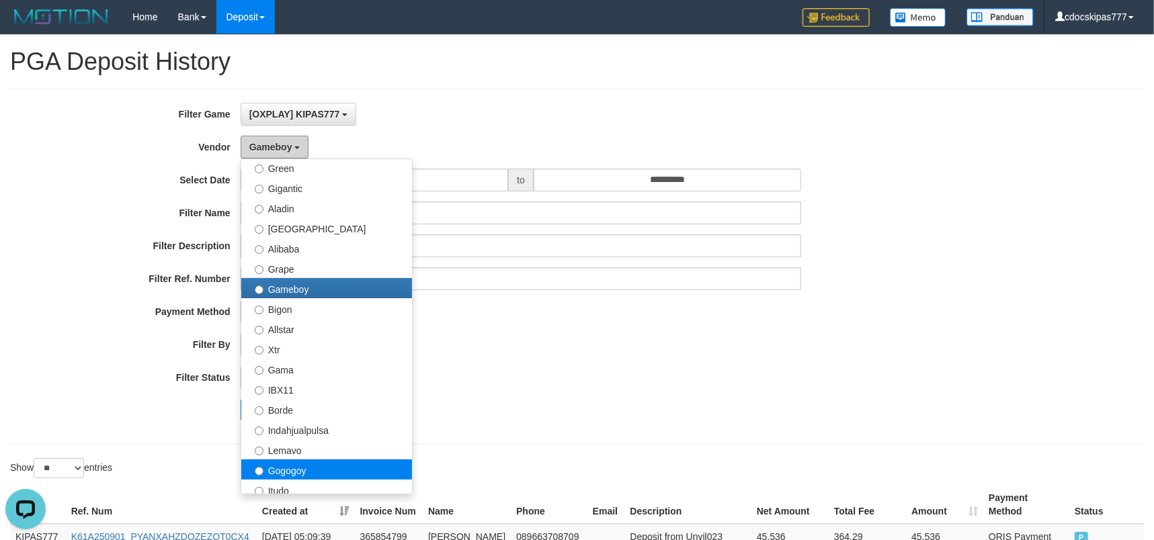
scroll to position [442, 0]
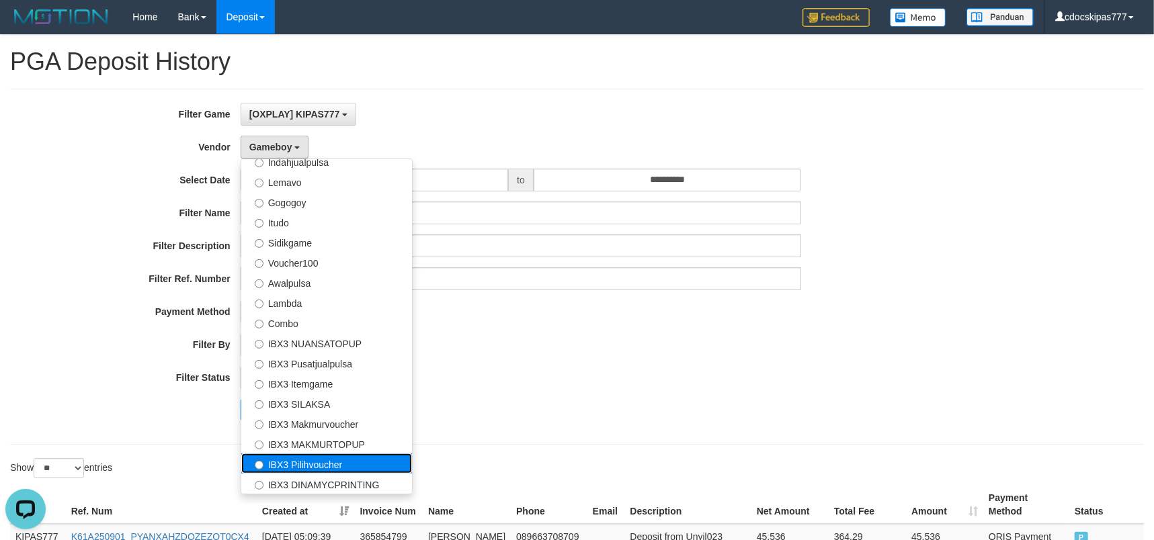
click at [321, 471] on label "IBX3 Pilihvoucher" at bounding box center [326, 464] width 171 height 20
select select "**********"
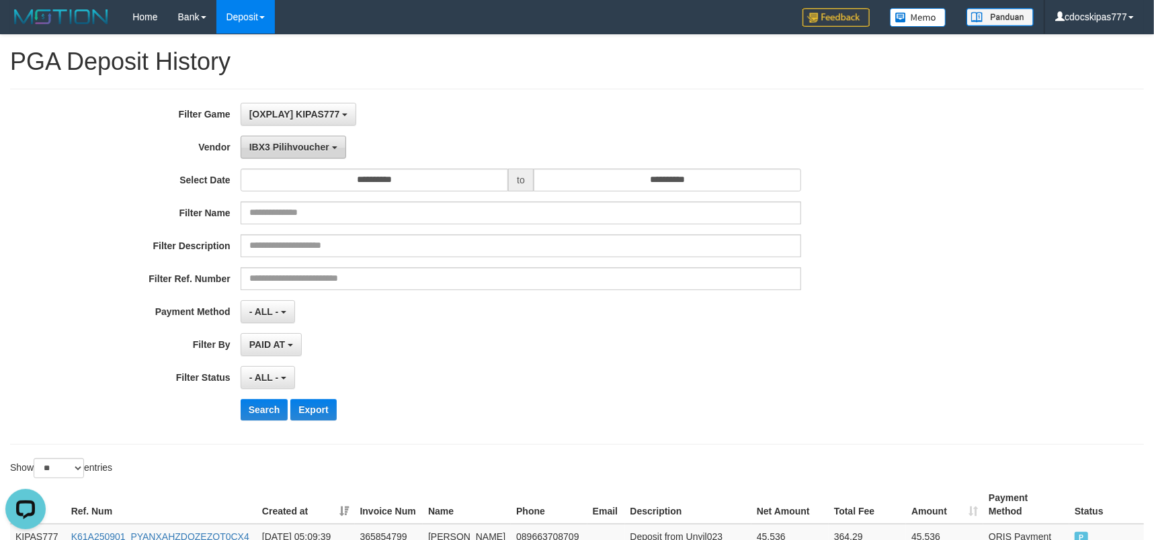
drag, startPoint x: 331, startPoint y: 148, endPoint x: 259, endPoint y: 151, distance: 72.0
click at [275, 153] on button "IBX3 Pilihvoucher" at bounding box center [294, 147] width 106 height 23
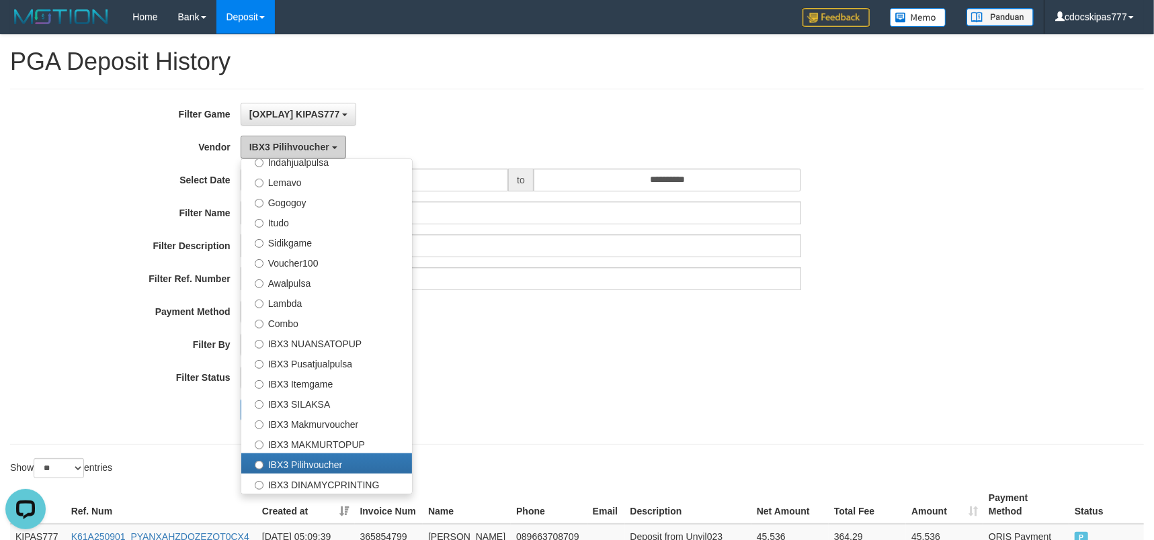
drag, startPoint x: 249, startPoint y: 149, endPoint x: 323, endPoint y: 181, distance: 80.7
click at [315, 153] on button "IBX3 Pilihvoucher" at bounding box center [294, 147] width 106 height 23
